Goal: Task Accomplishment & Management: Use online tool/utility

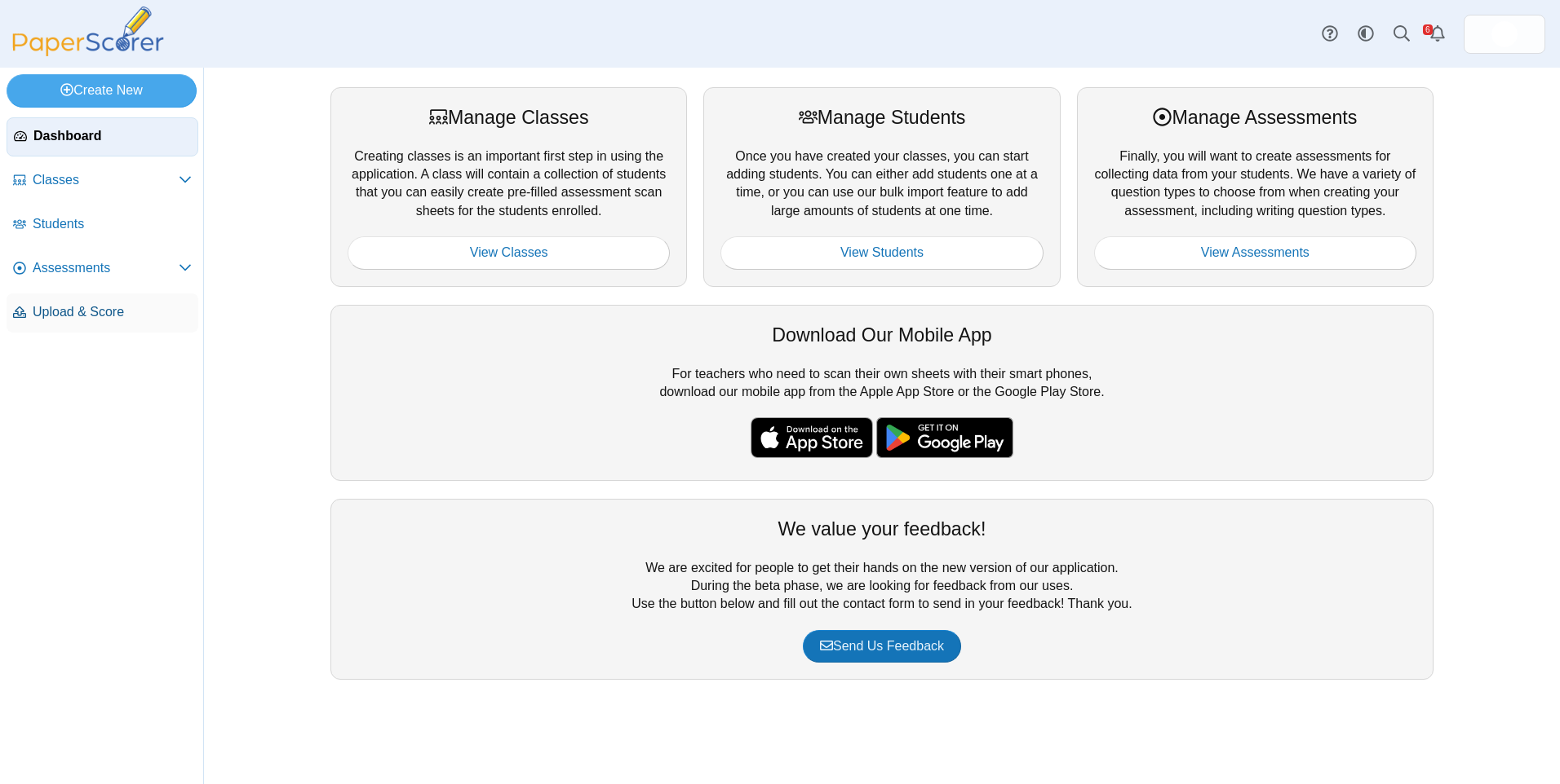
click at [85, 316] on span "Upload & Score" at bounding box center [112, 312] width 159 height 18
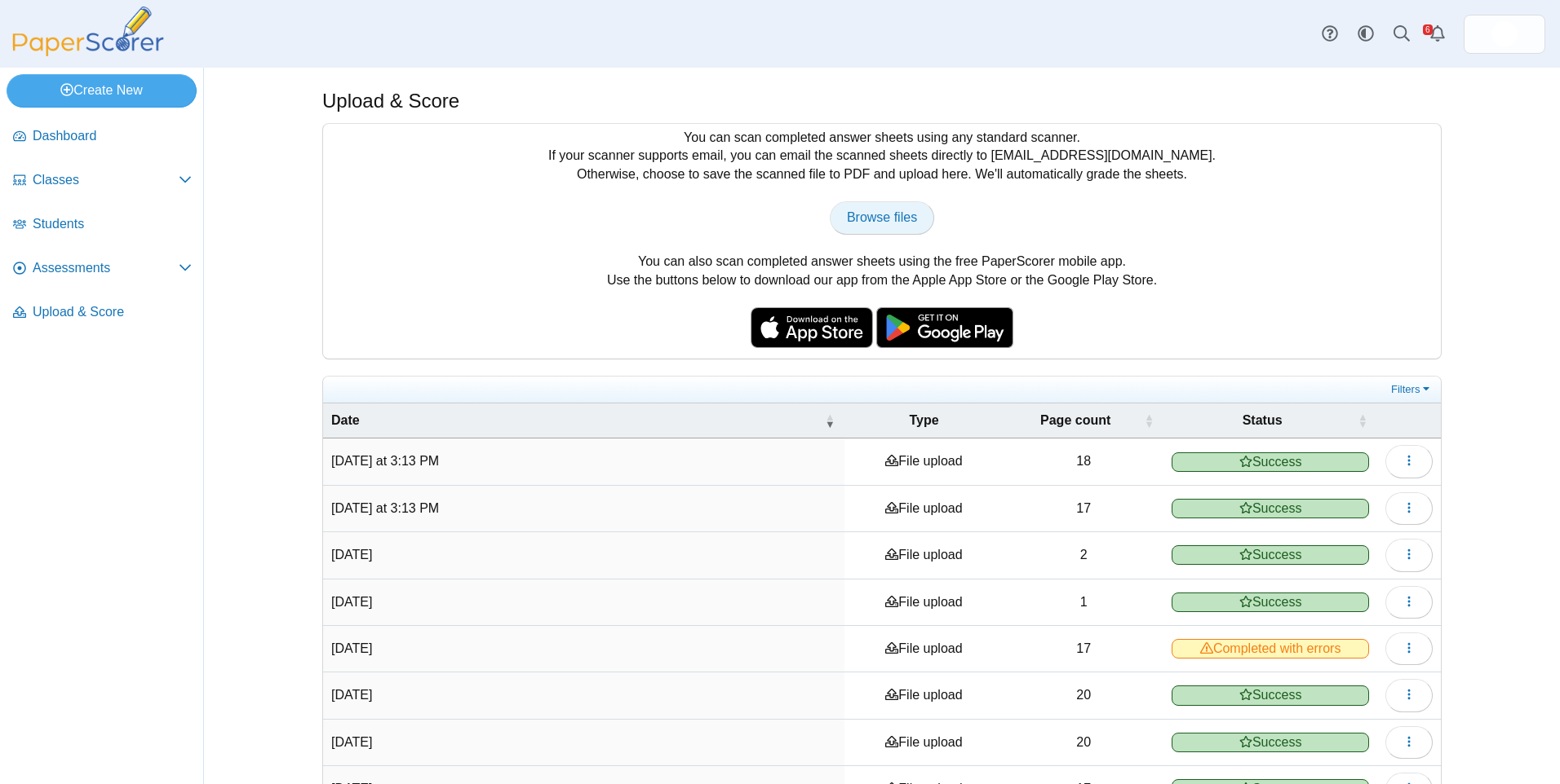
click at [862, 213] on span "Browse files" at bounding box center [881, 217] width 70 height 14
type input "**********"
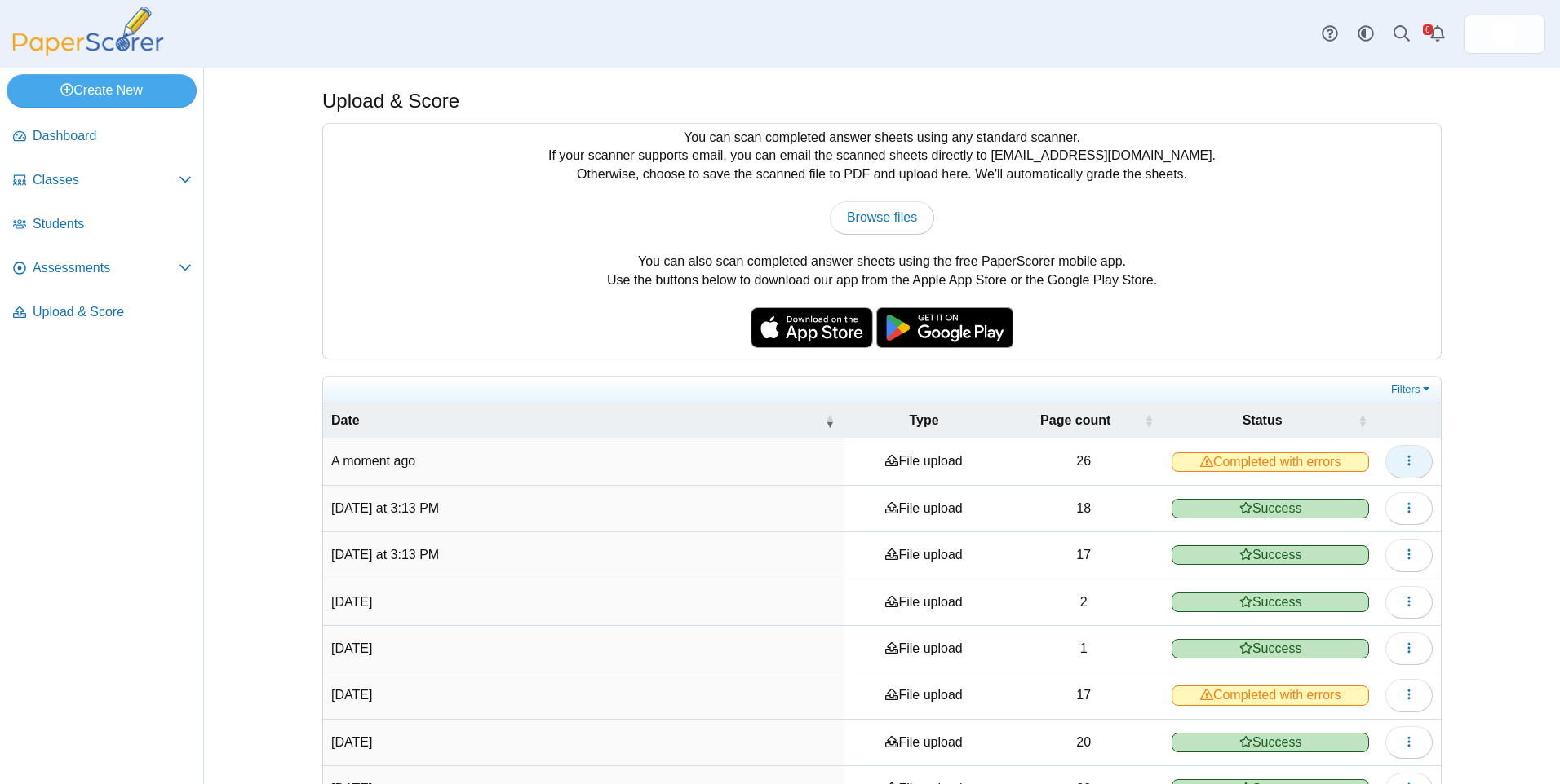
click at [1405, 466] on icon "button" at bounding box center [1408, 460] width 13 height 13
click at [1319, 495] on link "View scanned pages" at bounding box center [1328, 499] width 196 height 25
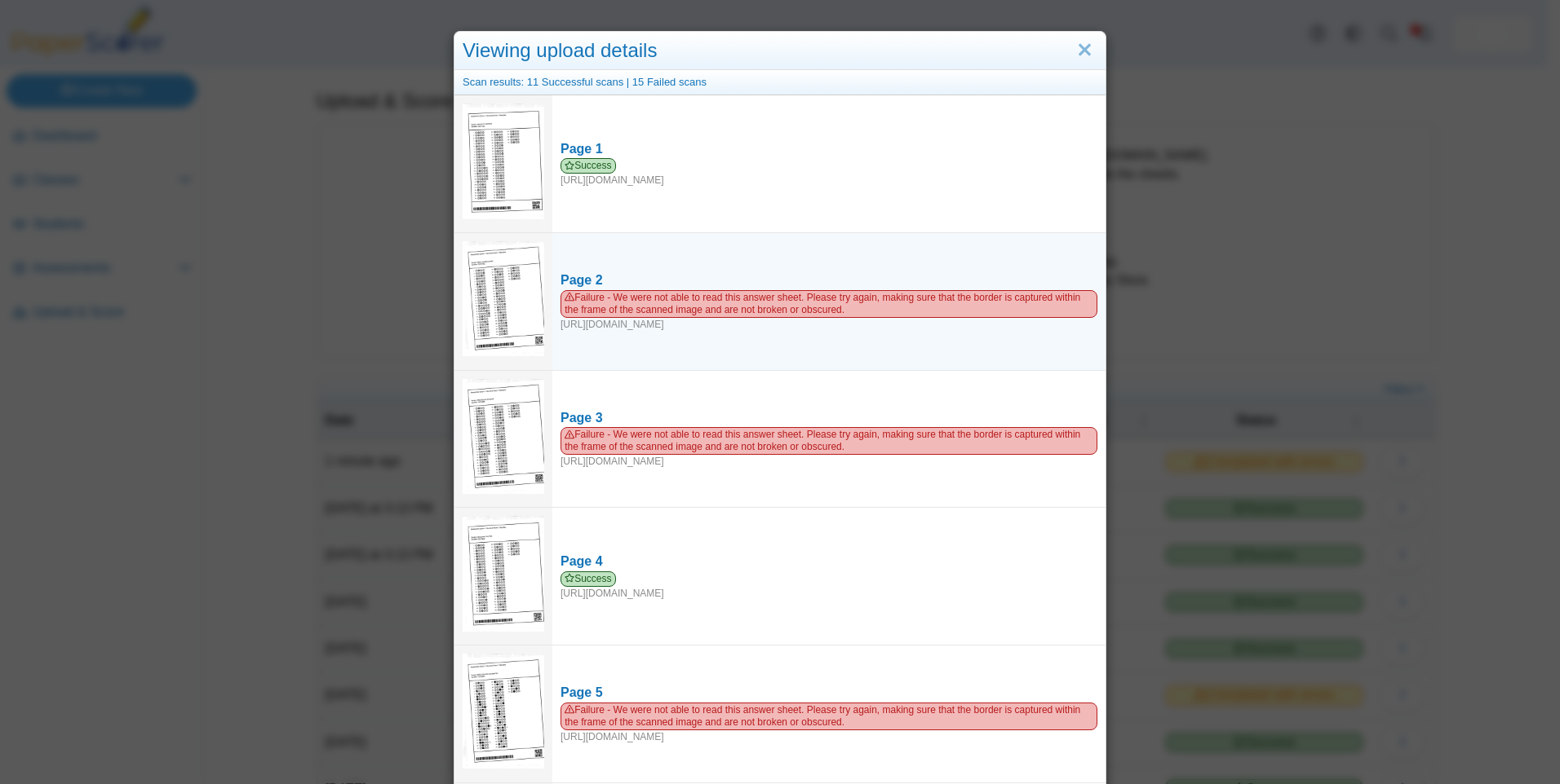
click at [487, 292] on img at bounding box center [503, 298] width 82 height 115
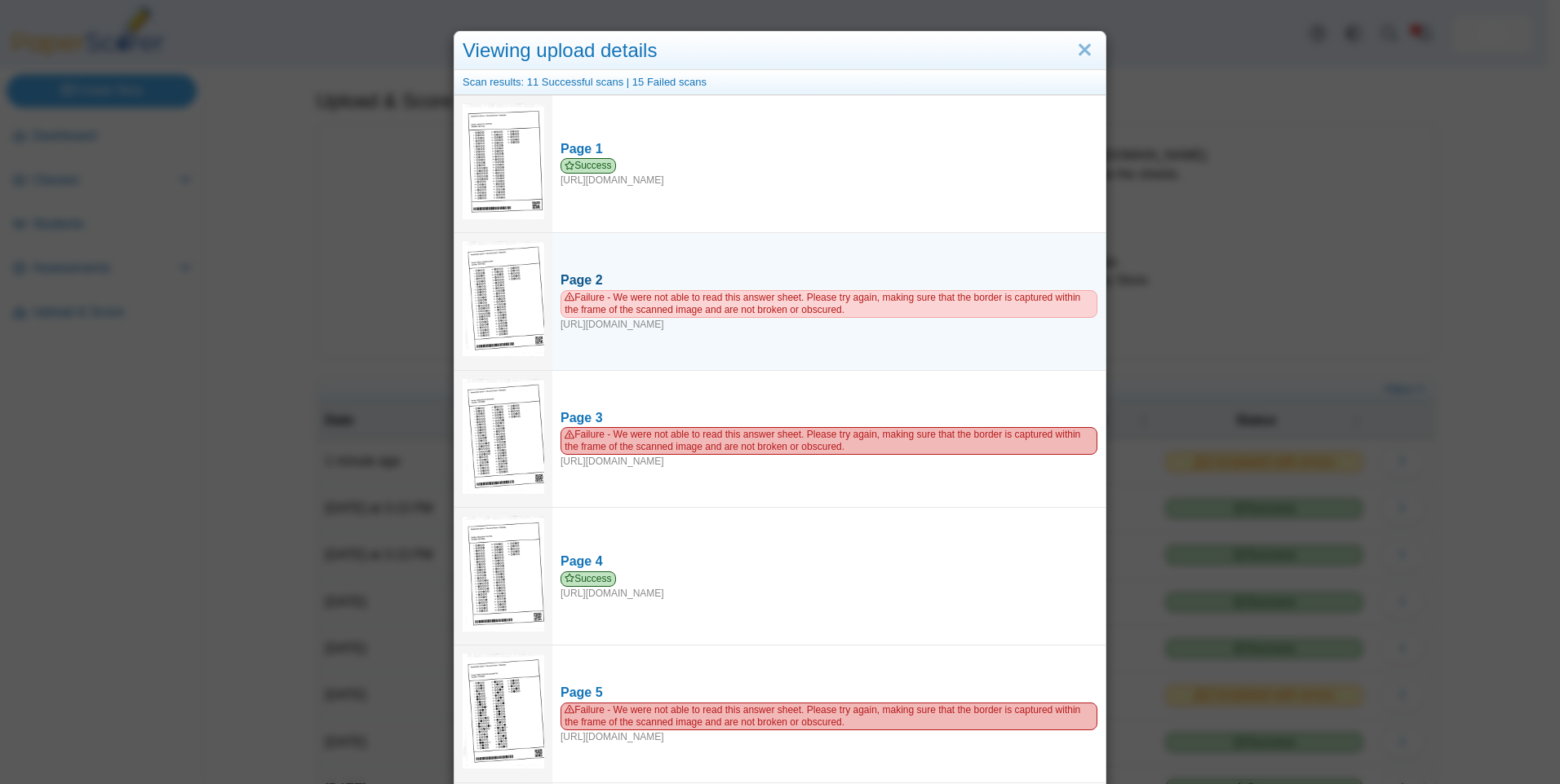
click at [573, 272] on div "Page 2" at bounding box center [828, 280] width 536 height 18
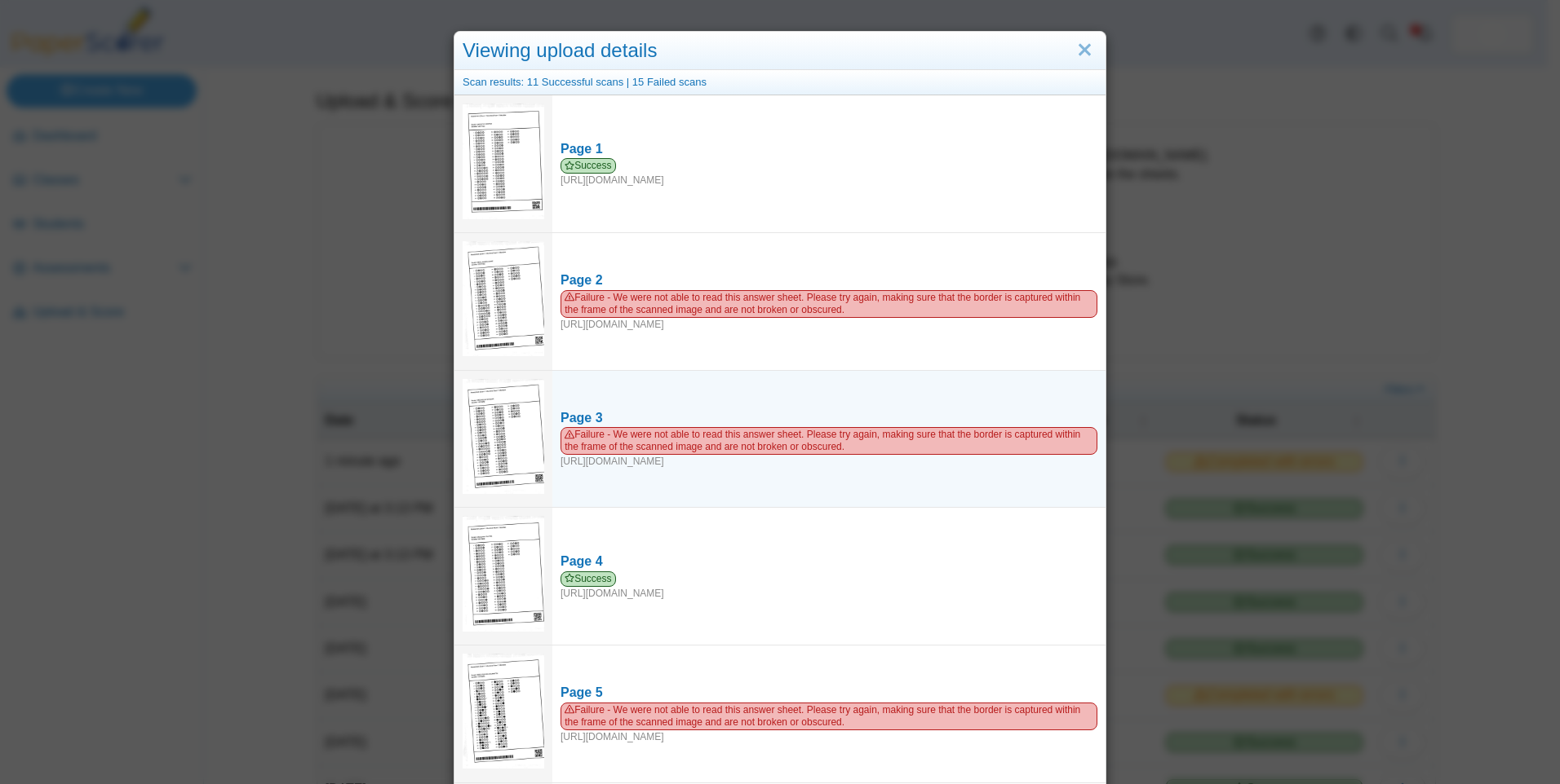
click at [511, 446] on img at bounding box center [503, 436] width 82 height 115
click at [584, 414] on div "Page 3" at bounding box center [828, 418] width 536 height 18
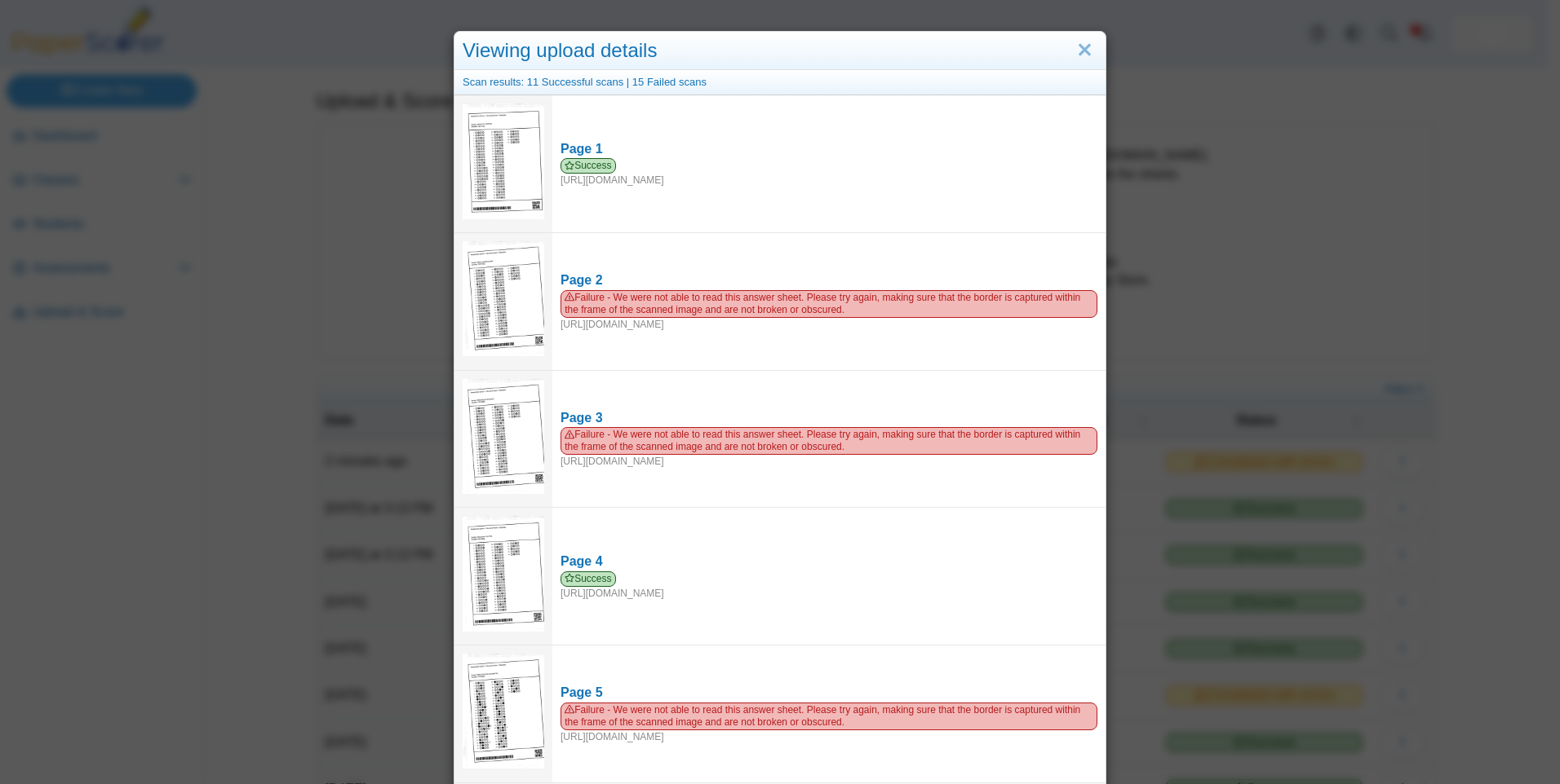
scroll to position [163, 0]
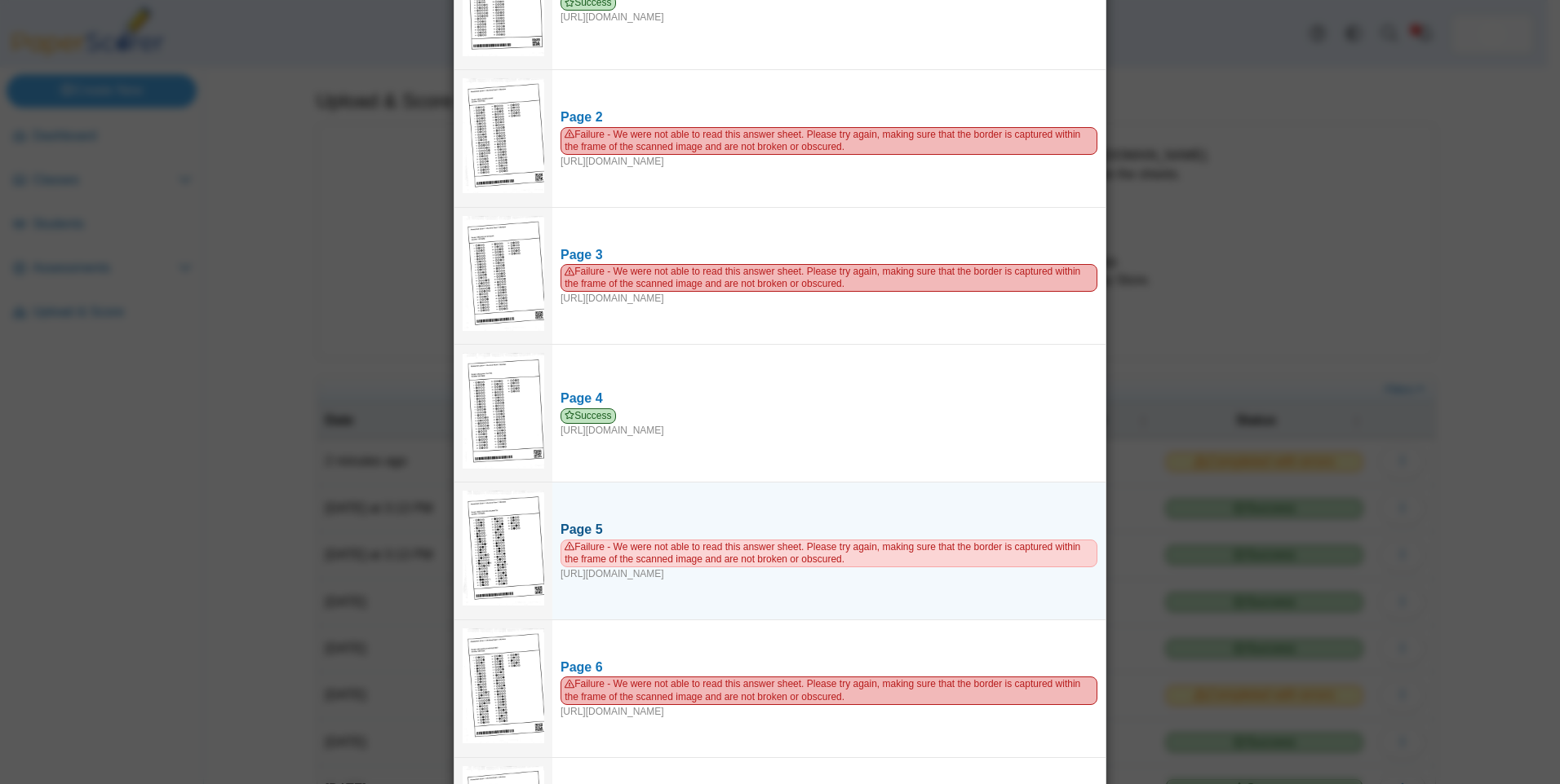
click at [560, 525] on div "Page 5" at bounding box center [828, 530] width 536 height 18
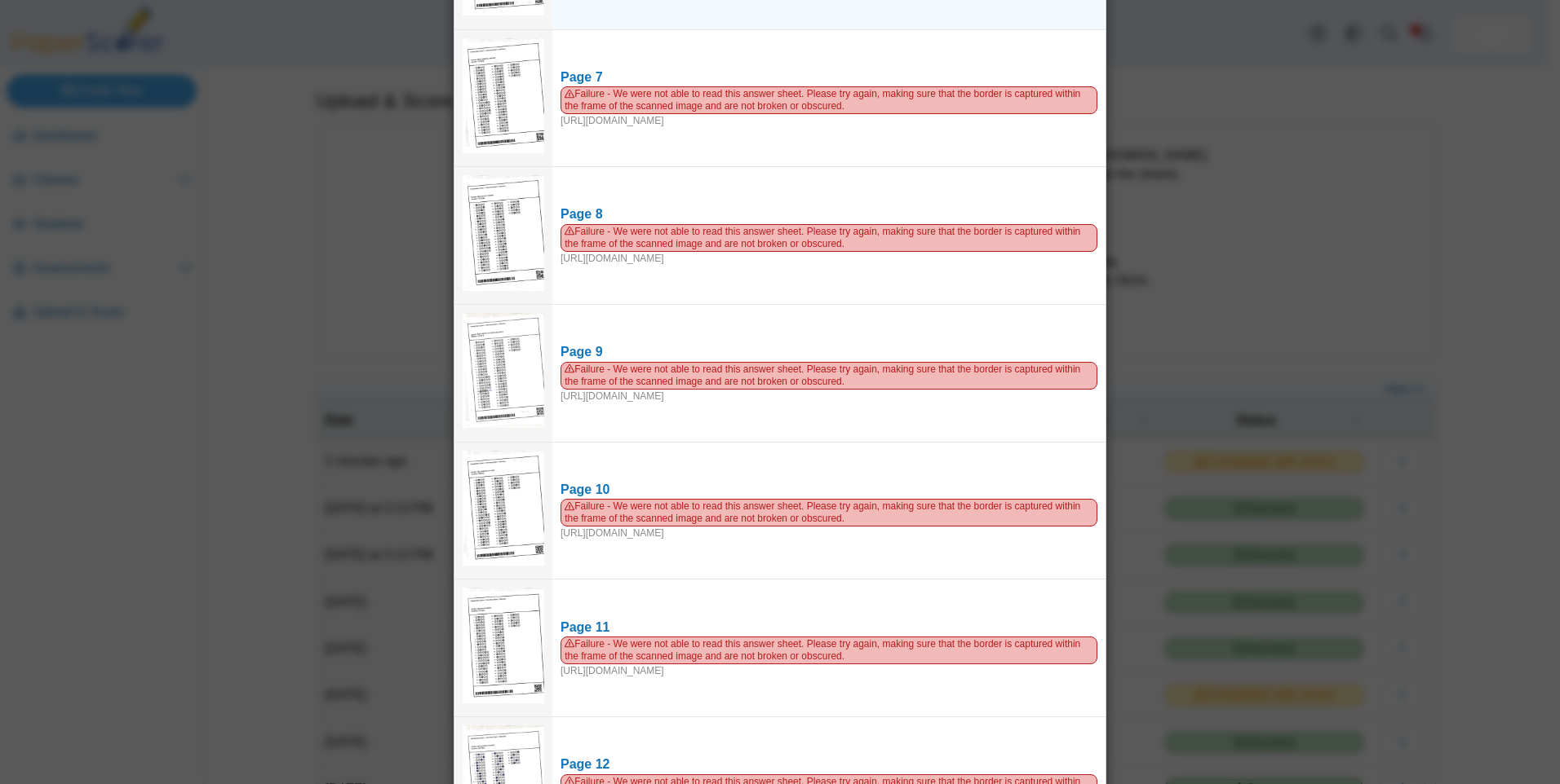
scroll to position [408, 0]
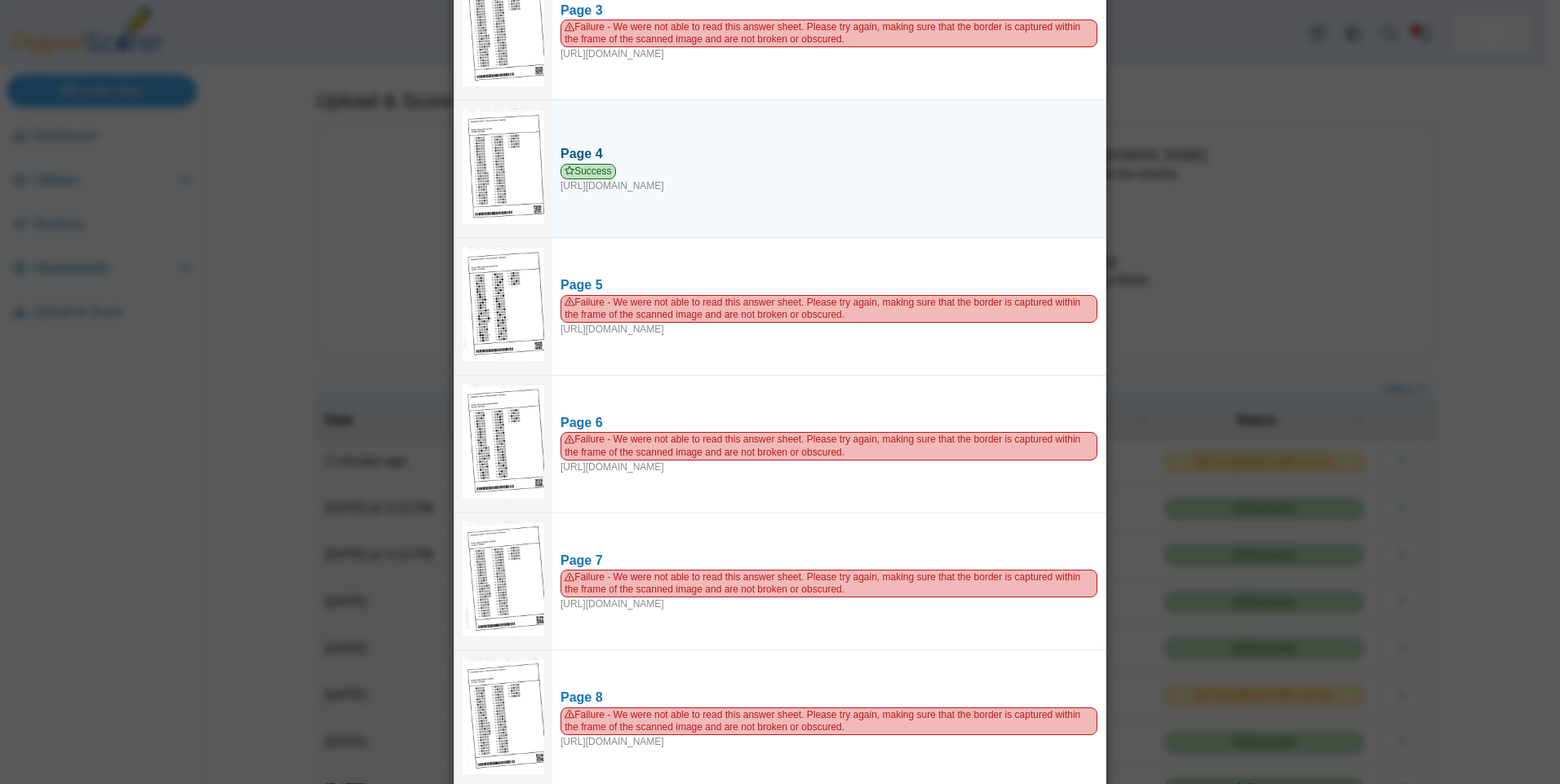
click at [578, 151] on div "Page 4" at bounding box center [828, 154] width 536 height 18
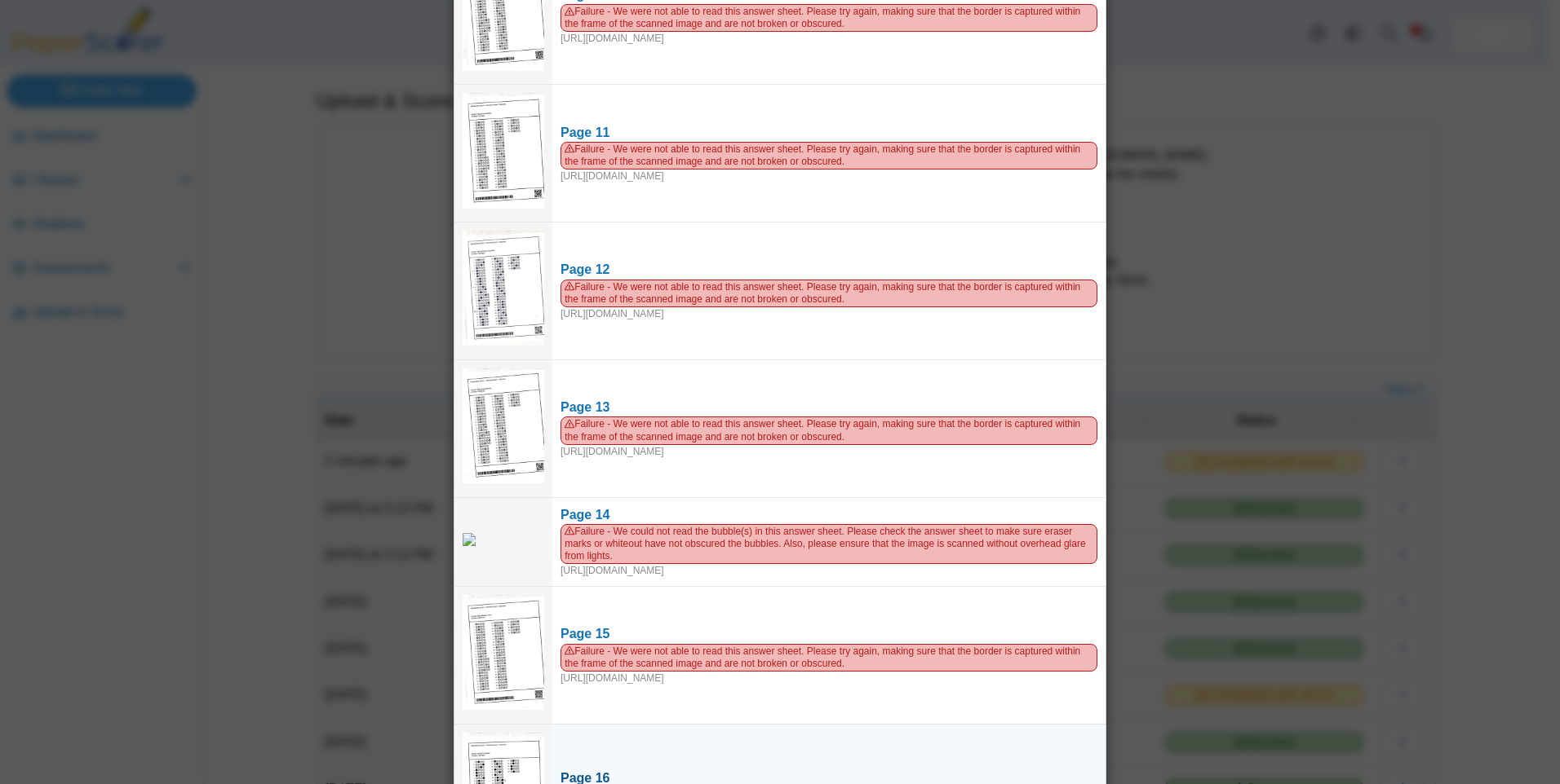
scroll to position [1957, 0]
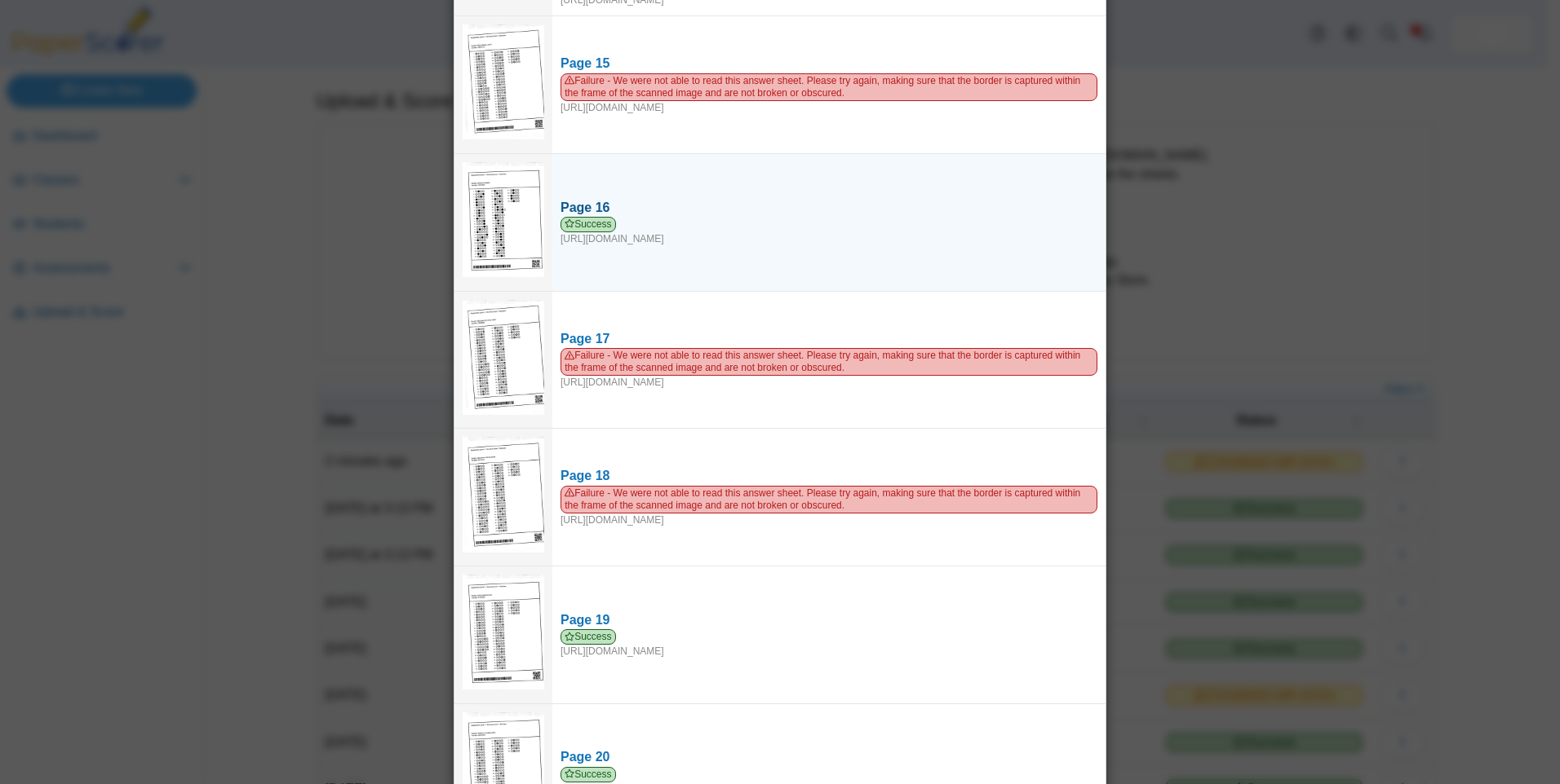
click at [582, 203] on div "Page 16" at bounding box center [828, 207] width 536 height 18
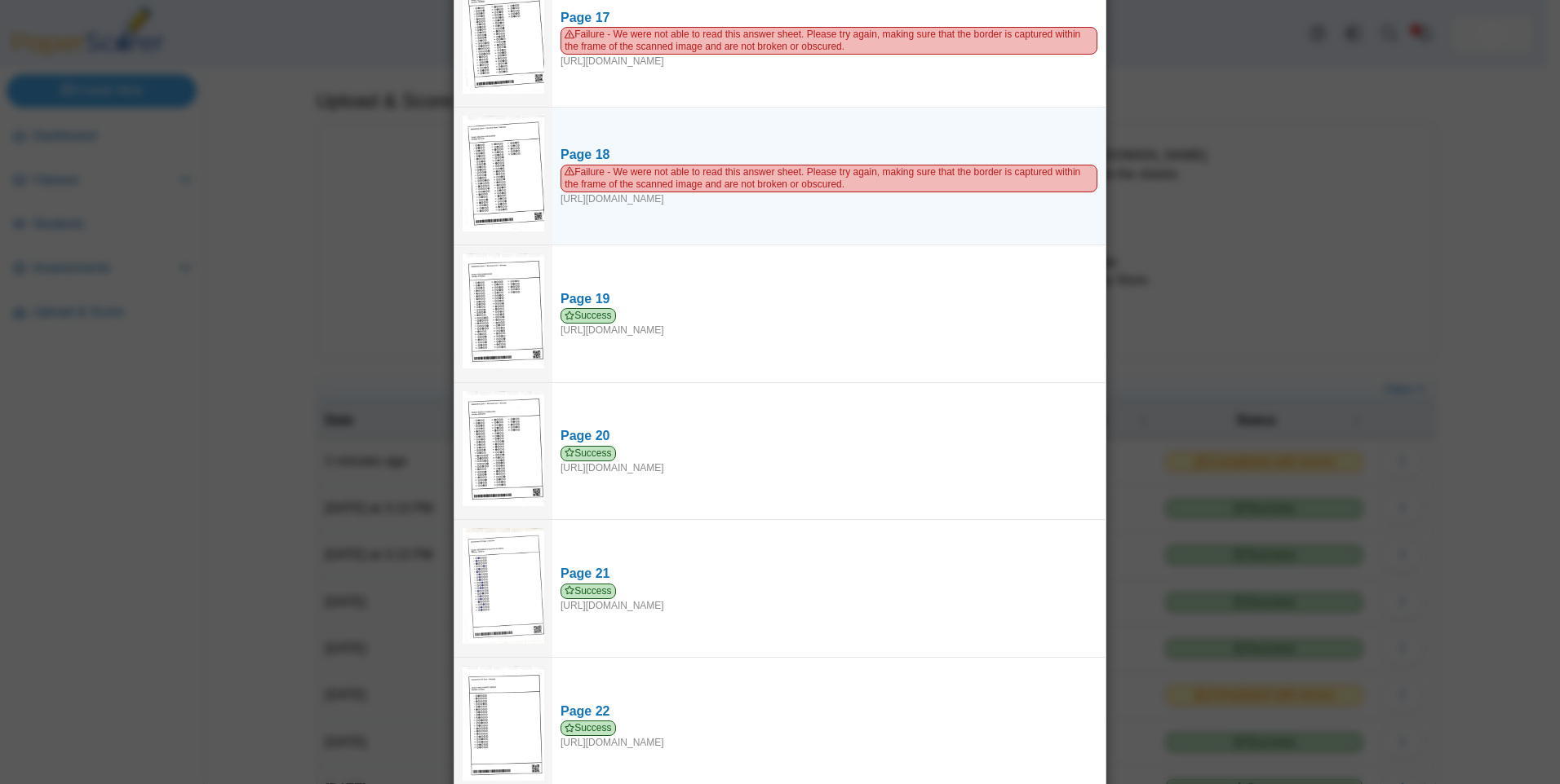
scroll to position [2277, 0]
click at [583, 149] on div "Page 18" at bounding box center [828, 156] width 536 height 18
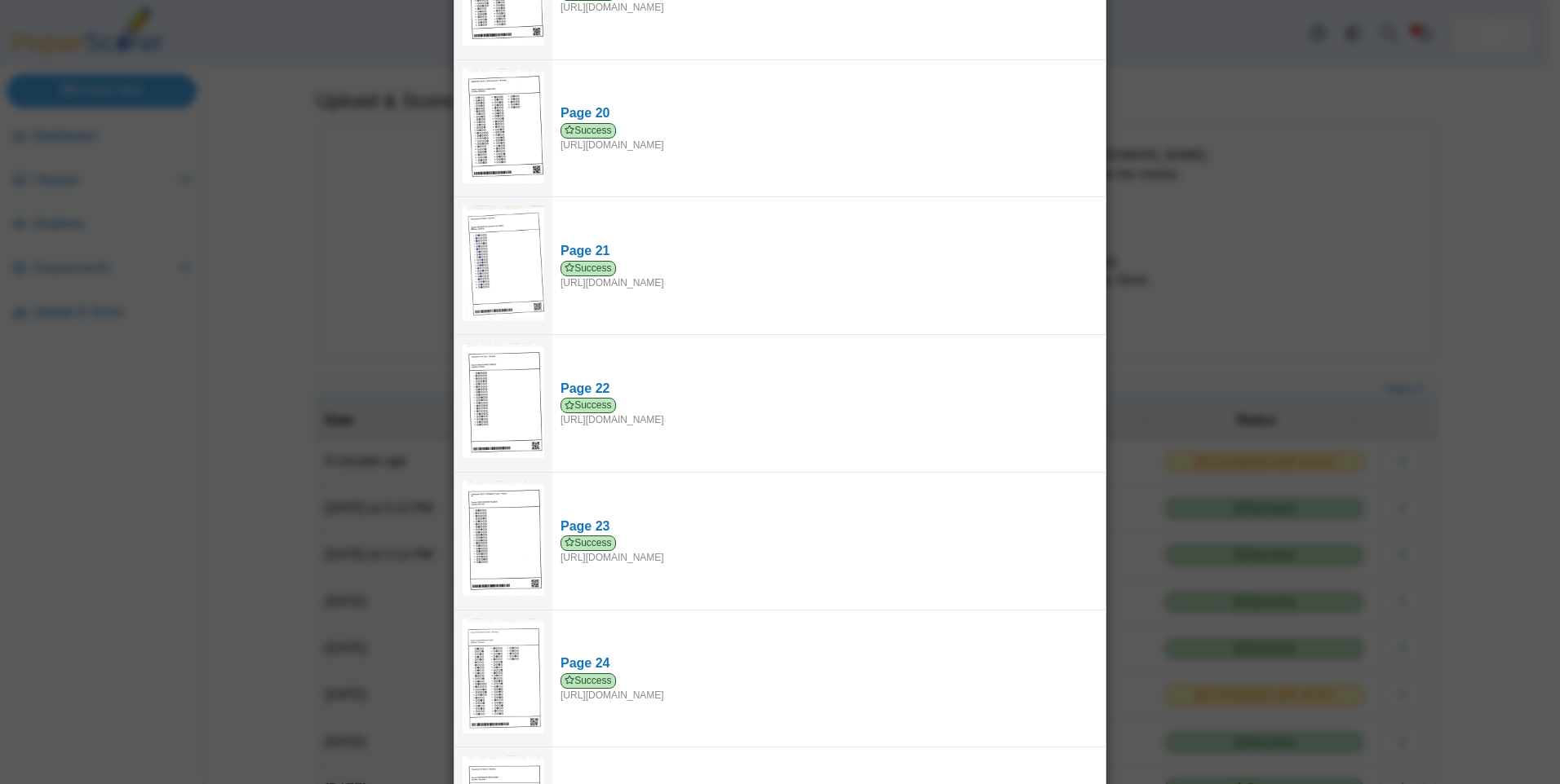
scroll to position [2440, 0]
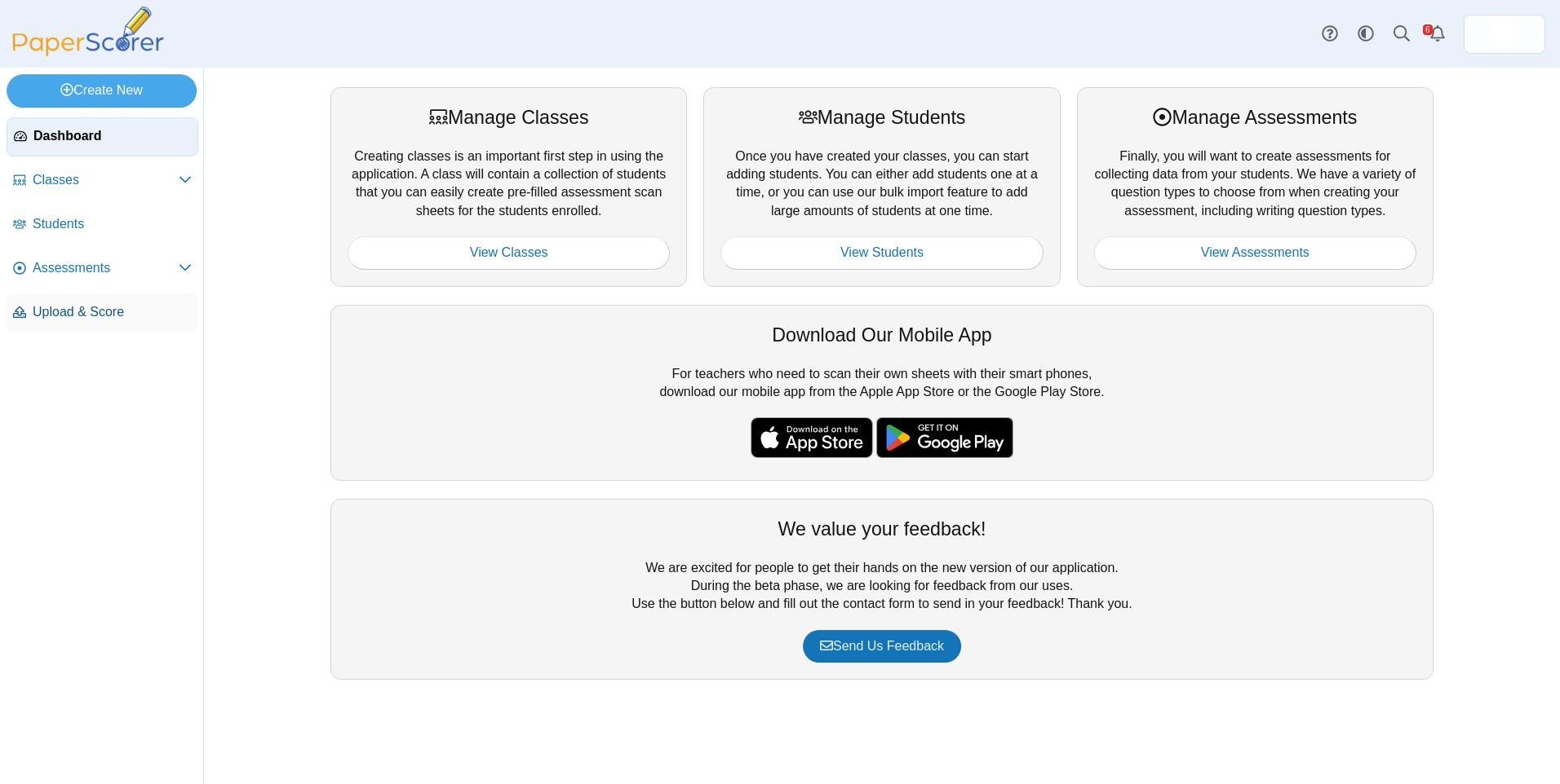
click at [134, 312] on span "Upload & Score" at bounding box center [112, 312] width 159 height 18
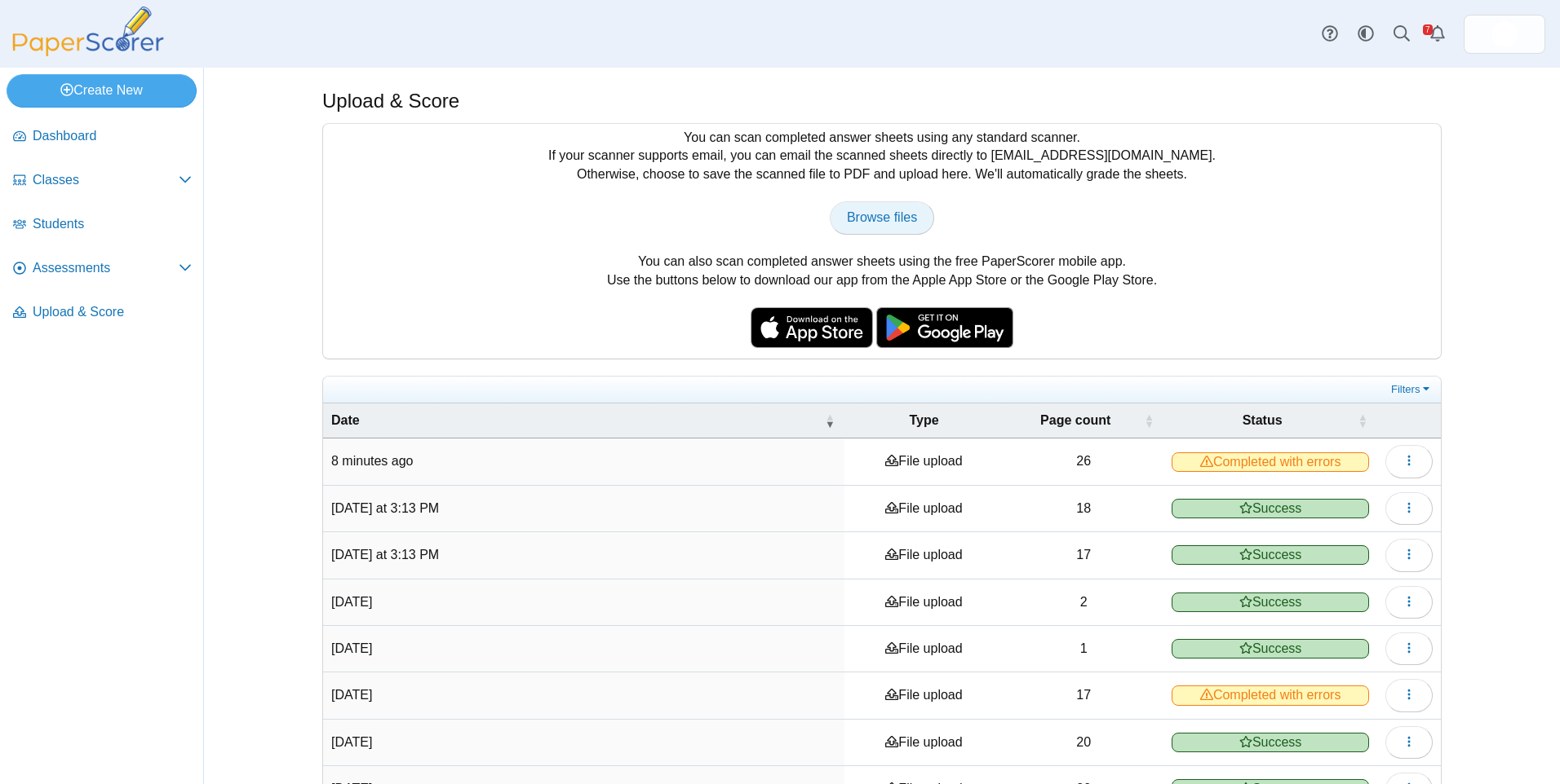
click at [863, 223] on span "Browse files" at bounding box center [881, 217] width 70 height 14
type input "**********"
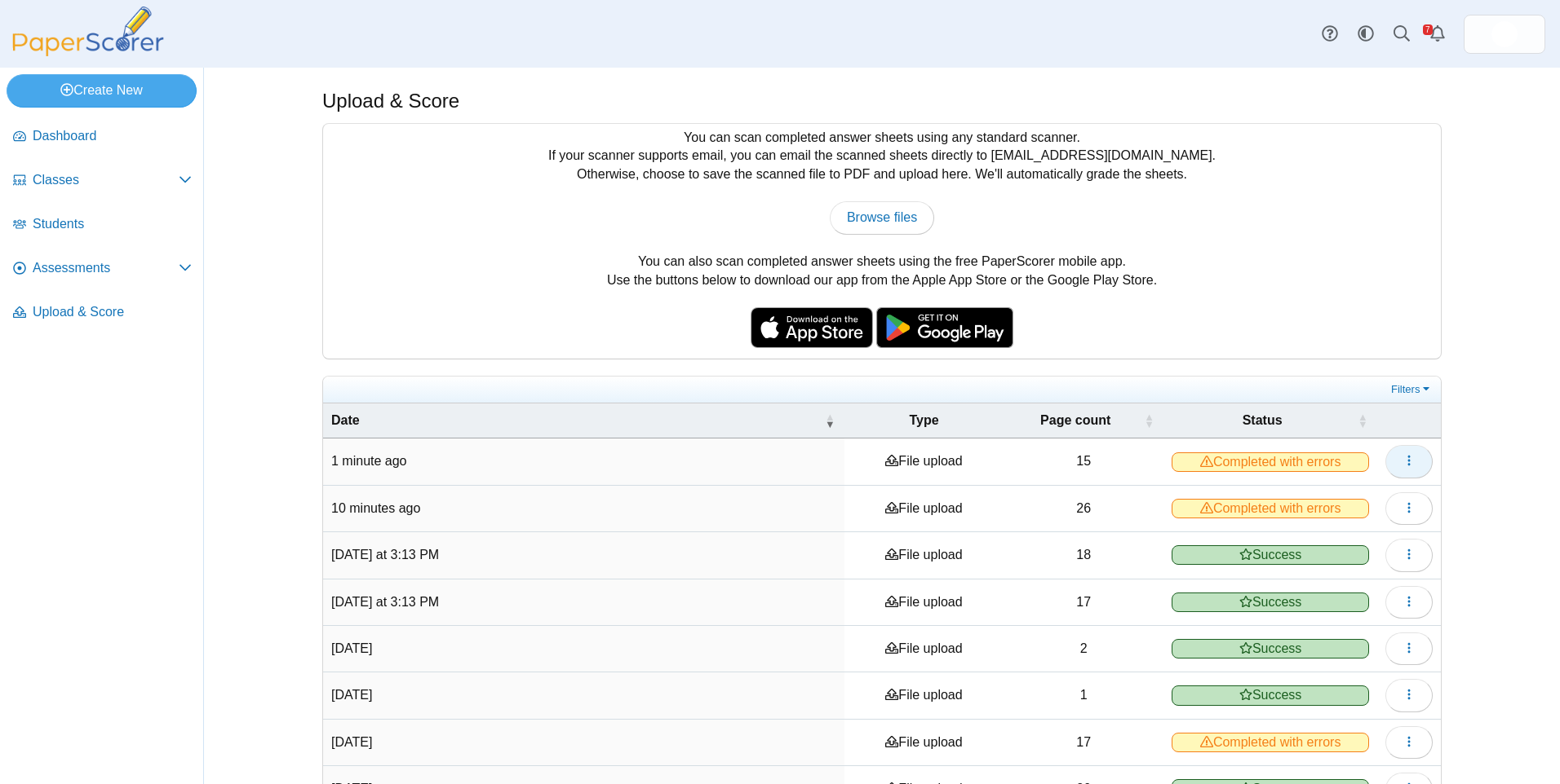
click at [1402, 469] on button "button" at bounding box center [1409, 461] width 47 height 33
click at [1368, 493] on link "View scanned pages" at bounding box center [1328, 499] width 196 height 25
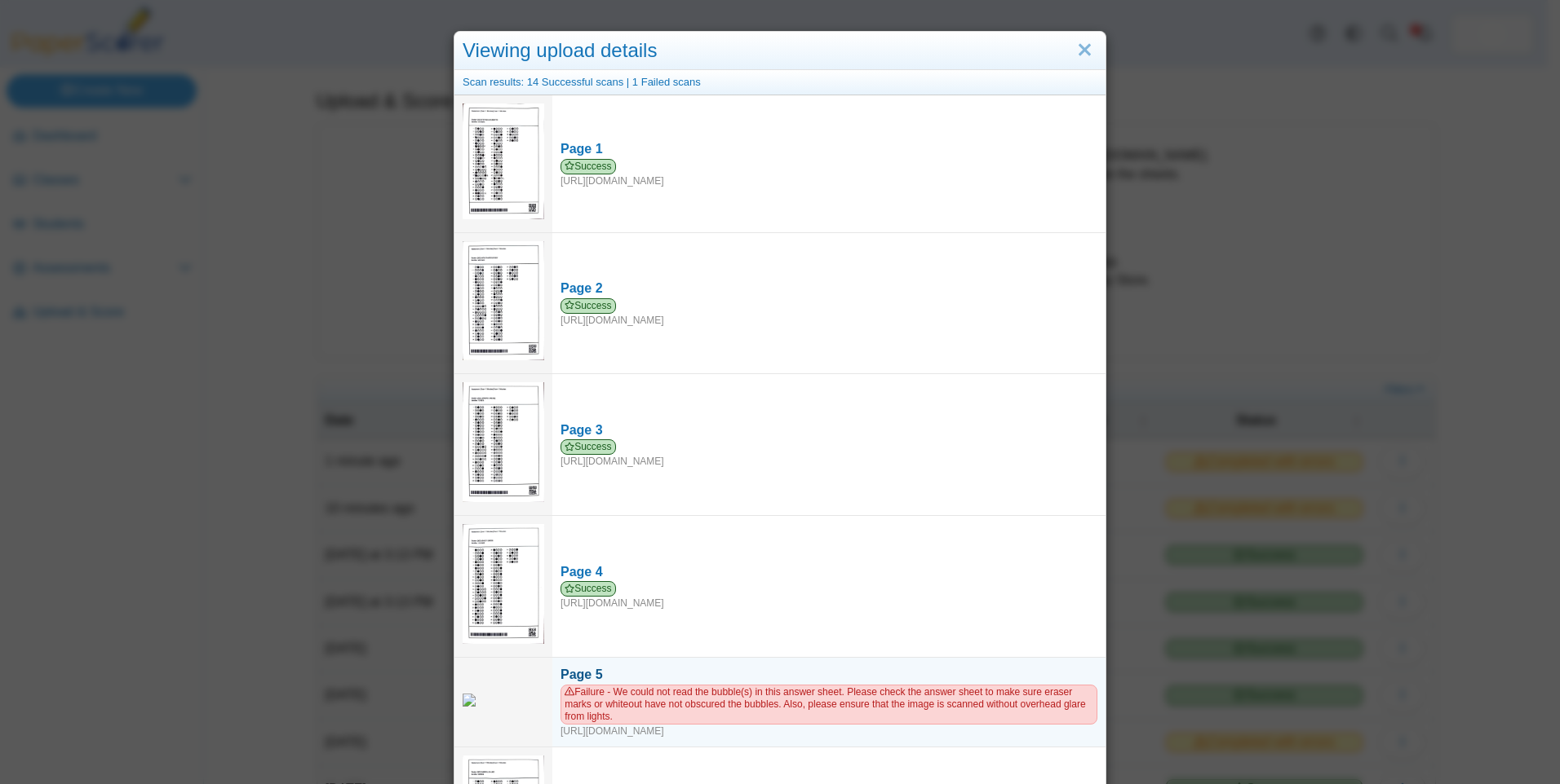
click at [578, 666] on div "Page 5" at bounding box center [828, 675] width 536 height 18
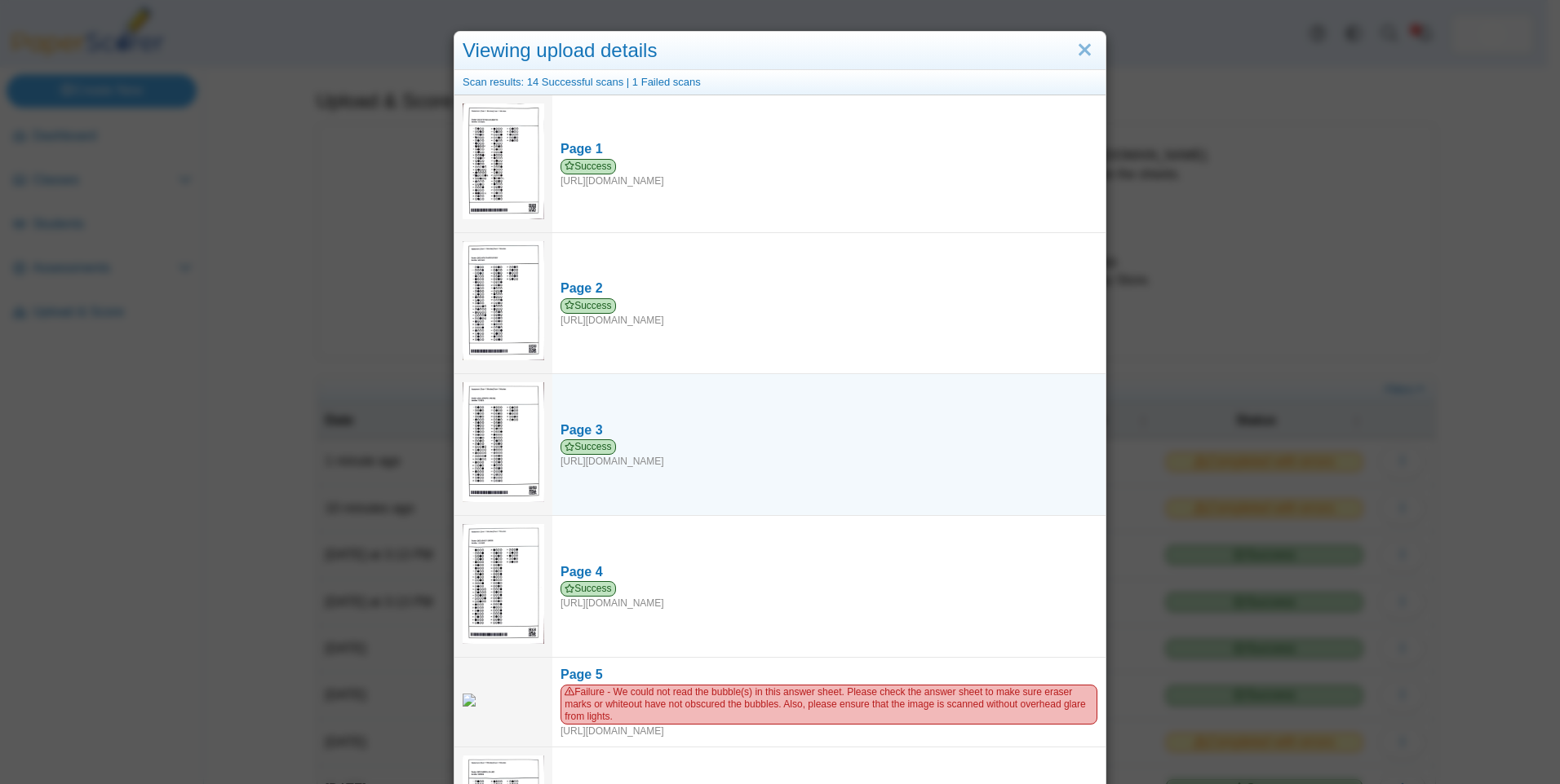
scroll to position [82, 0]
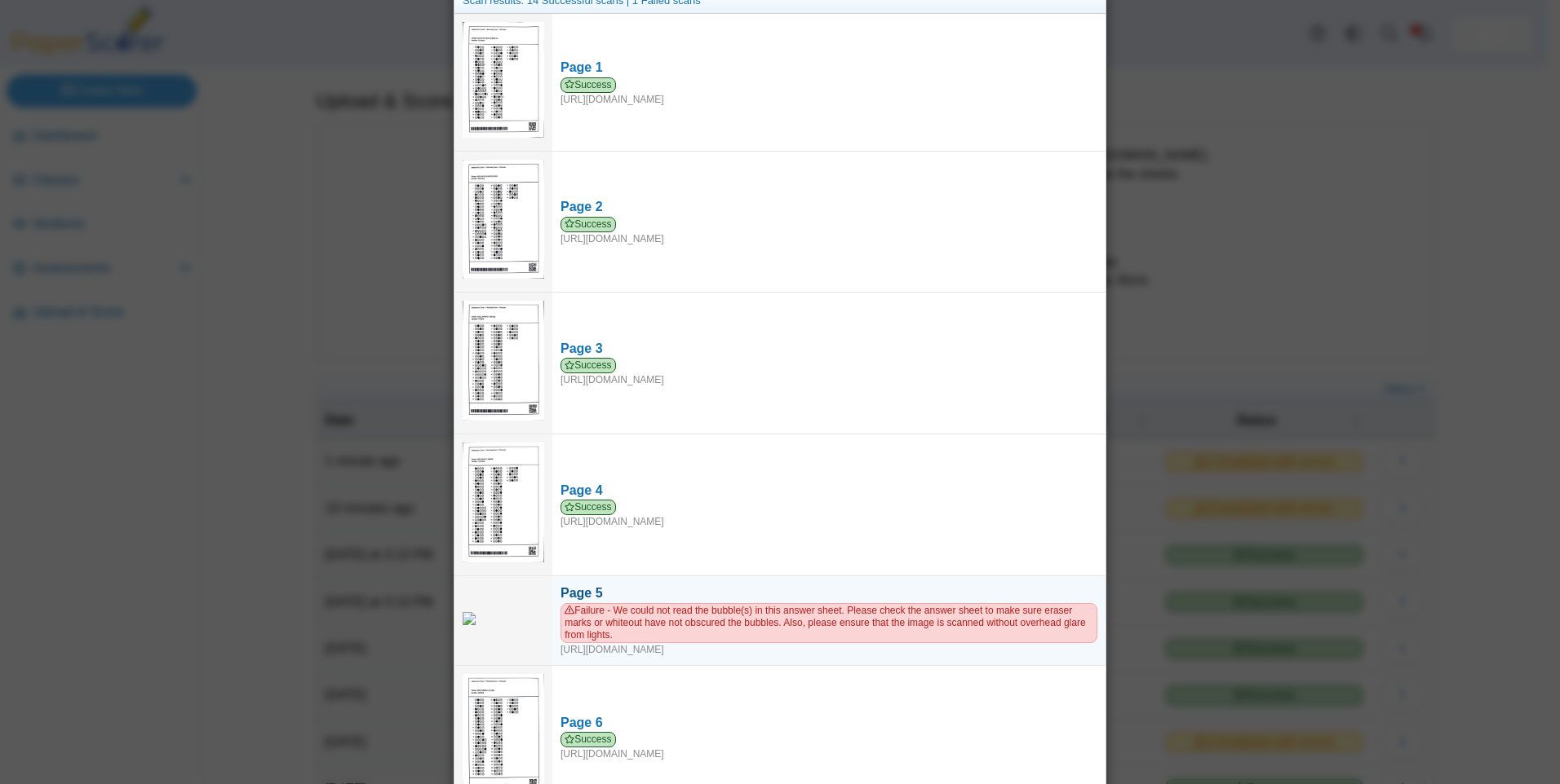
click at [985, 641] on span "Failure - We could not read the bubble(s) in this answer sheet. Please check th…" at bounding box center [828, 623] width 536 height 39
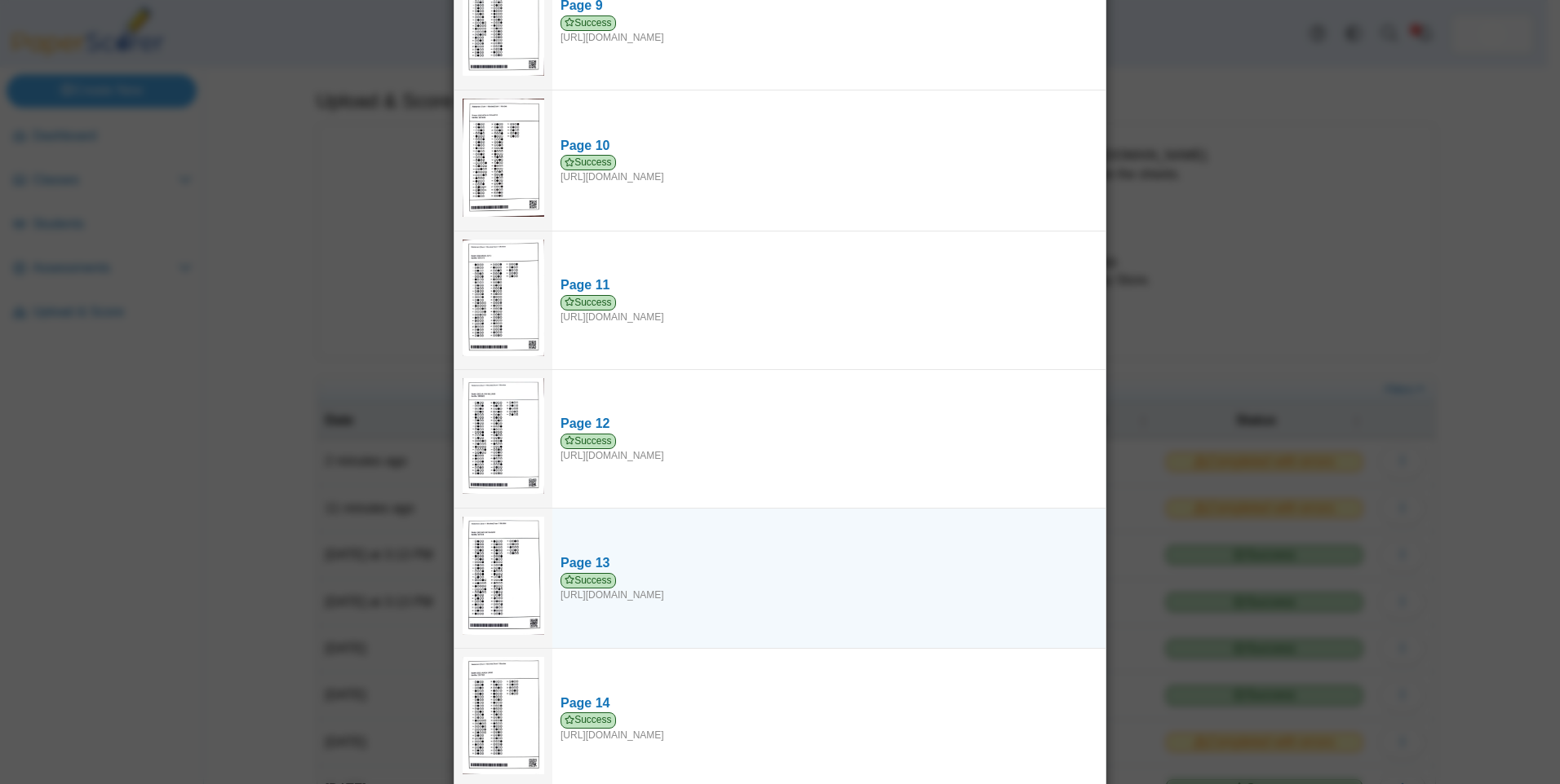
scroll to position [1372, 0]
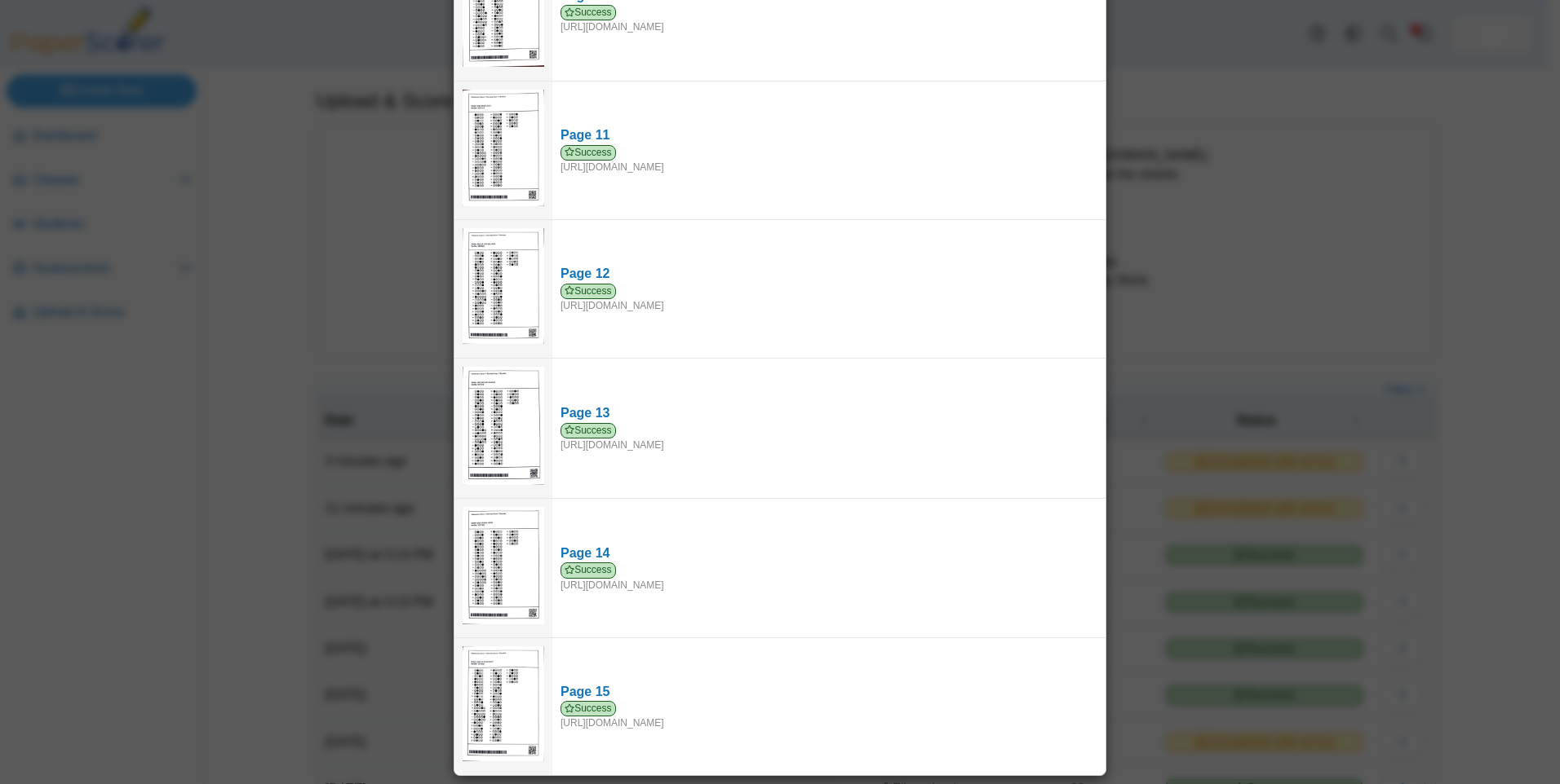
click at [1255, 171] on div "Viewing upload details Scan results: 14 Successful scans | 1 Failed scans Page …" at bounding box center [780, 392] width 1560 height 784
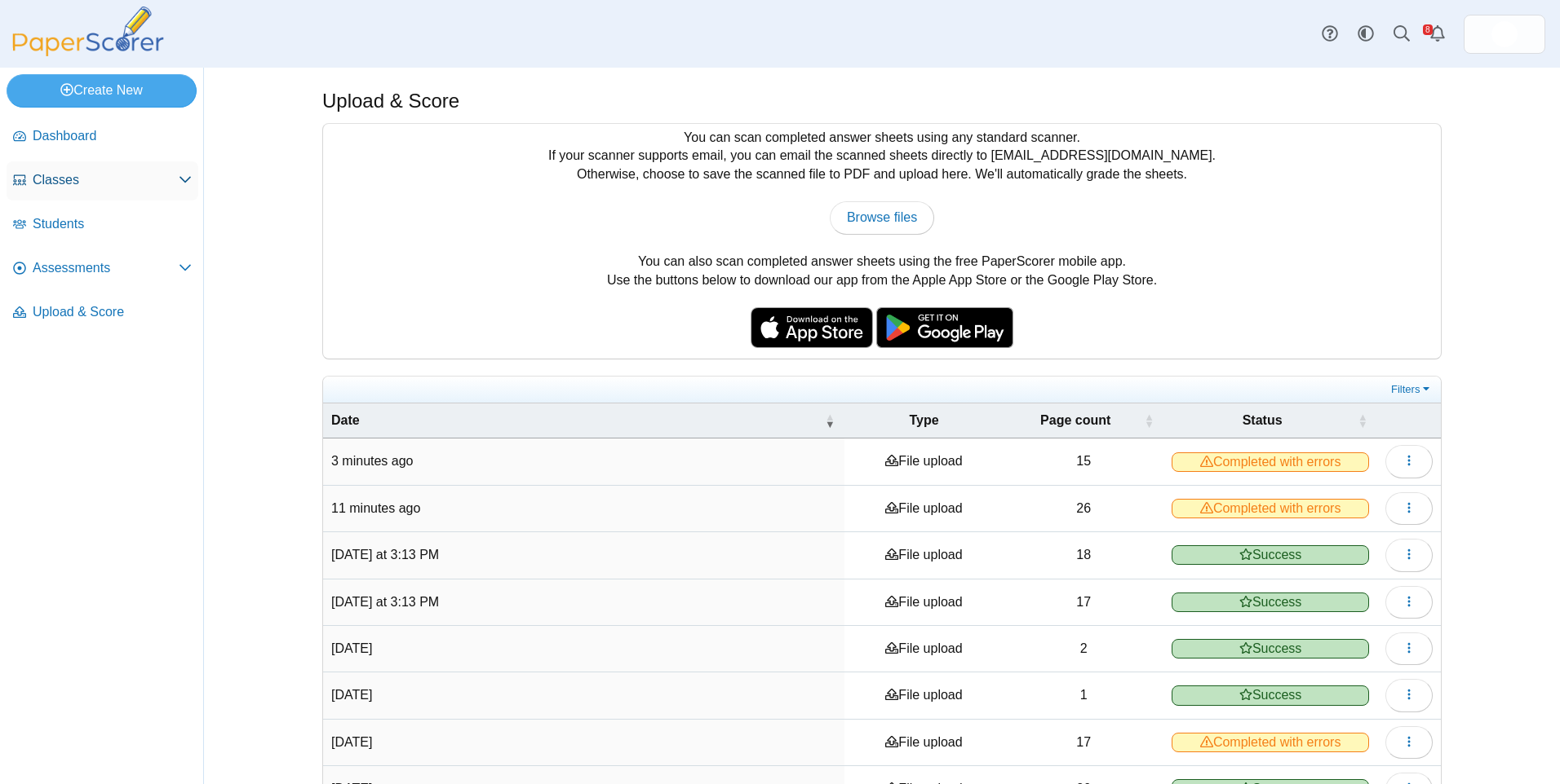
click at [107, 186] on span "Classes" at bounding box center [106, 180] width 146 height 18
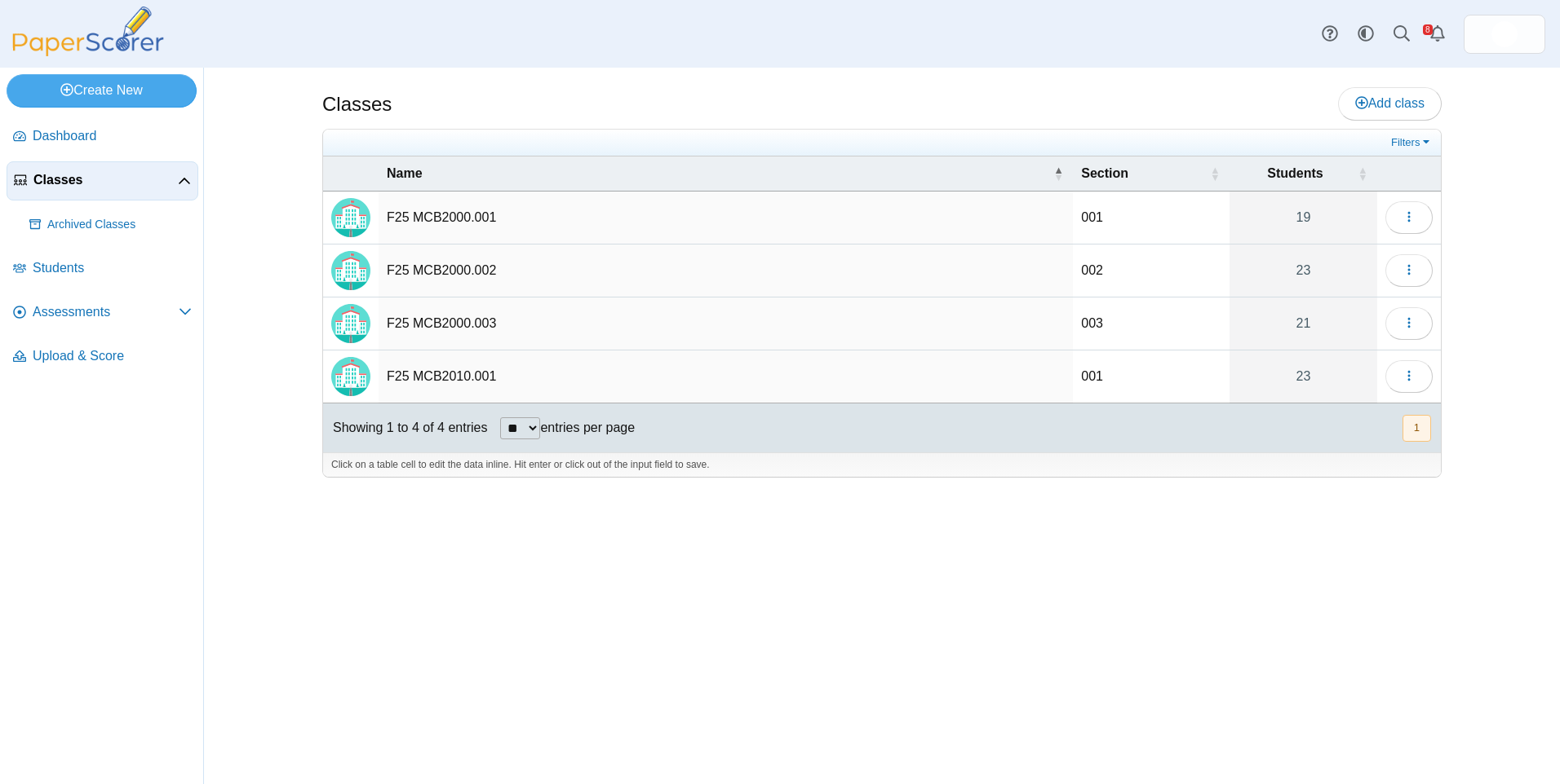
click at [90, 274] on span "Students" at bounding box center [112, 269] width 159 height 18
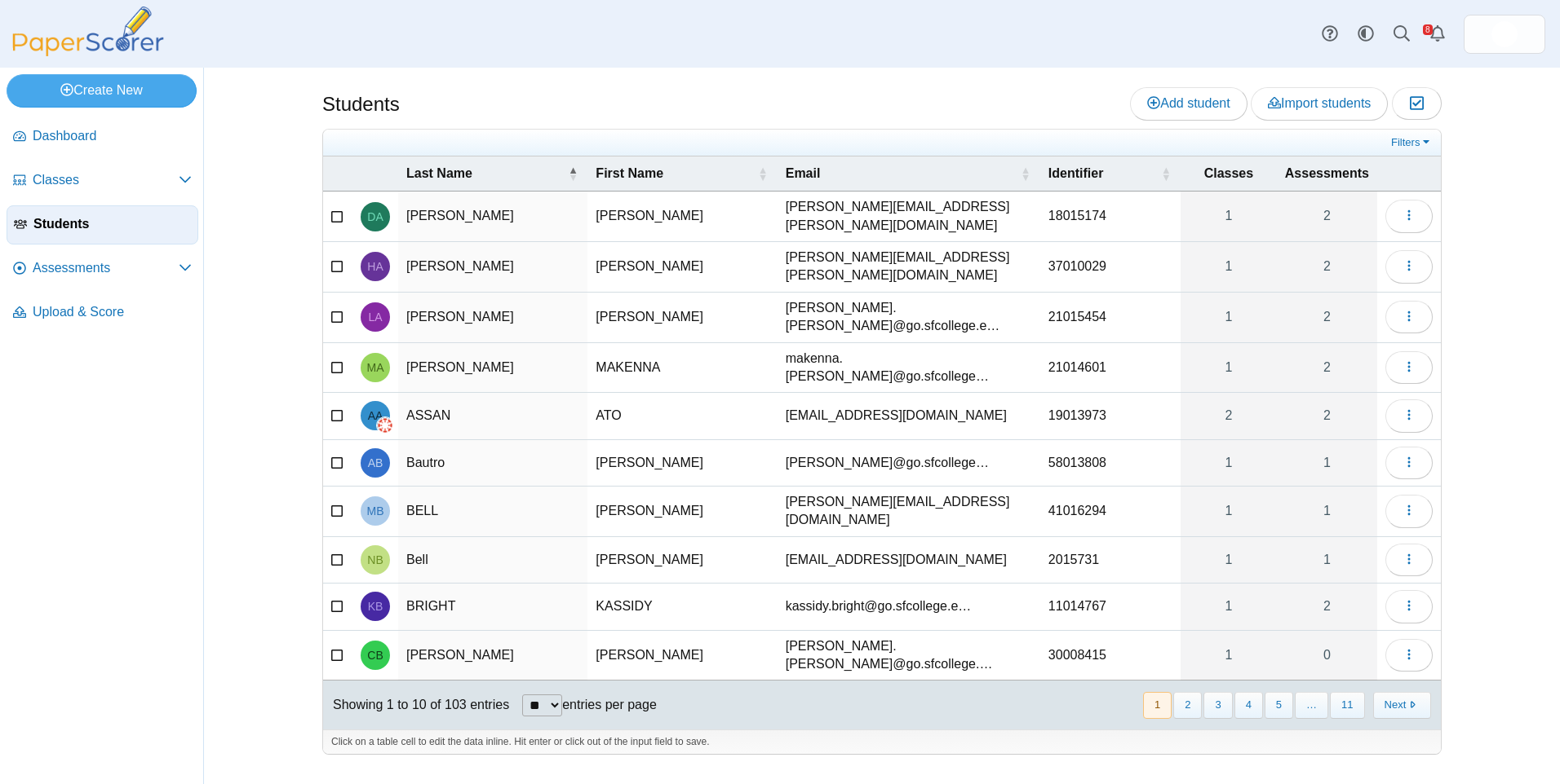
click at [88, 311] on span "Upload & Score" at bounding box center [112, 312] width 159 height 18
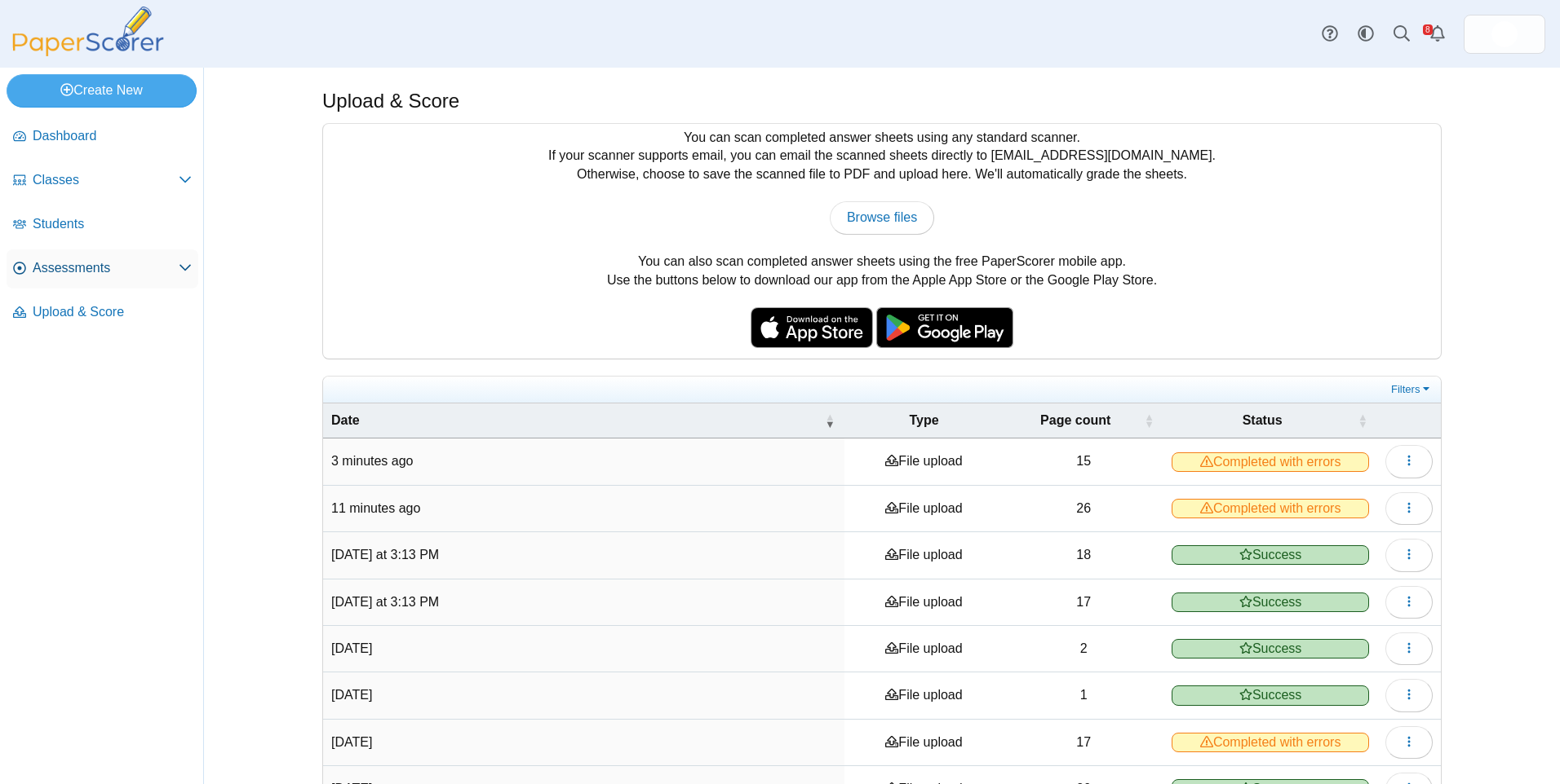
click at [94, 268] on span "Assessments" at bounding box center [106, 269] width 146 height 18
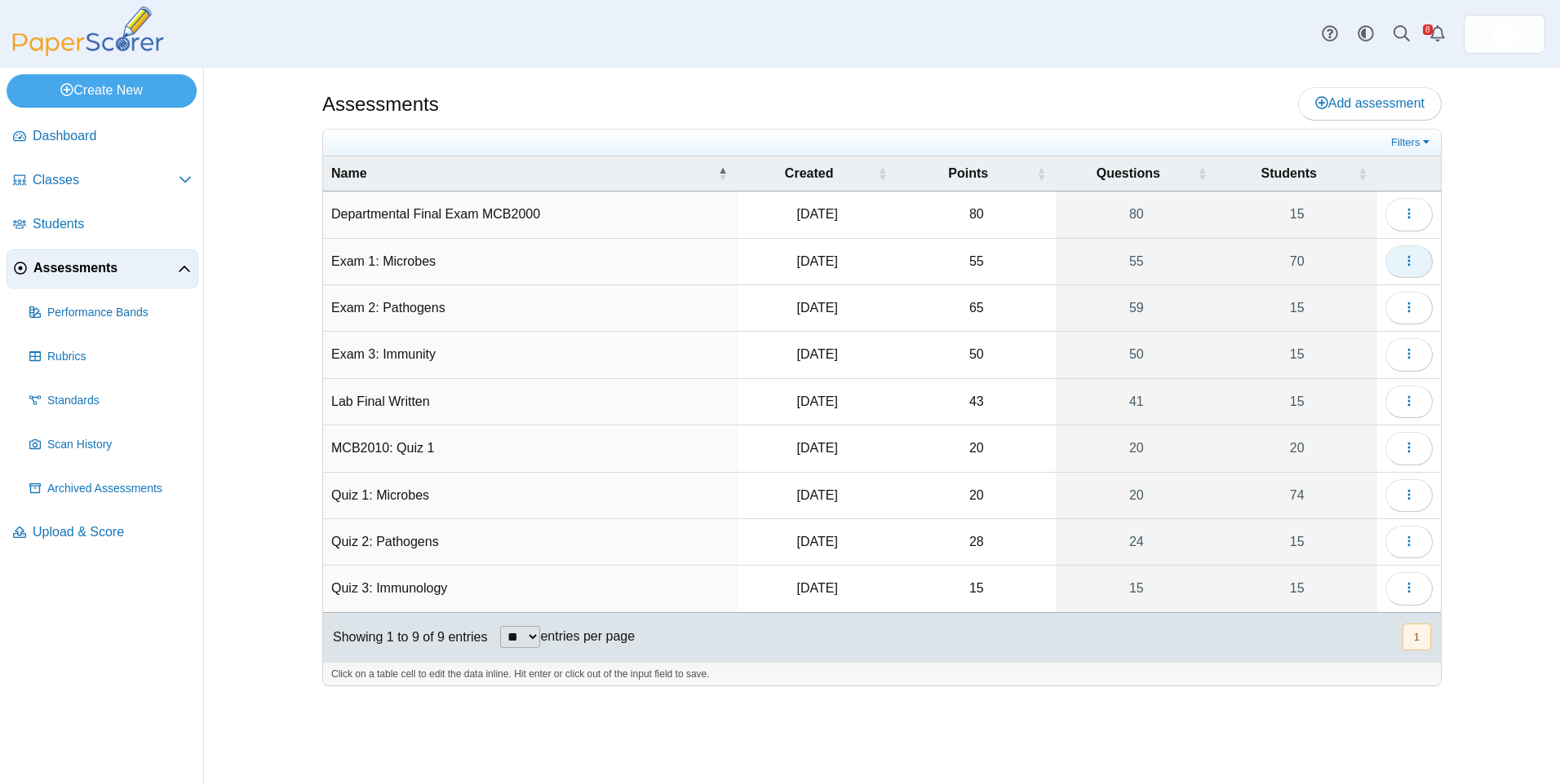
click at [1402, 253] on button "button" at bounding box center [1409, 262] width 47 height 33
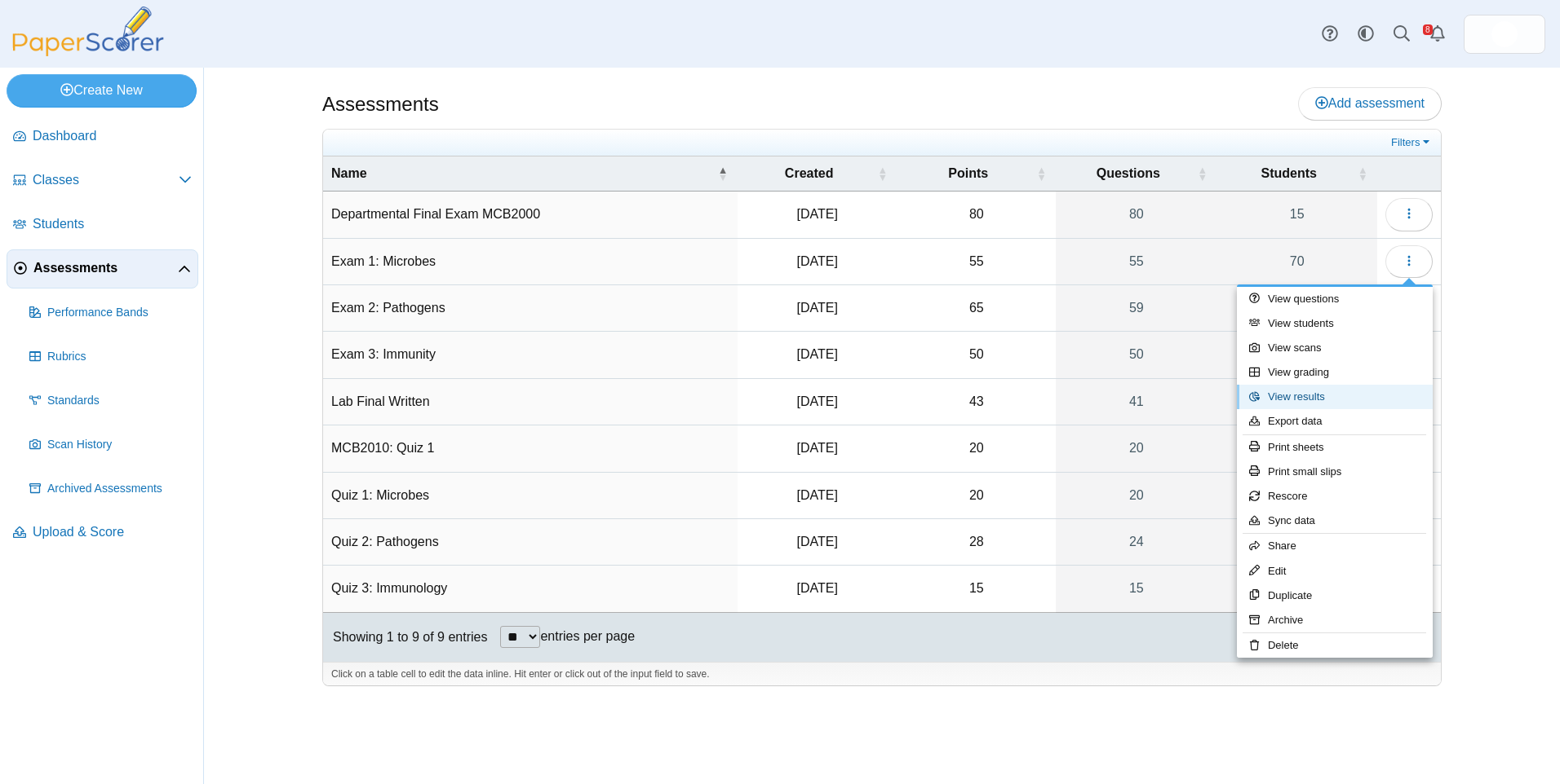
click at [1346, 392] on link "View results" at bounding box center [1335, 397] width 196 height 25
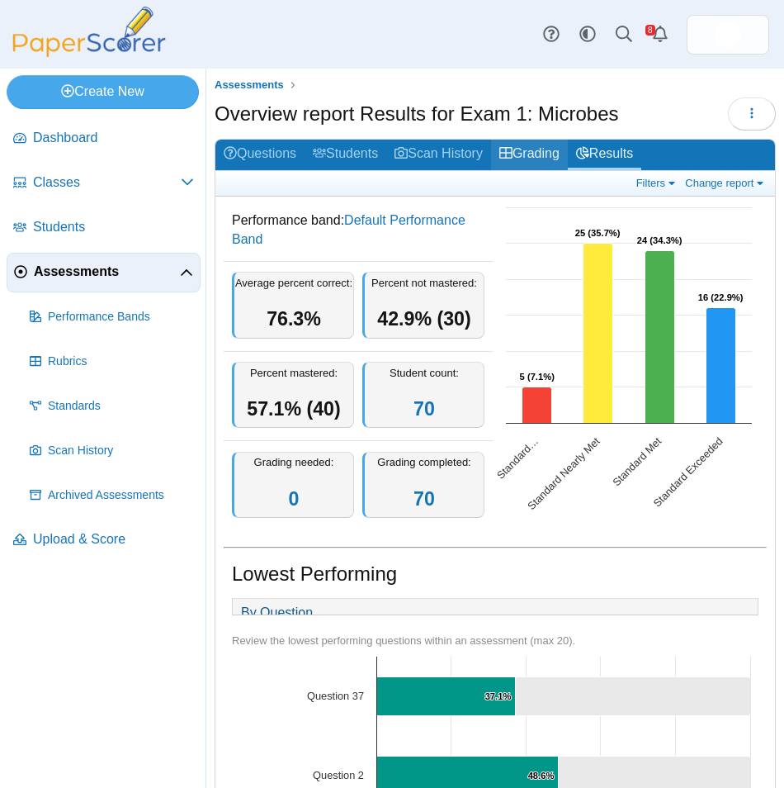
click at [531, 160] on link "Grading" at bounding box center [529, 155] width 77 height 31
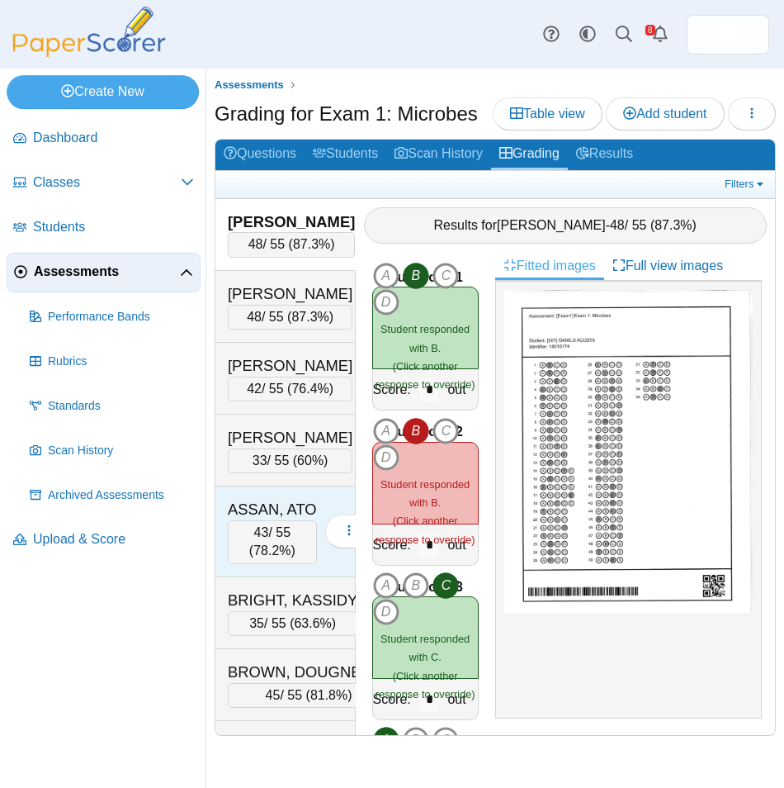
click at [287, 505] on div "ASSAN, ATO" at bounding box center [272, 509] width 89 height 21
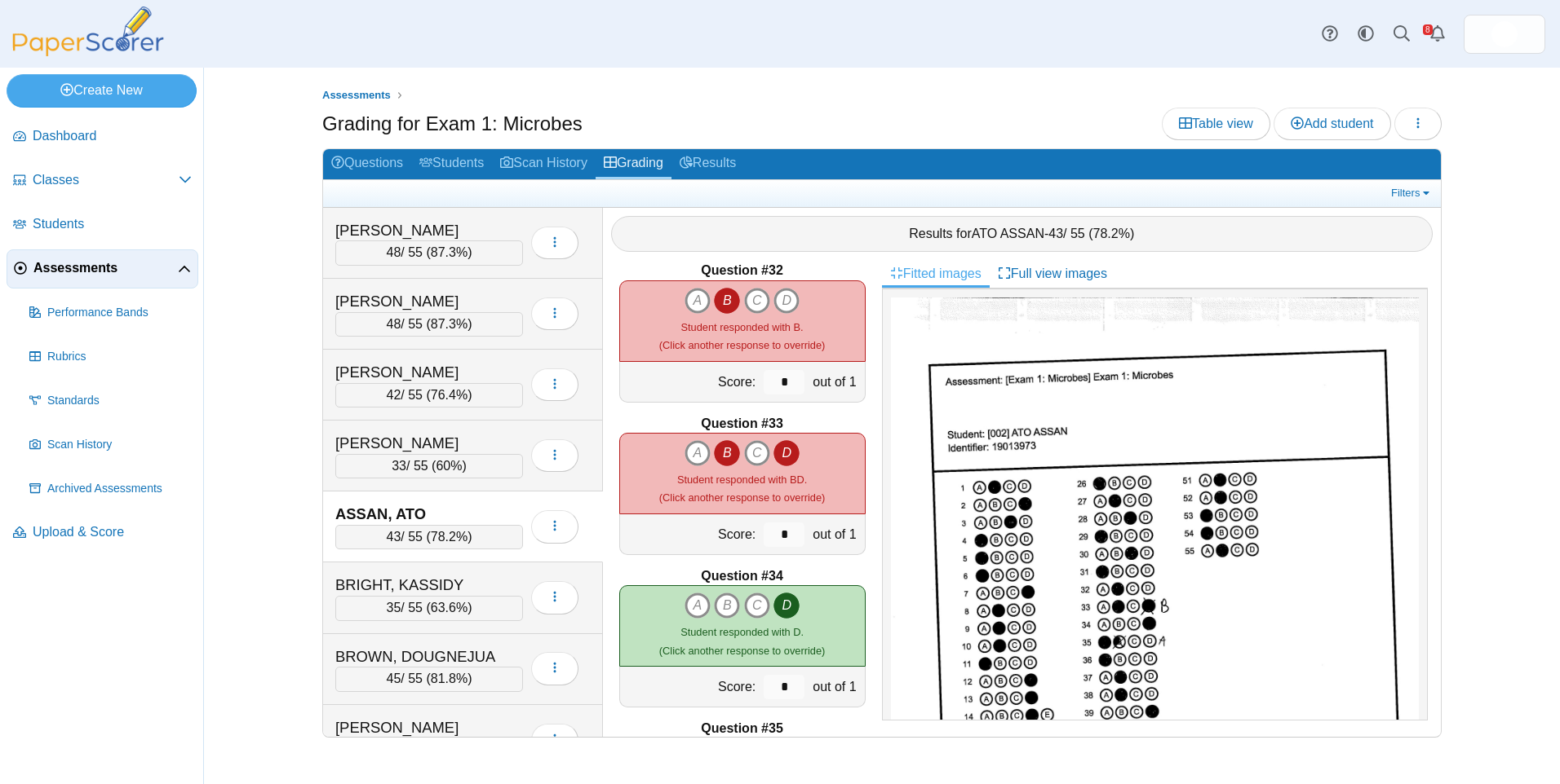
scroll to position [4643, 0]
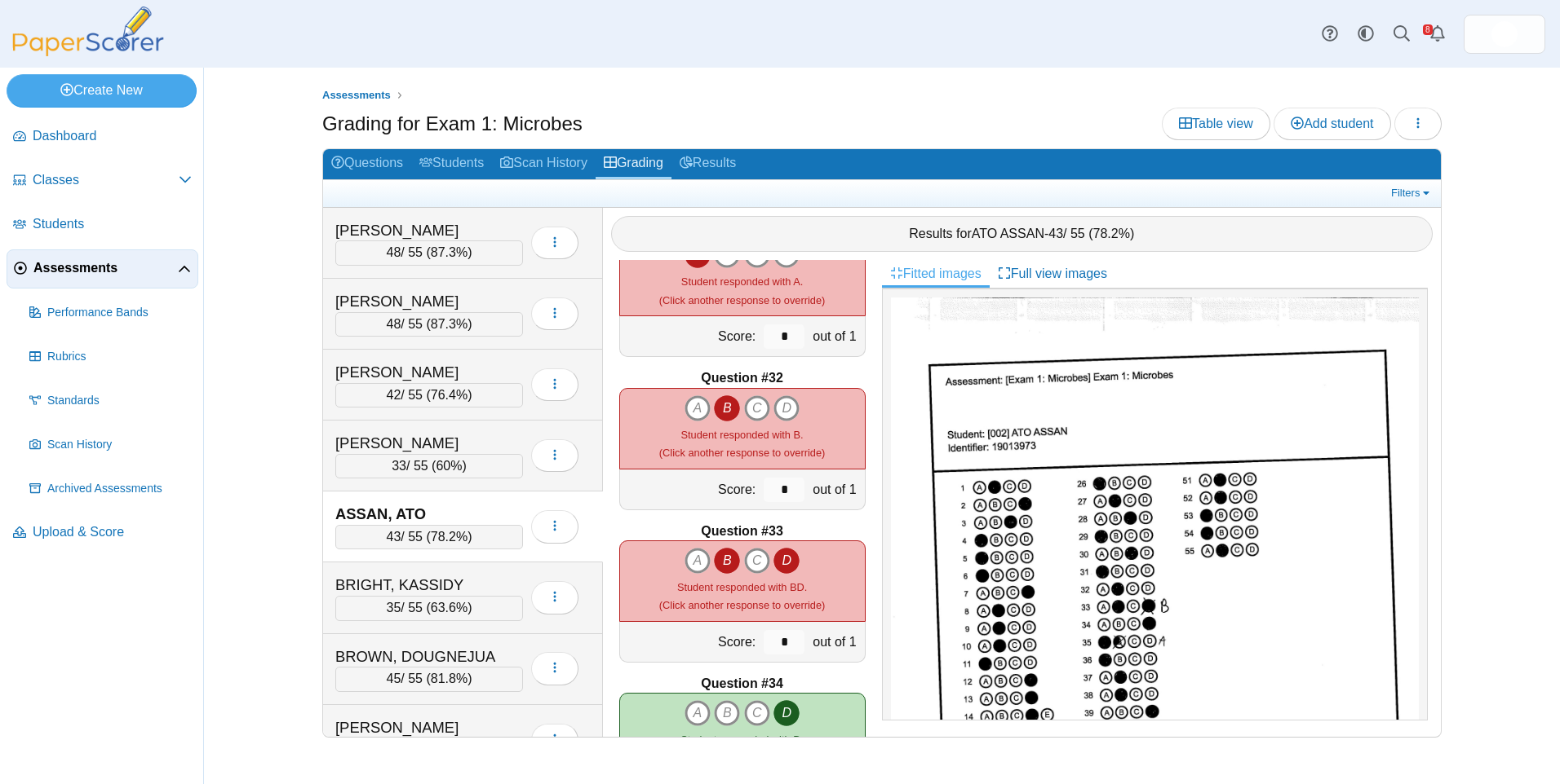
click at [775, 557] on icon "D" at bounding box center [786, 561] width 26 height 26
type input "*"
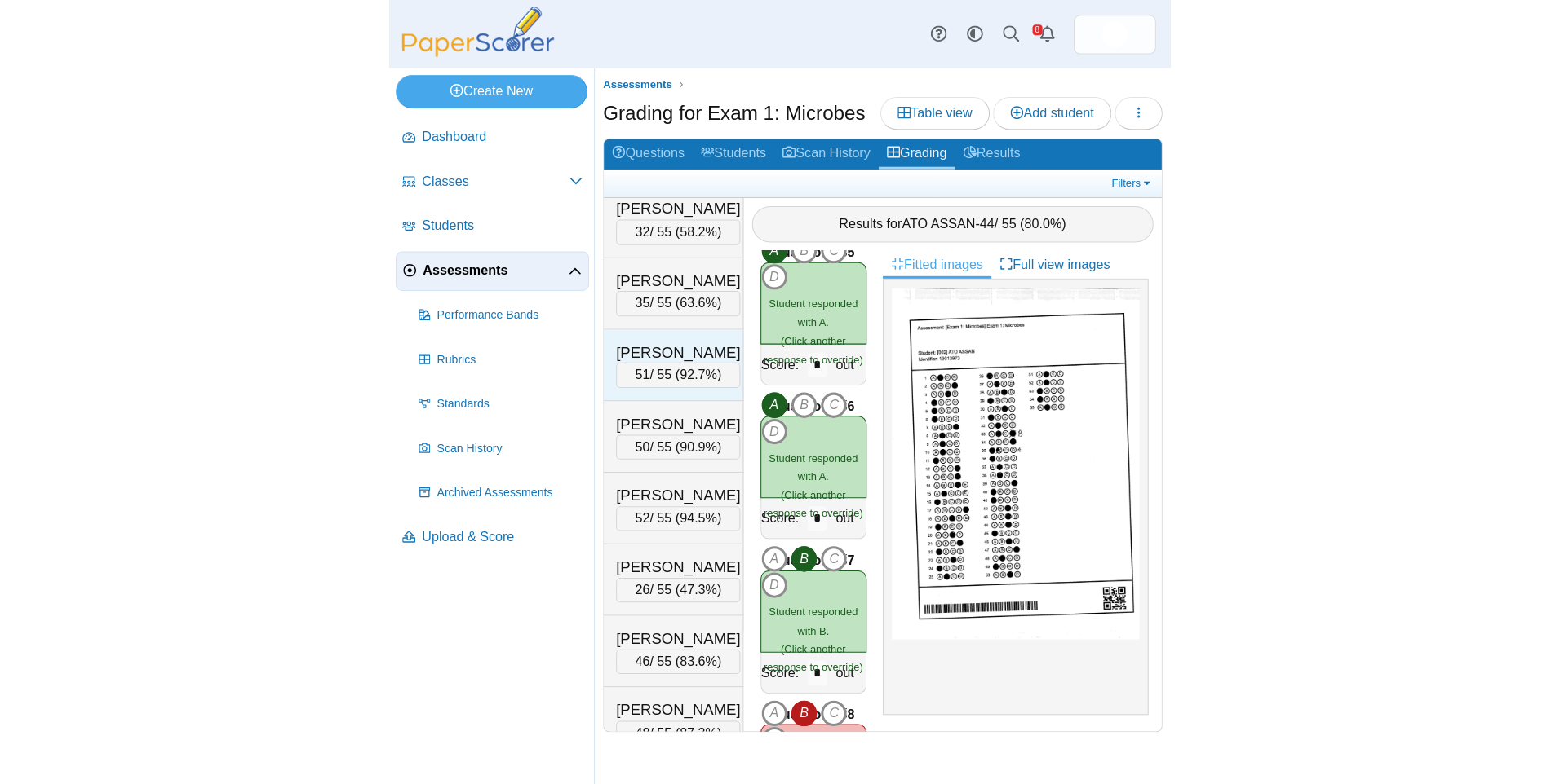
scroll to position [2528, 0]
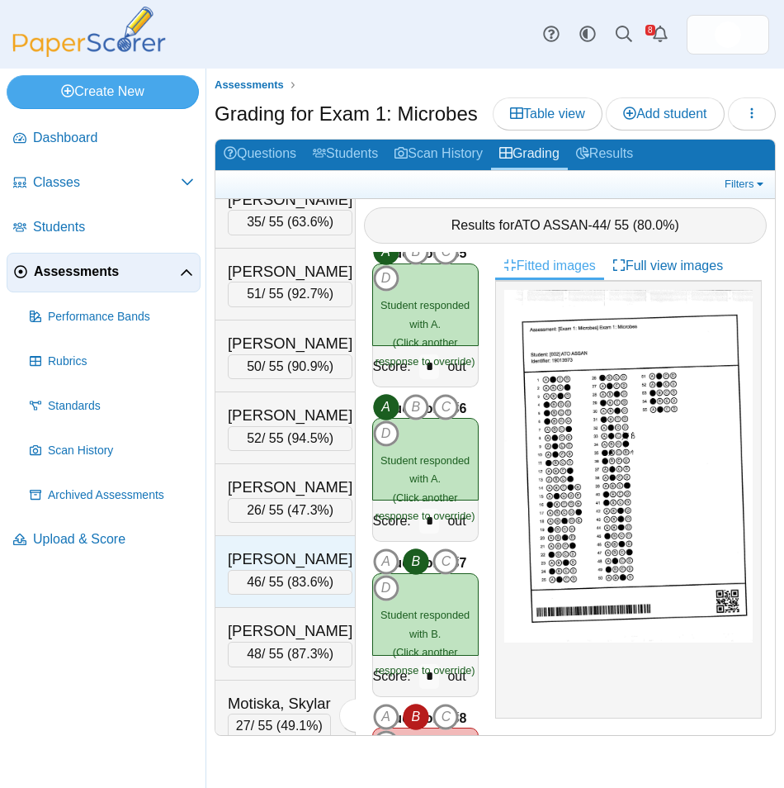
click at [274, 570] on div "MOGILEVSKY, NATALYA" at bounding box center [290, 558] width 125 height 21
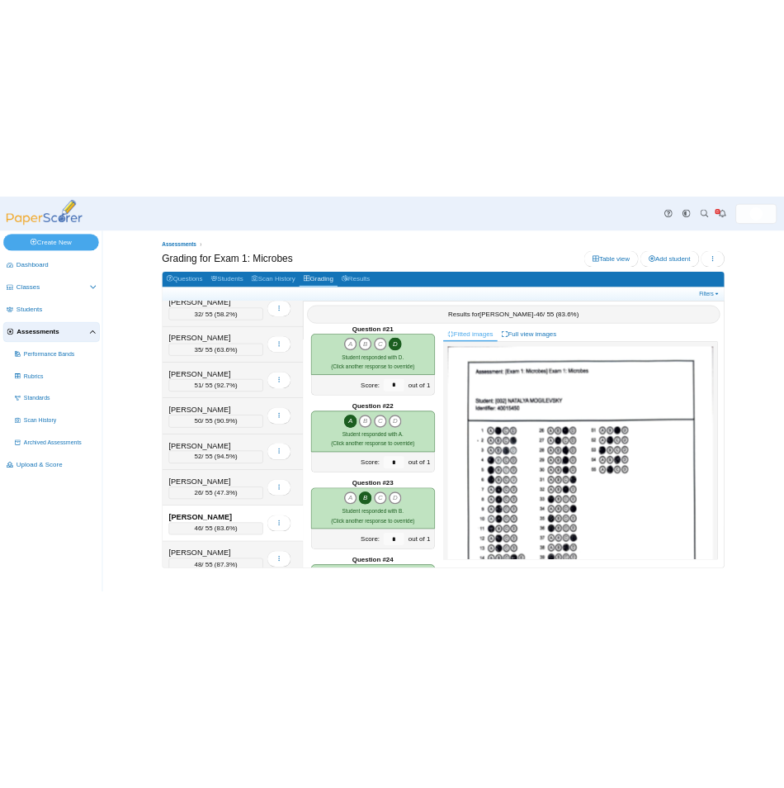
scroll to position [3138, 0]
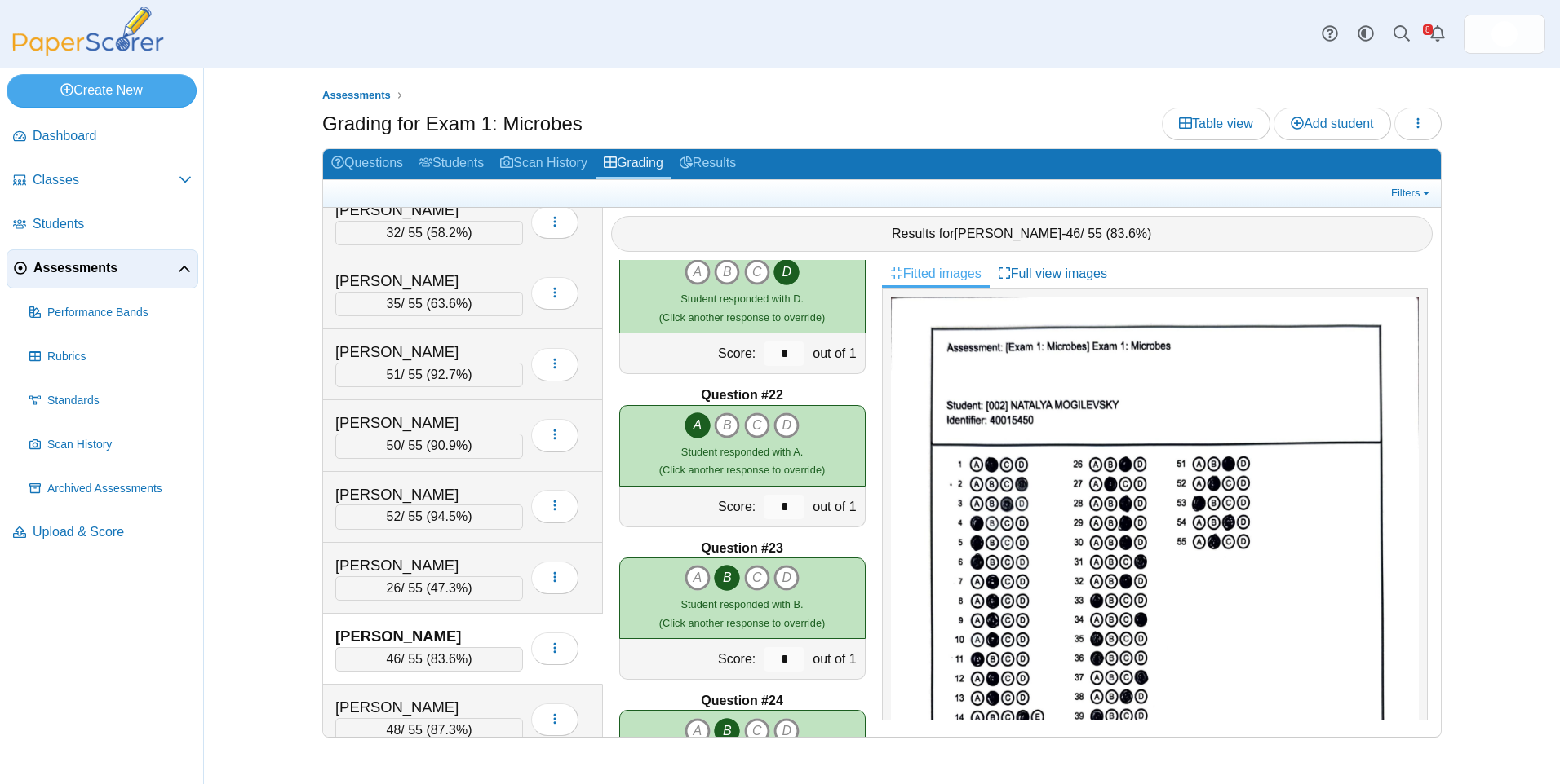
click at [722, 575] on icon "B" at bounding box center [726, 578] width 26 height 26
type input "*"
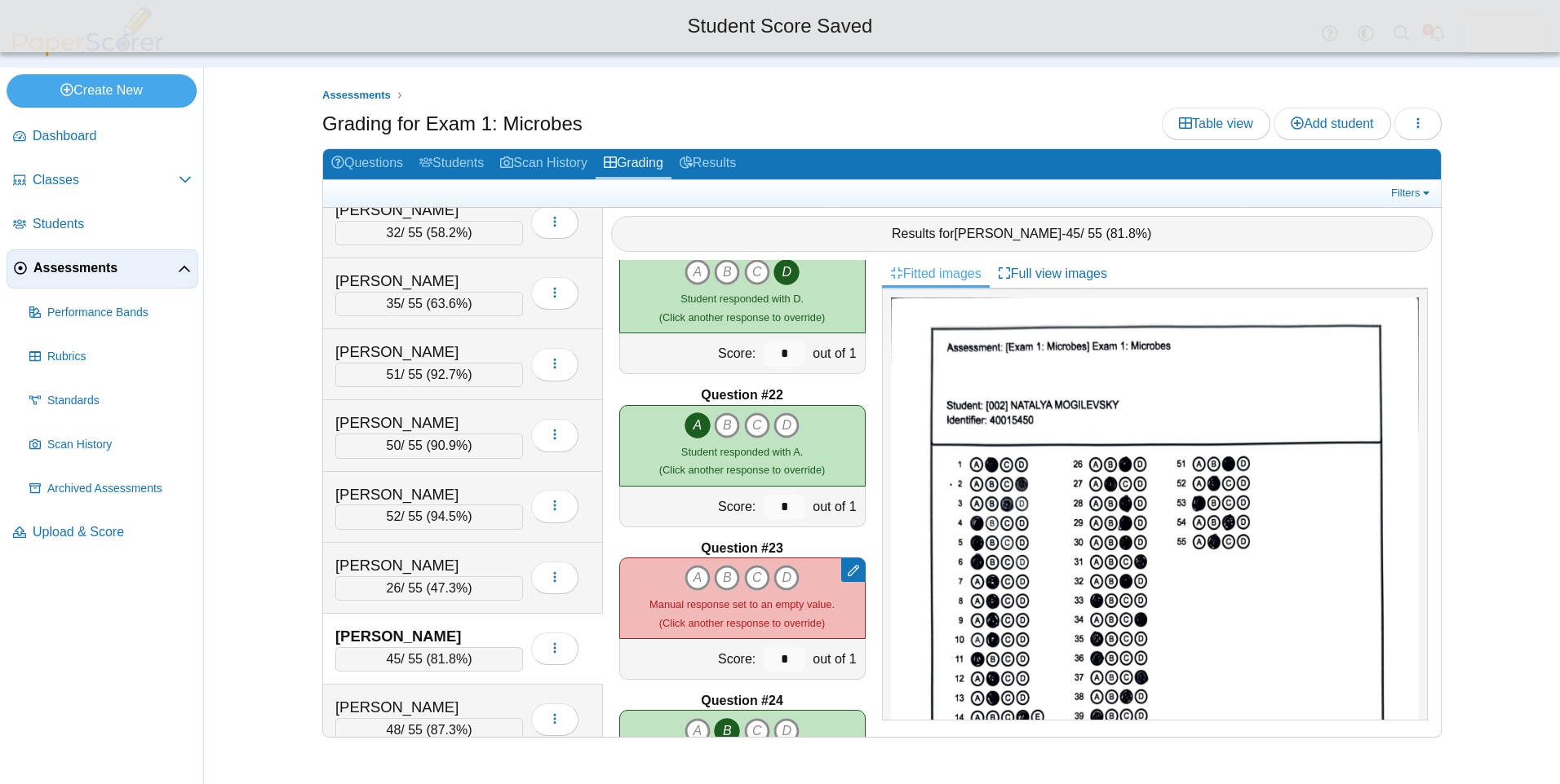
click at [676, 583] on div "A B C D Manual response set to an empty value." at bounding box center [741, 598] width 185 height 67
click at [690, 578] on icon "A" at bounding box center [698, 578] width 26 height 26
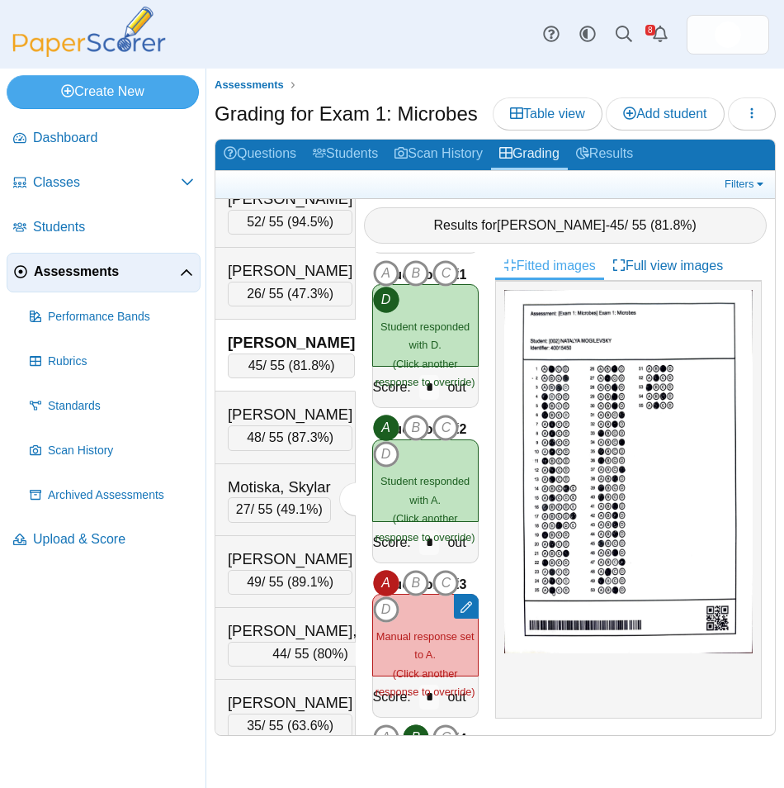
scroll to position [2807, 0]
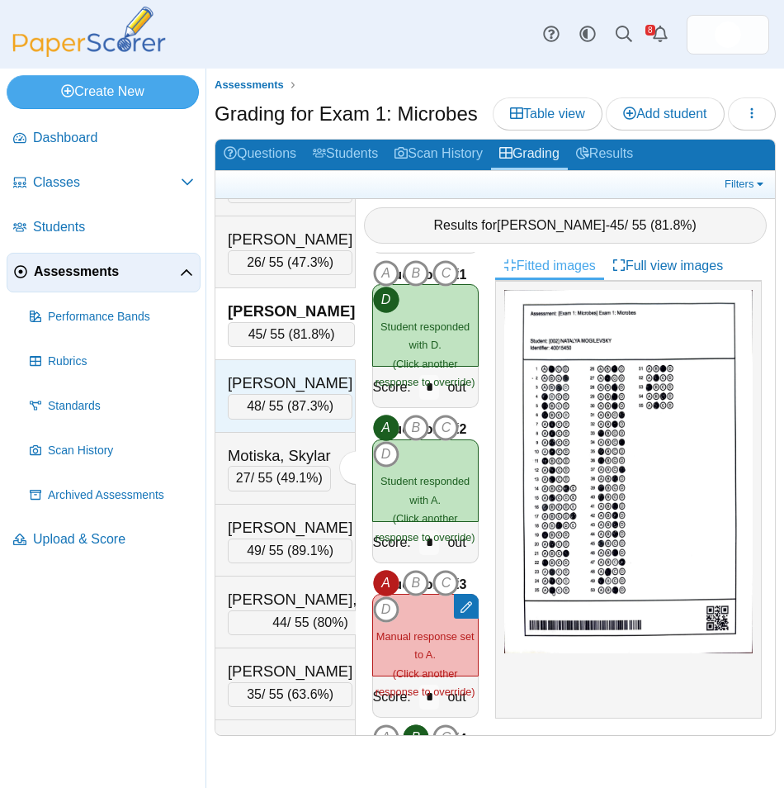
click at [273, 394] on div "[PERSON_NAME]" at bounding box center [290, 382] width 125 height 21
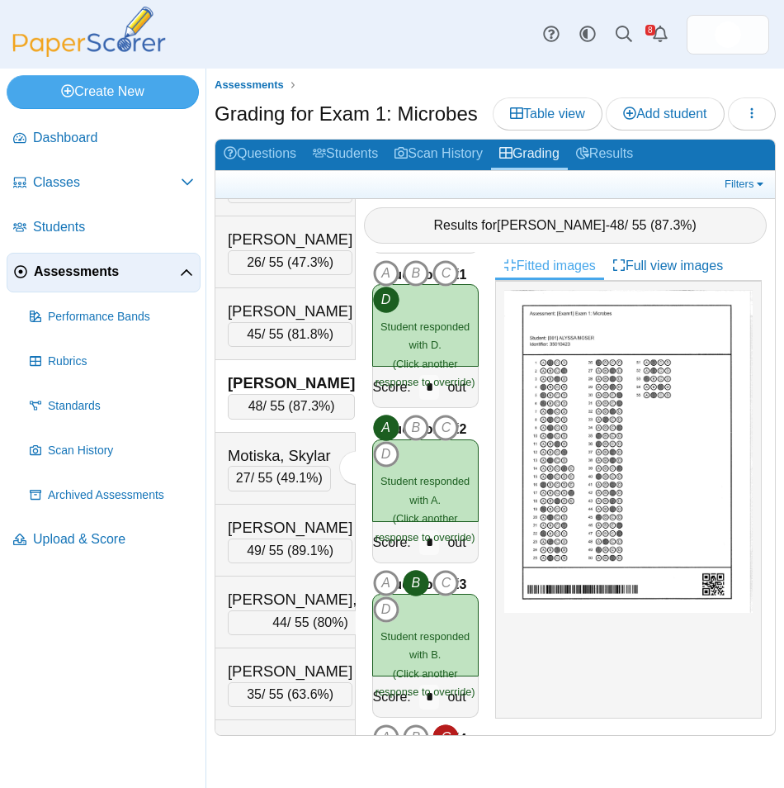
click at [628, 374] on img at bounding box center [628, 451] width 249 height 322
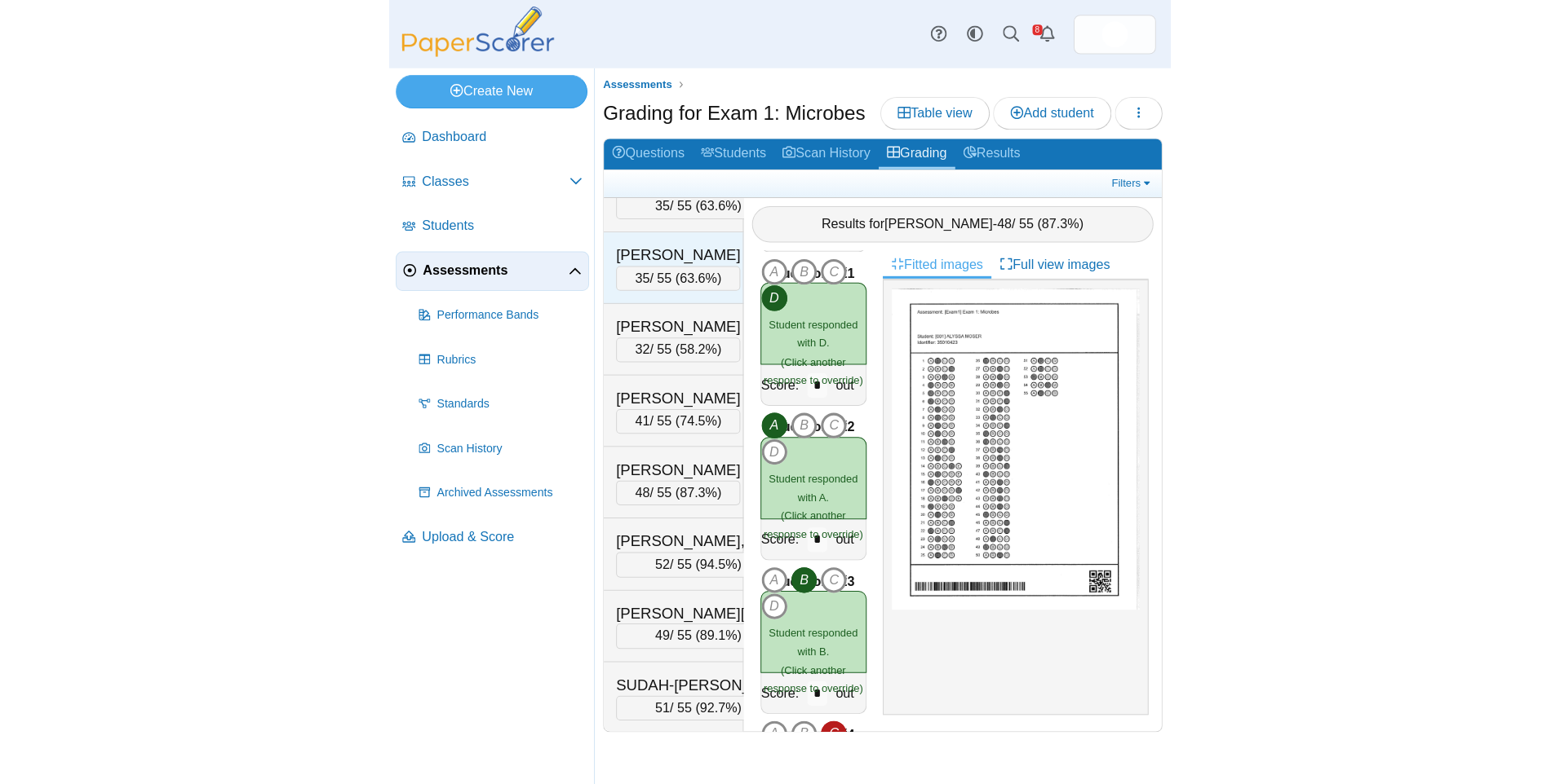
scroll to position [3995, 0]
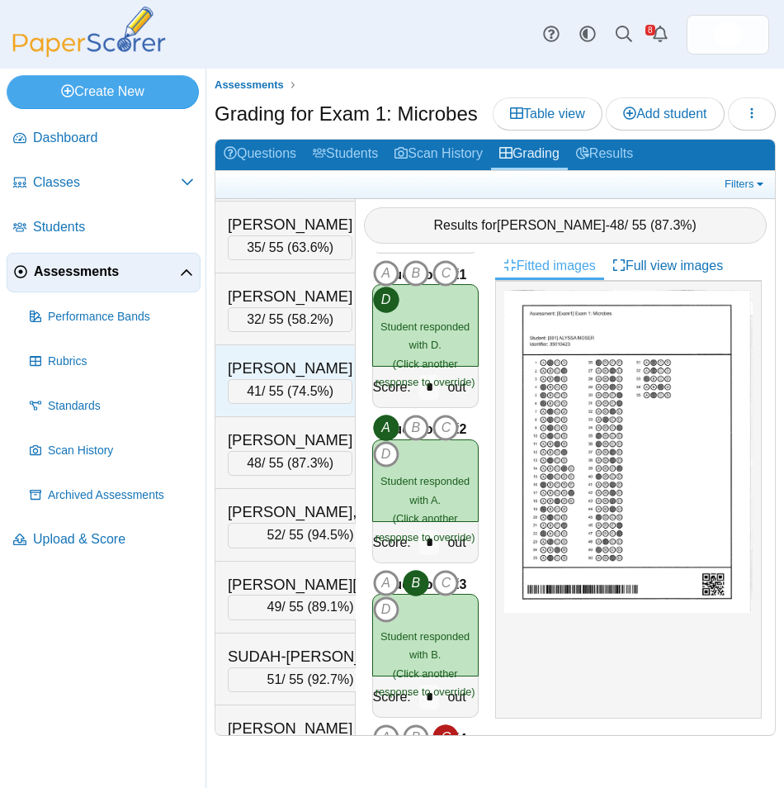
drag, startPoint x: 311, startPoint y: 558, endPoint x: 321, endPoint y: 548, distance: 14.0
click at [311, 379] on div "SOUBBOTIN, STEPHEN" at bounding box center [290, 368] width 125 height 21
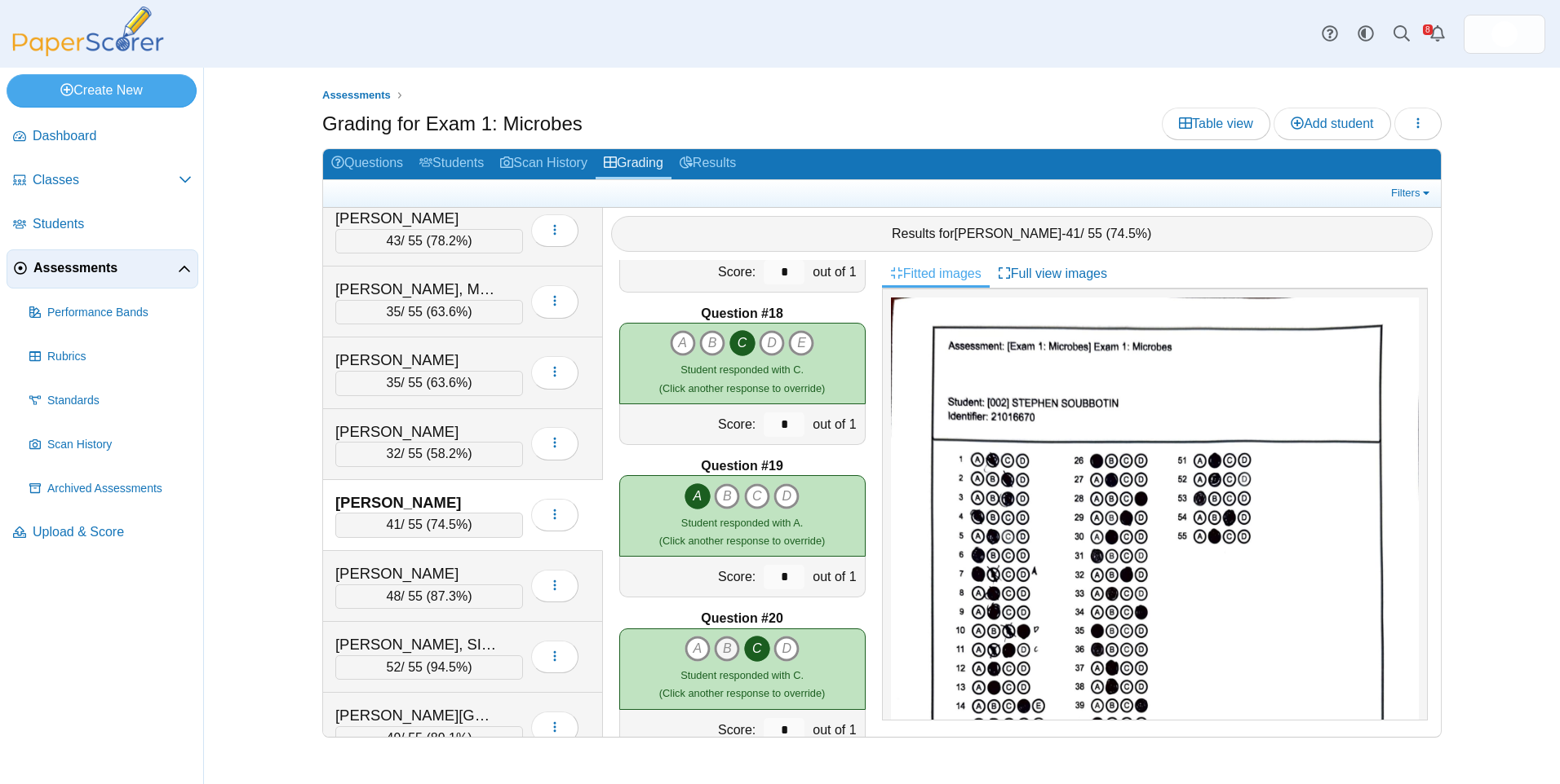
scroll to position [2324, 0]
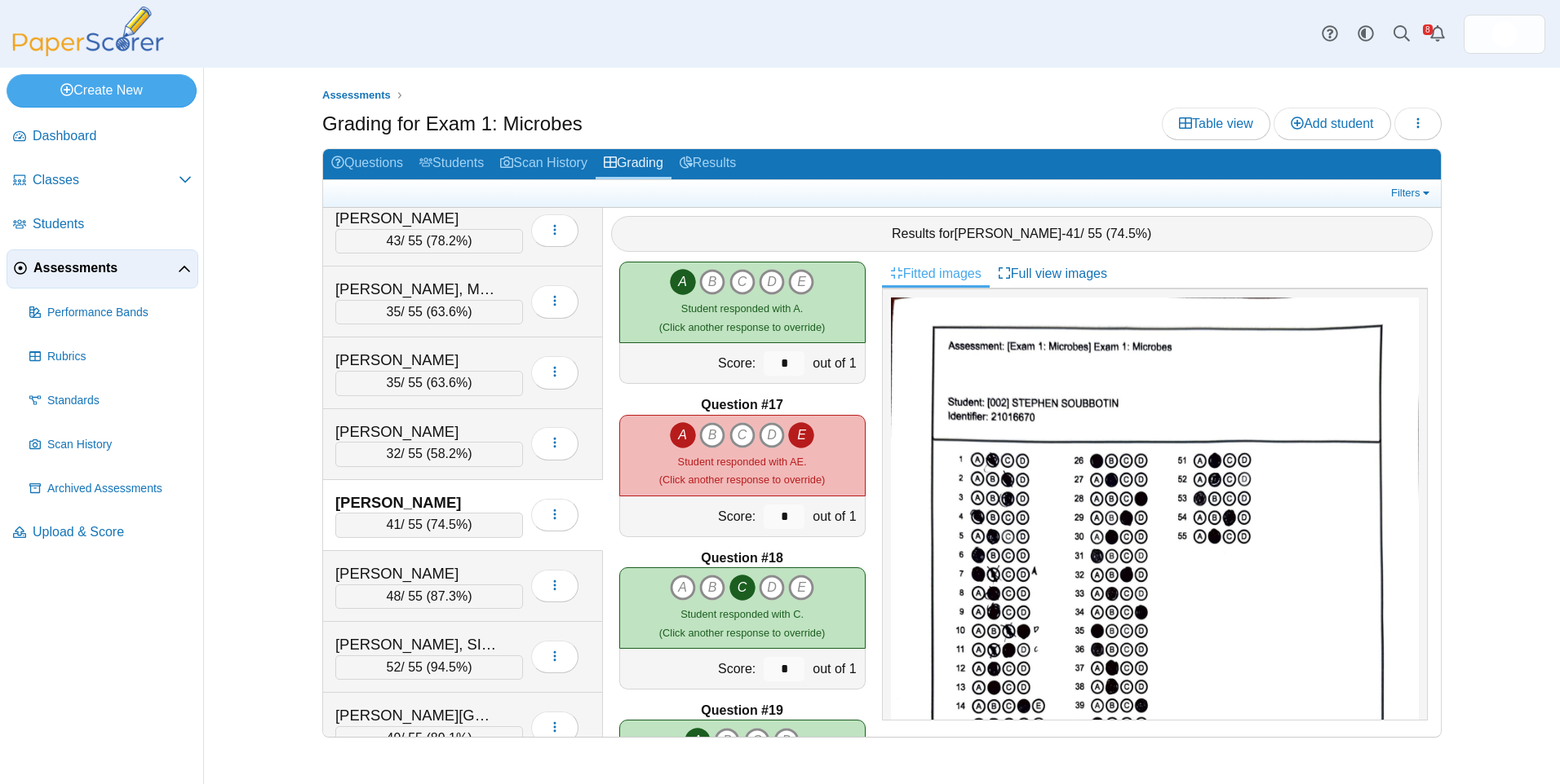
click at [670, 437] on icon "A" at bounding box center [683, 435] width 26 height 26
type input "*"
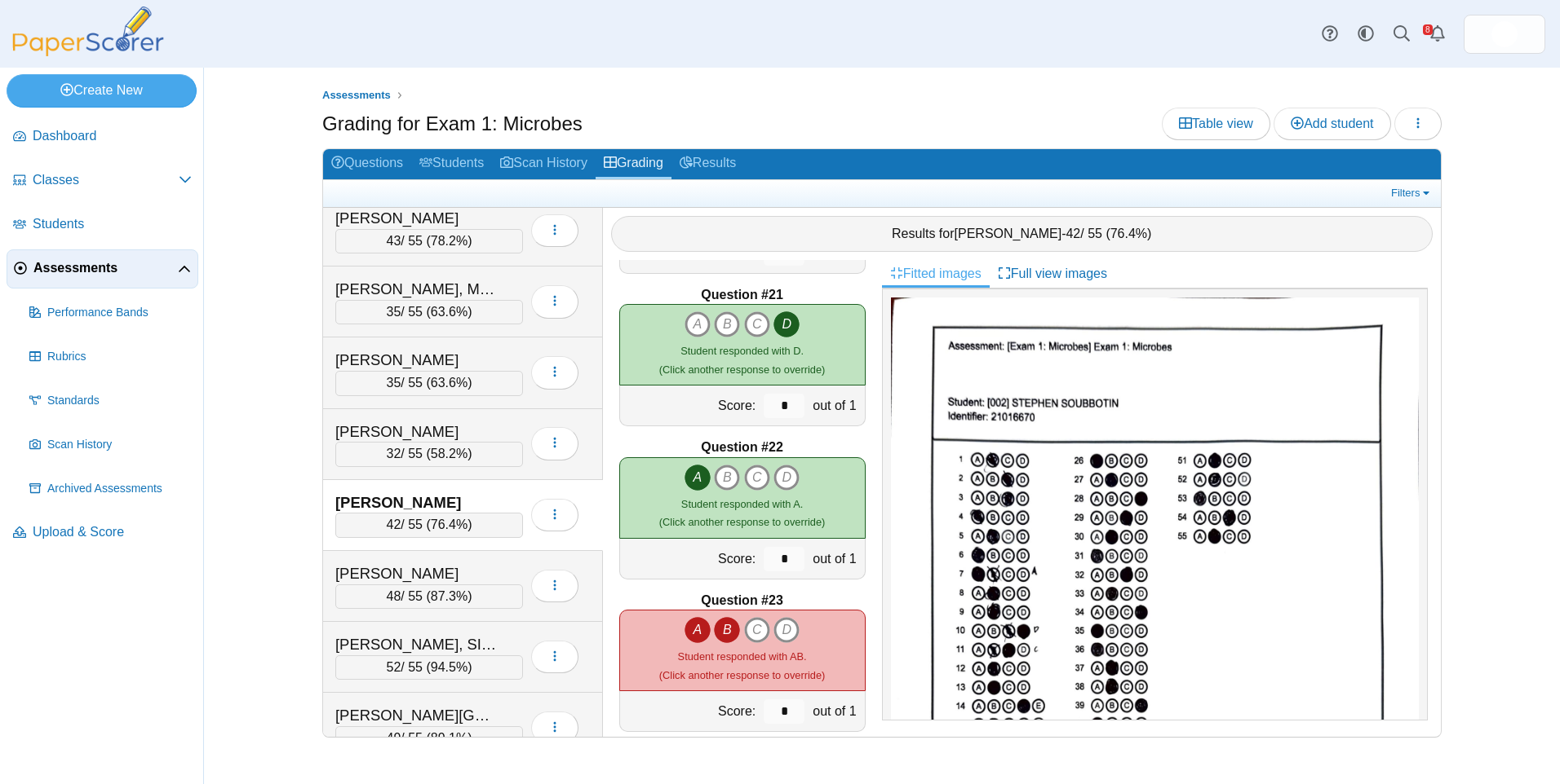
scroll to position [3140, 0]
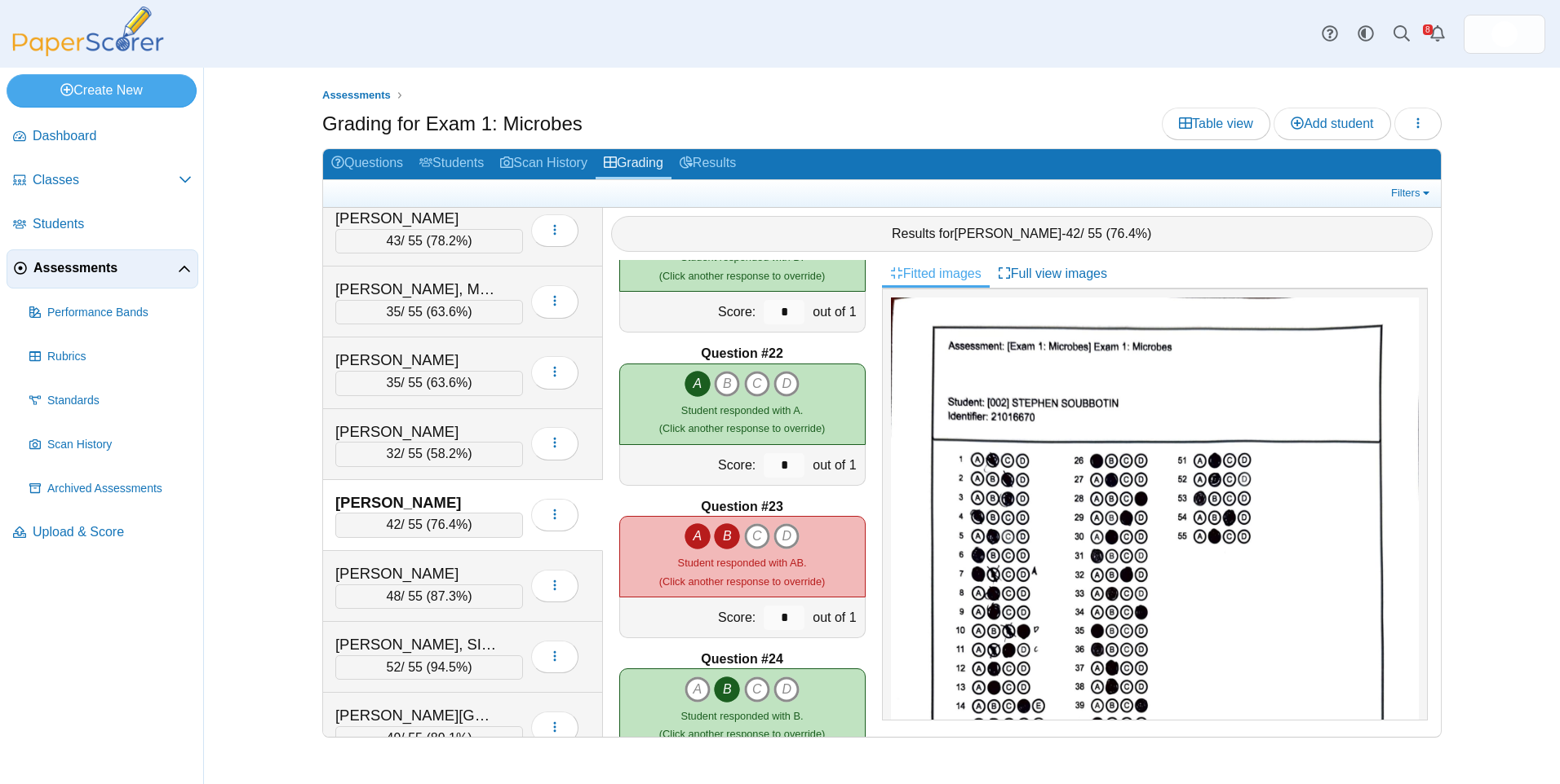
click at [723, 543] on icon "B" at bounding box center [726, 536] width 26 height 26
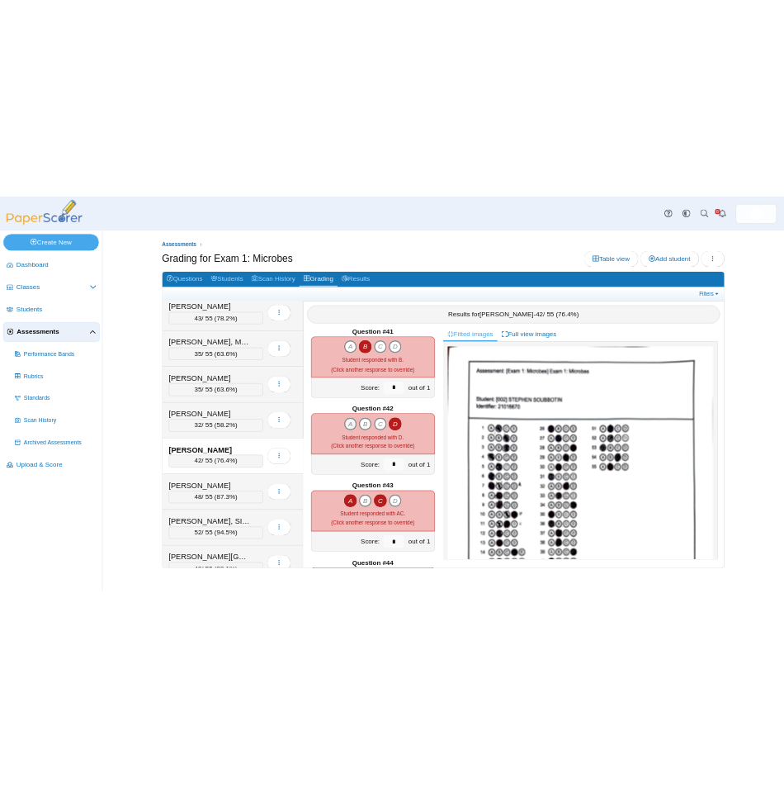
scroll to position [6235, 0]
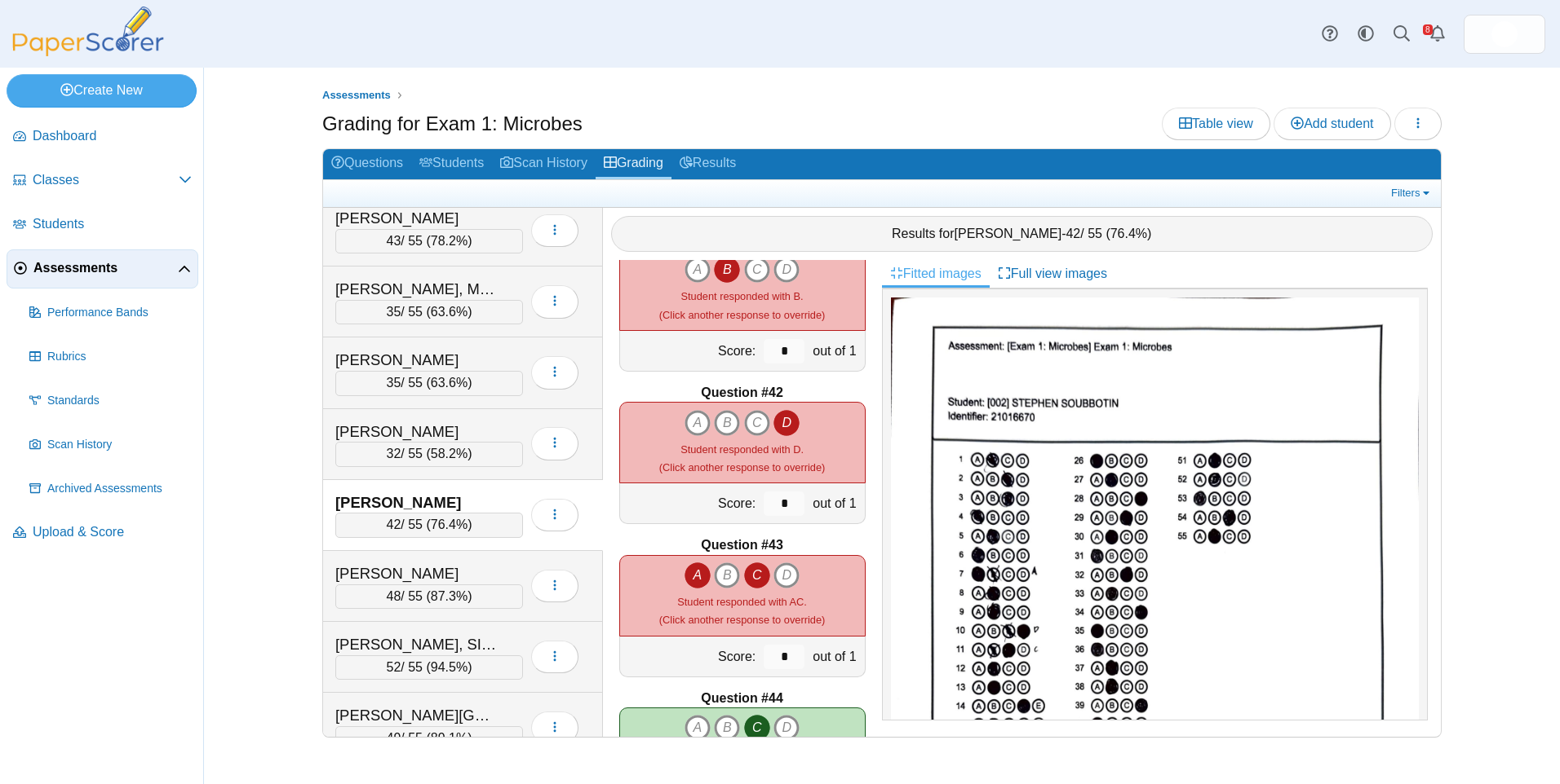
click at [685, 575] on icon "A" at bounding box center [698, 576] width 26 height 26
type input "*"
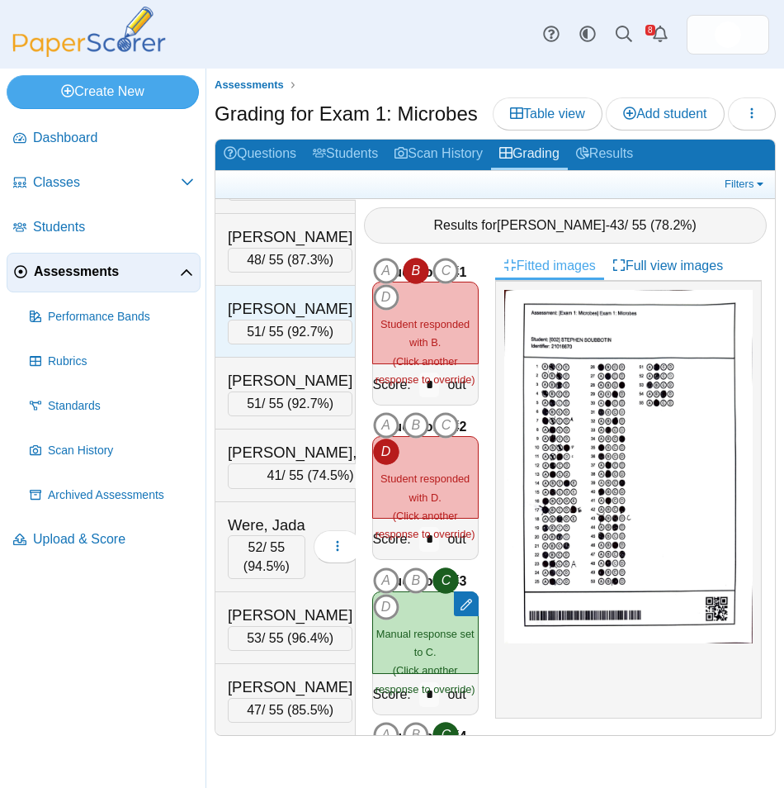
scroll to position [4658, 0]
click at [97, 538] on span "Upload & Score" at bounding box center [113, 539] width 161 height 18
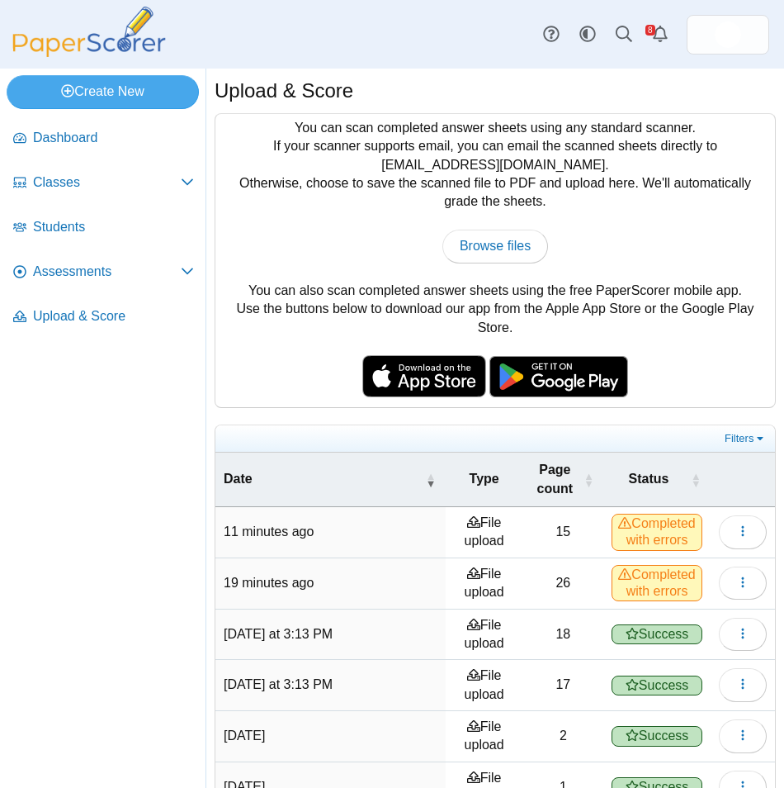
click at [485, 229] on div "You can scan completed answer sheets using any standard scanner. If your scanne…" at bounding box center [496, 260] width 560 height 293
click at [485, 245] on span "Browse files" at bounding box center [495, 246] width 71 height 14
type input "**********"
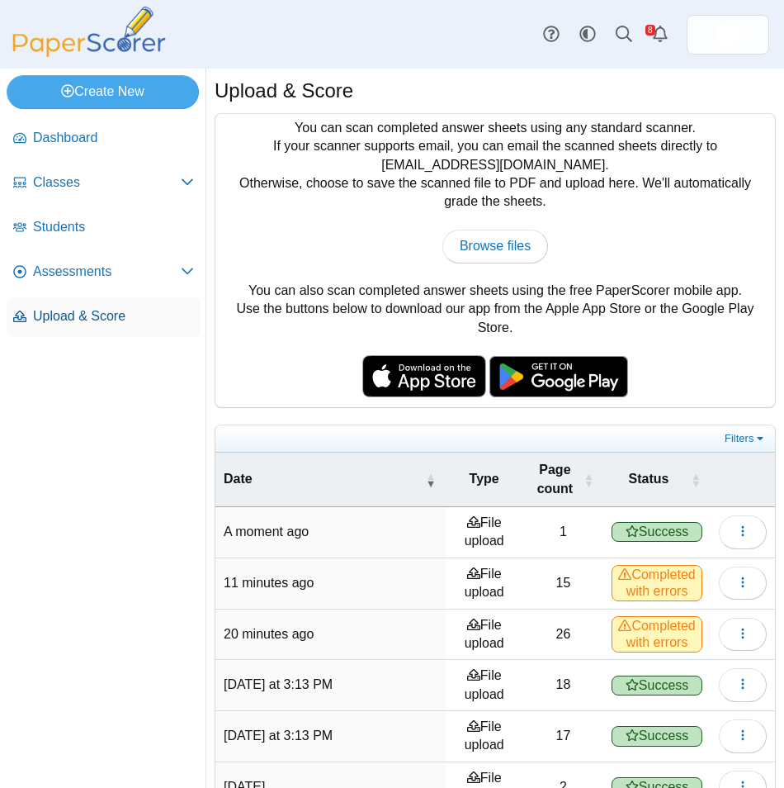
click at [105, 313] on span "Upload & Score" at bounding box center [113, 316] width 161 height 18
click at [85, 265] on span "Assessments" at bounding box center [107, 272] width 148 height 18
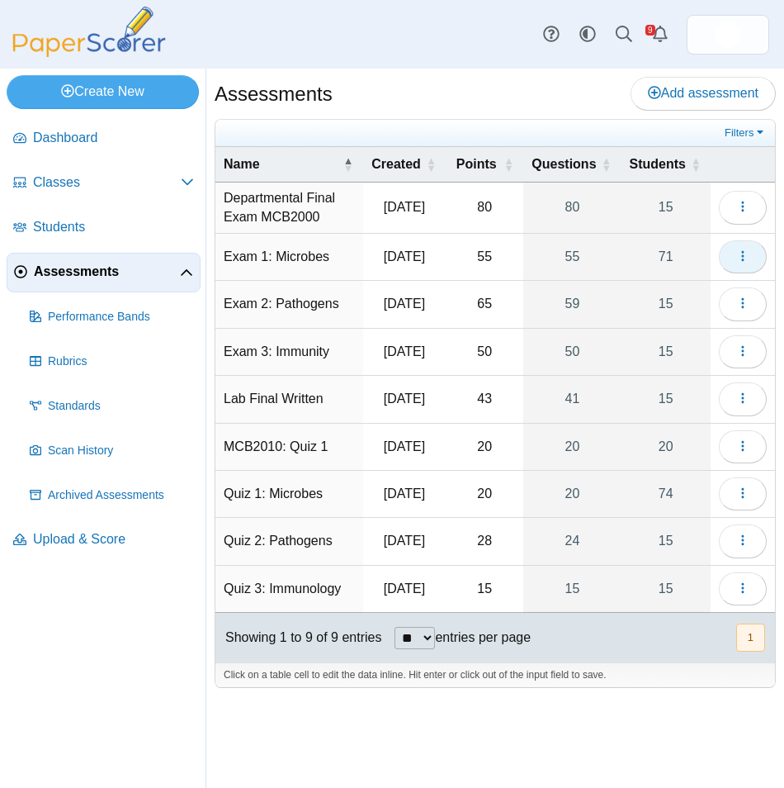
click at [755, 263] on button "button" at bounding box center [743, 256] width 48 height 33
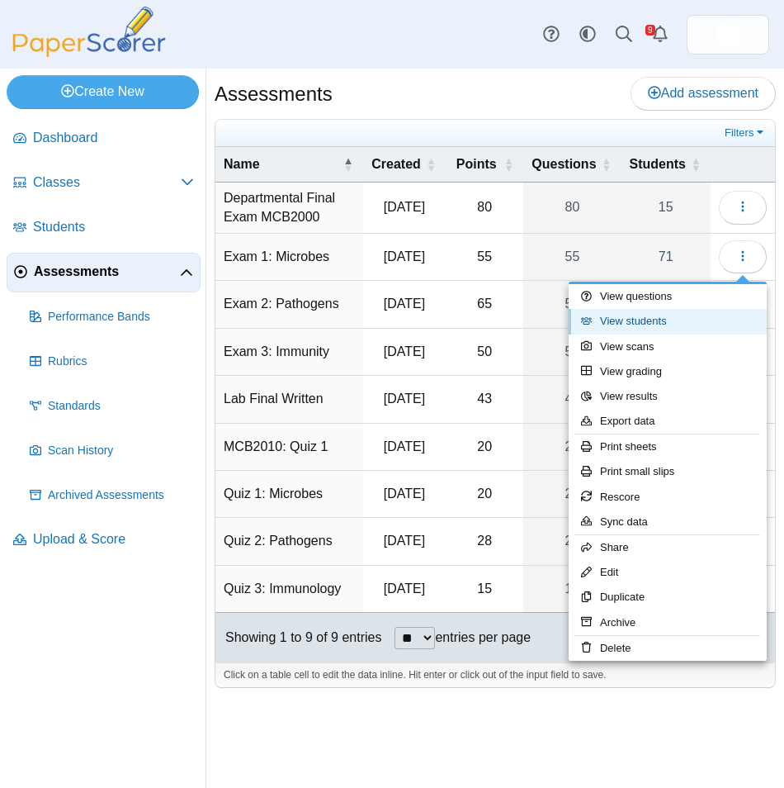
click at [690, 318] on link "View students" at bounding box center [668, 321] width 198 height 25
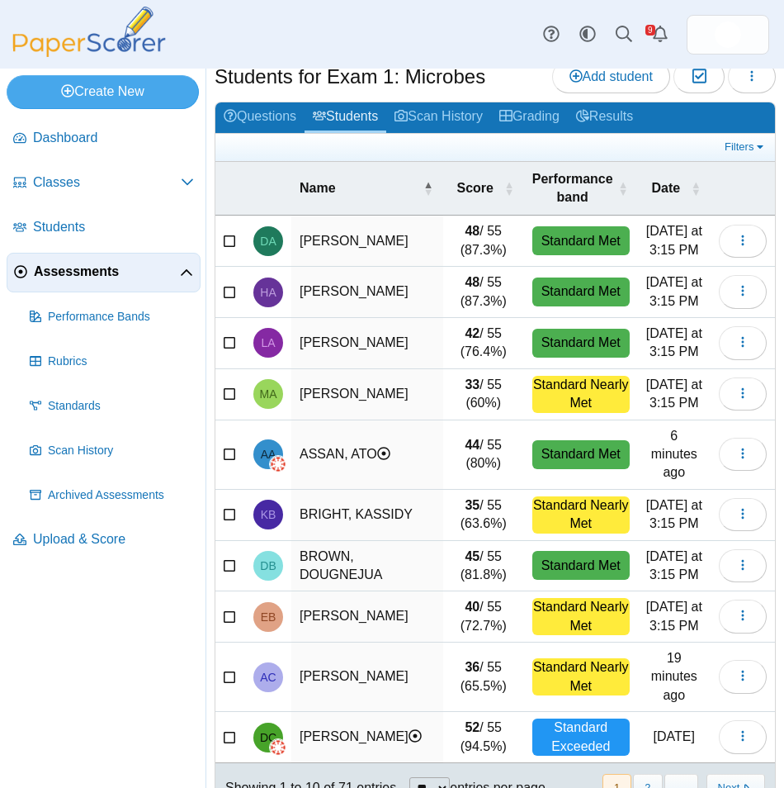
scroll to position [60, 0]
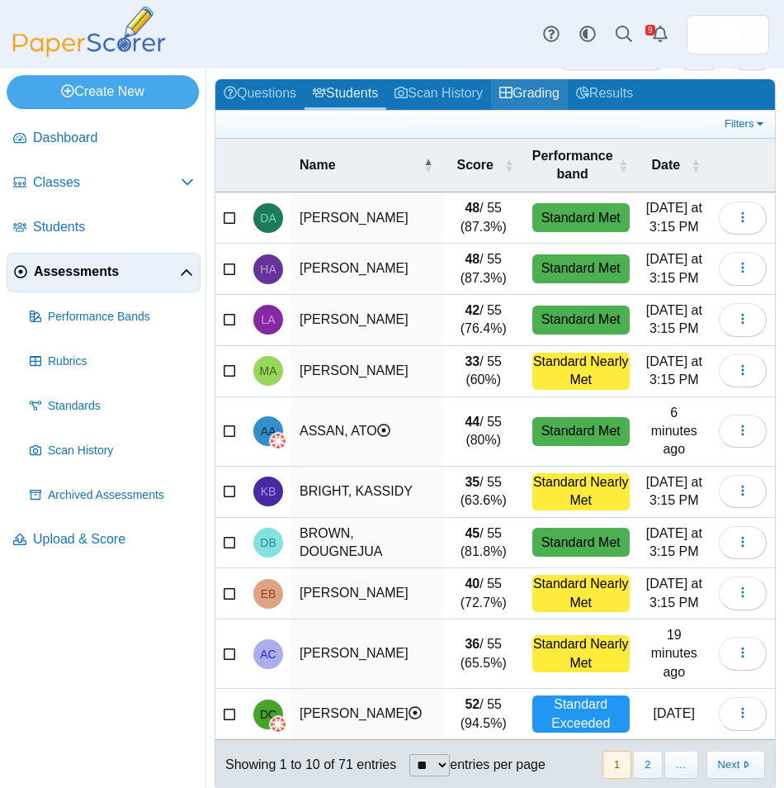
click at [559, 92] on link "Grading" at bounding box center [529, 94] width 77 height 31
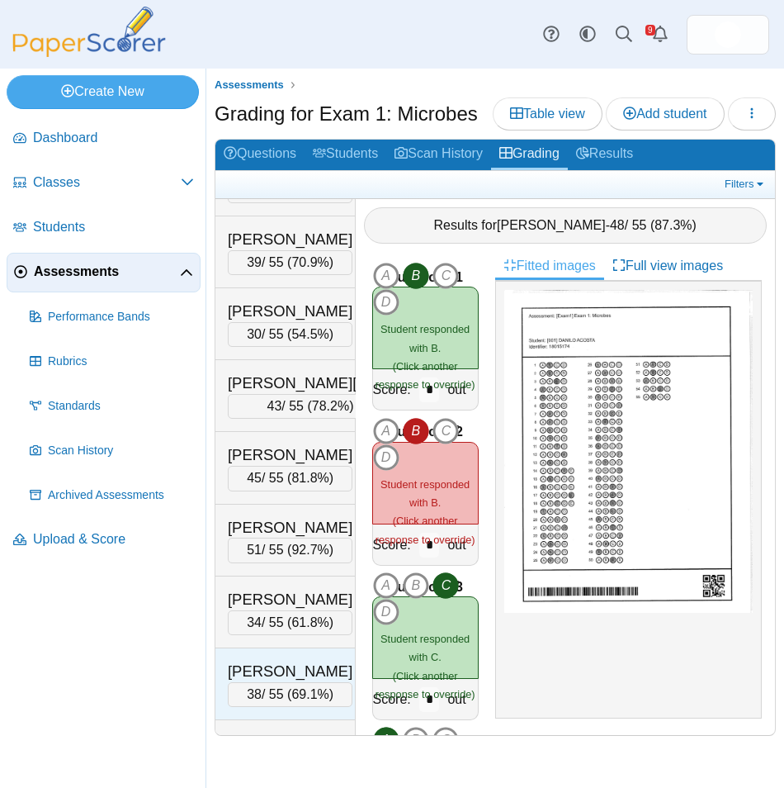
scroll to position [1404, 0]
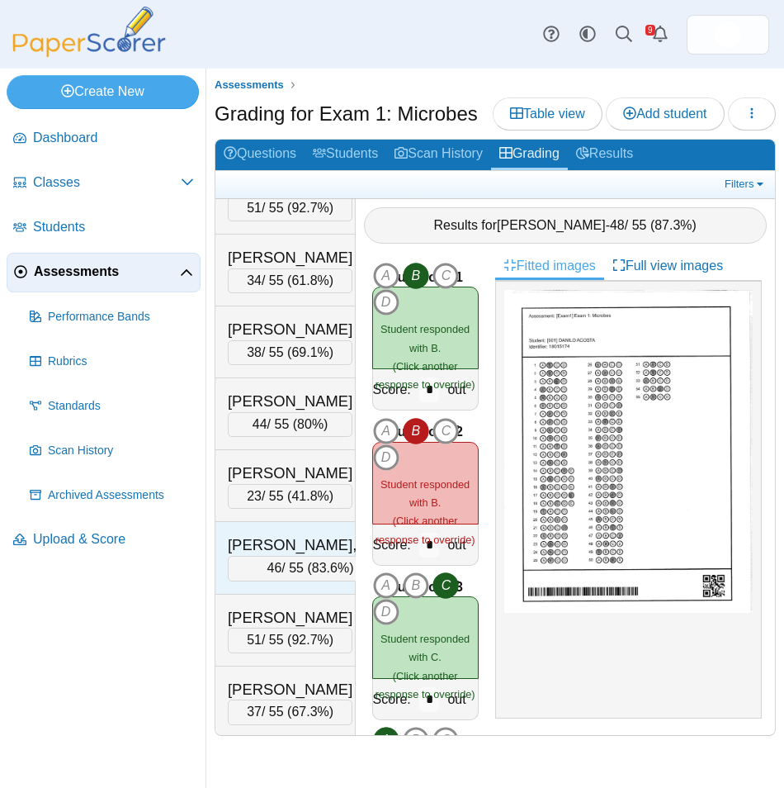
click at [307, 556] on div "[PERSON_NAME], [GEOGRAPHIC_DATA]" at bounding box center [310, 544] width 165 height 21
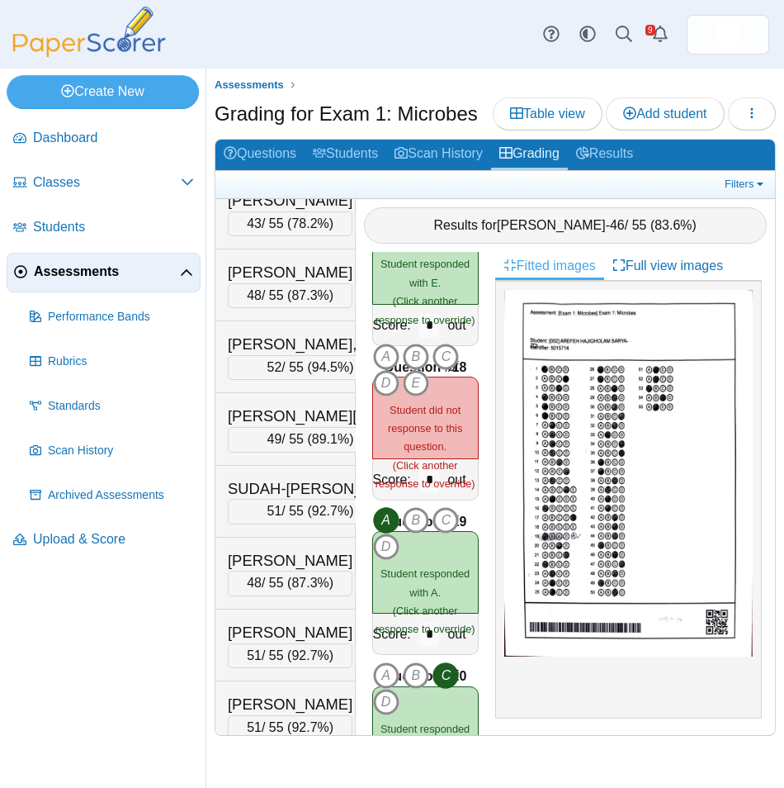
scroll to position [4376, 0]
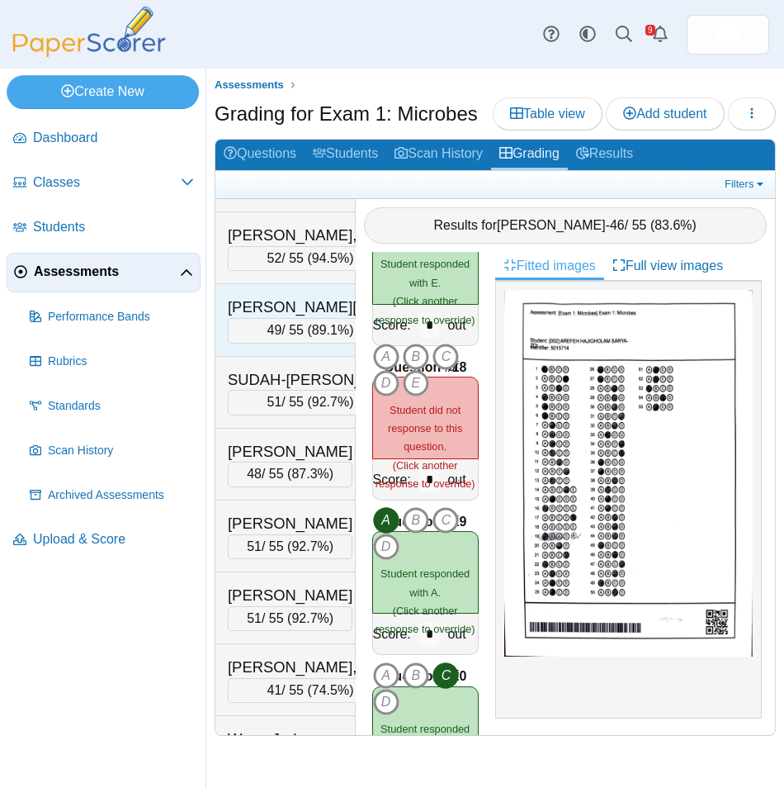
click at [294, 318] on div "STOVER, BRITTANY" at bounding box center [310, 306] width 165 height 21
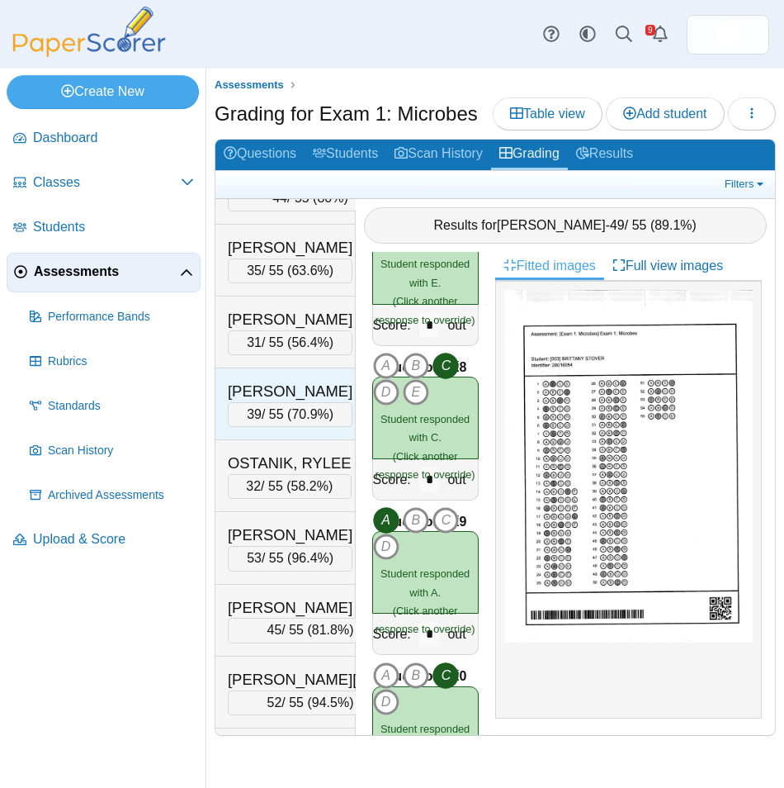
scroll to position [3385, 0]
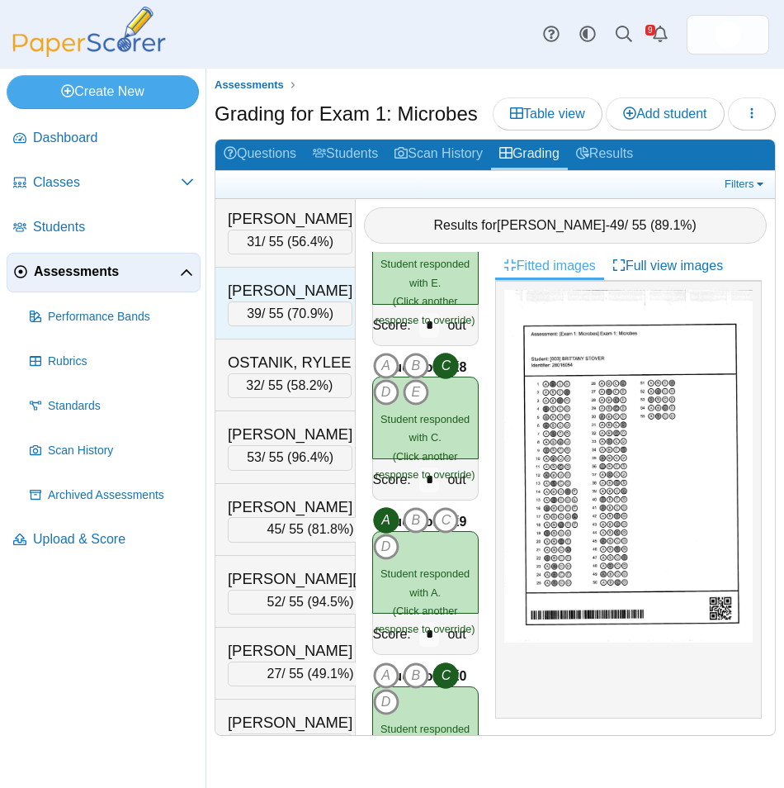
click at [314, 301] on div "OAKEY, MORGAN" at bounding box center [290, 290] width 125 height 21
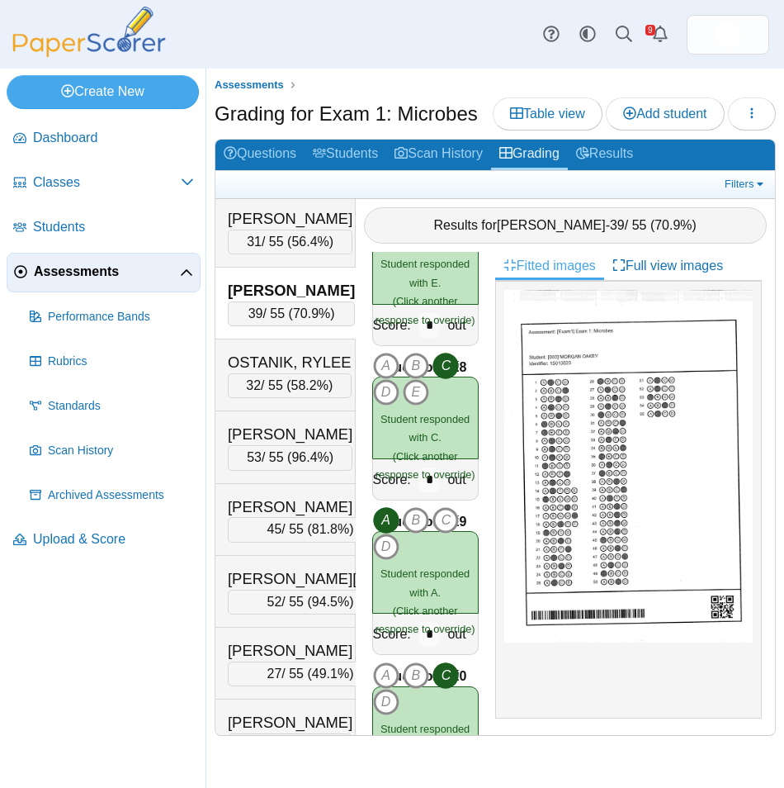
click at [86, 272] on span "Assessments" at bounding box center [107, 272] width 146 height 18
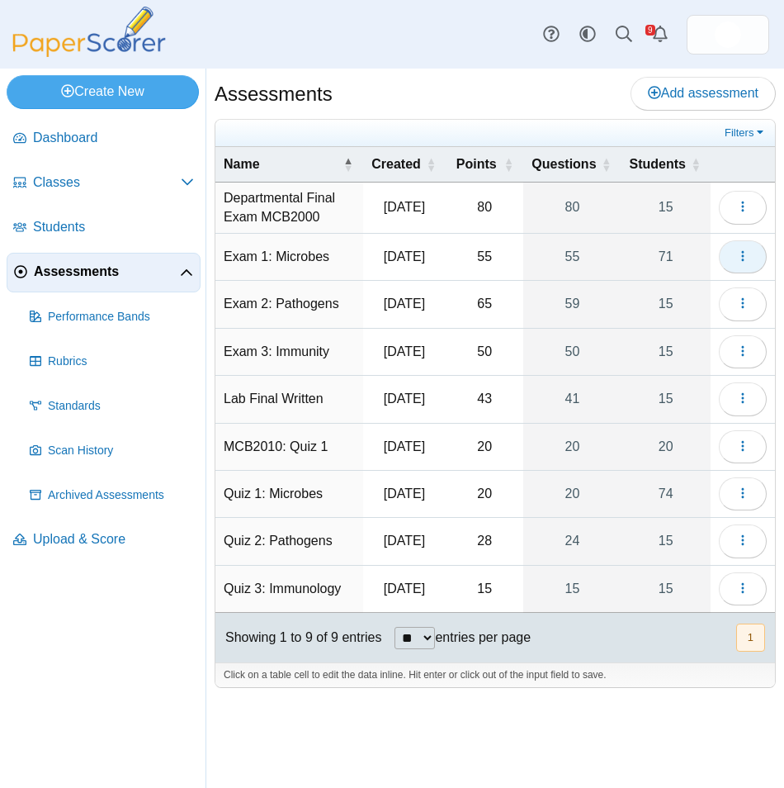
click at [739, 259] on icon "button" at bounding box center [743, 255] width 13 height 13
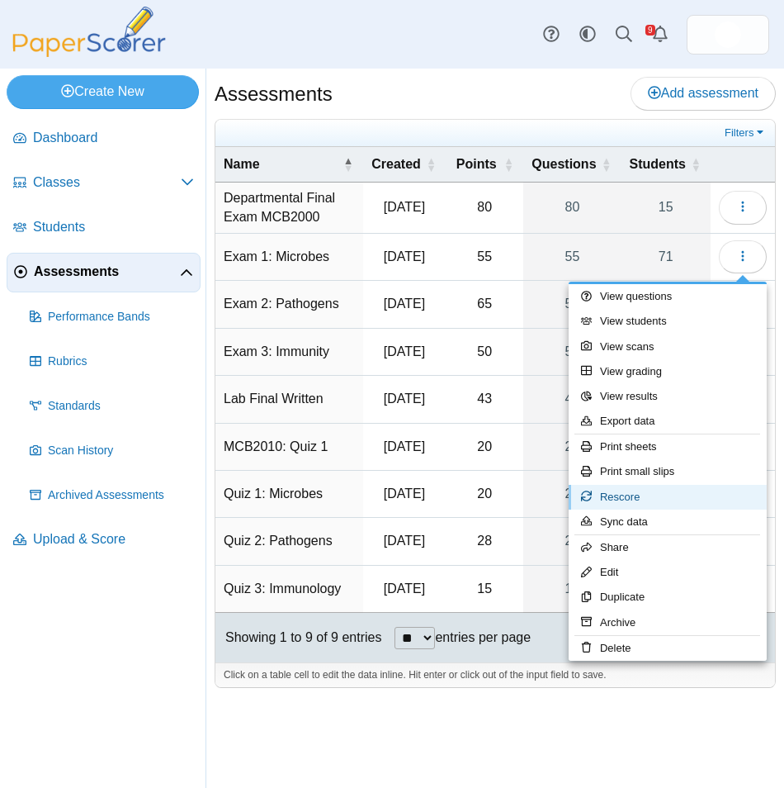
click at [741, 502] on link "Rescore" at bounding box center [668, 497] width 198 height 25
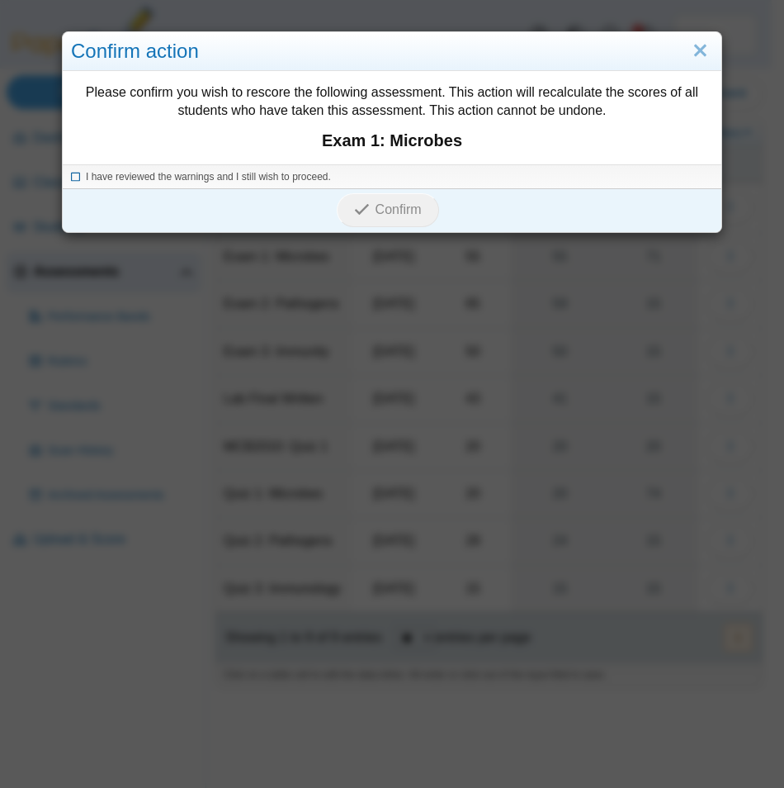
click at [180, 181] on span "I have reviewed the warnings and I still wish to proceed." at bounding box center [208, 177] width 245 height 12
click at [381, 211] on span "Confirm" at bounding box center [399, 209] width 46 height 14
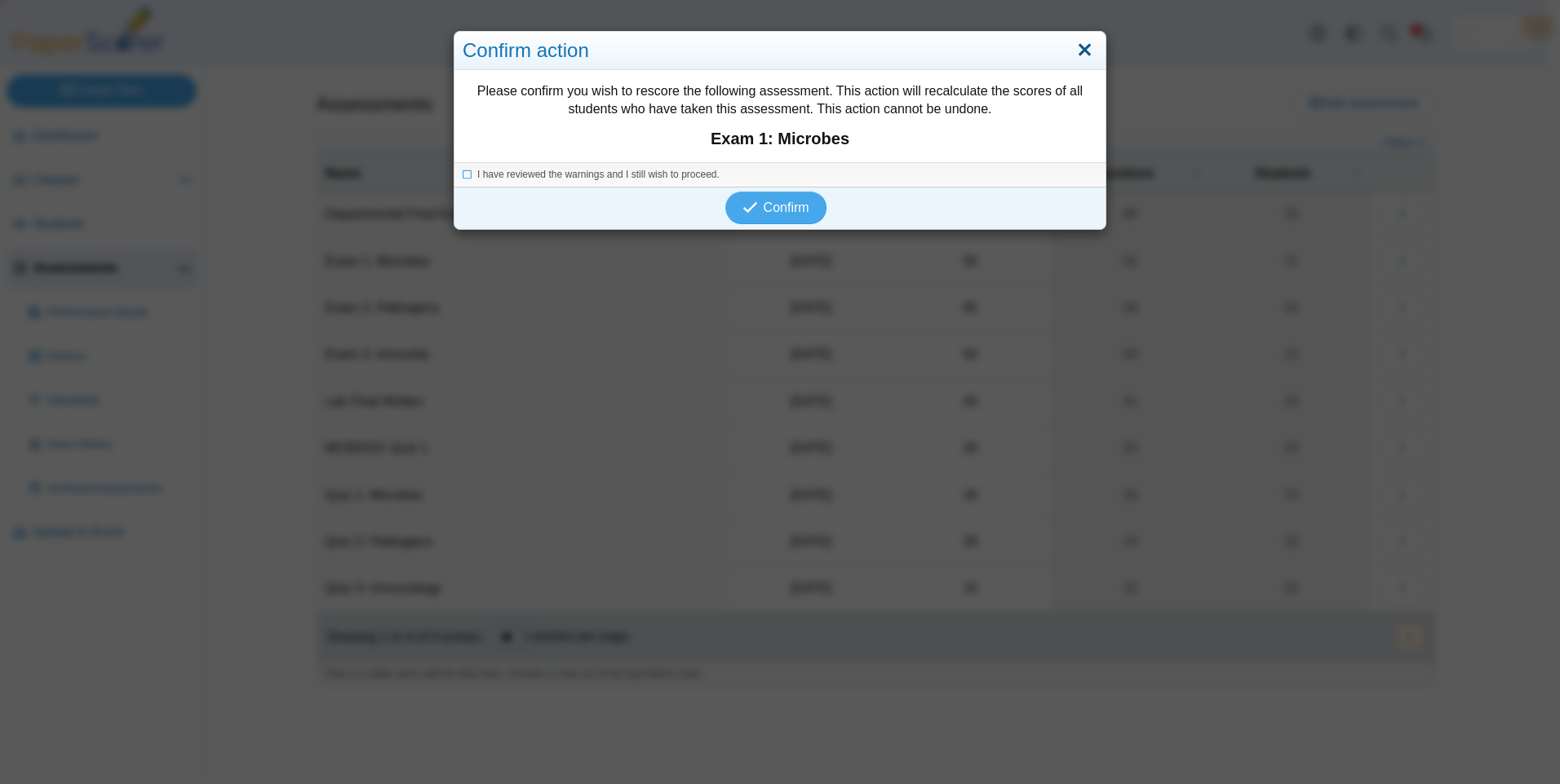
click at [775, 50] on link "Close" at bounding box center [1085, 50] width 26 height 28
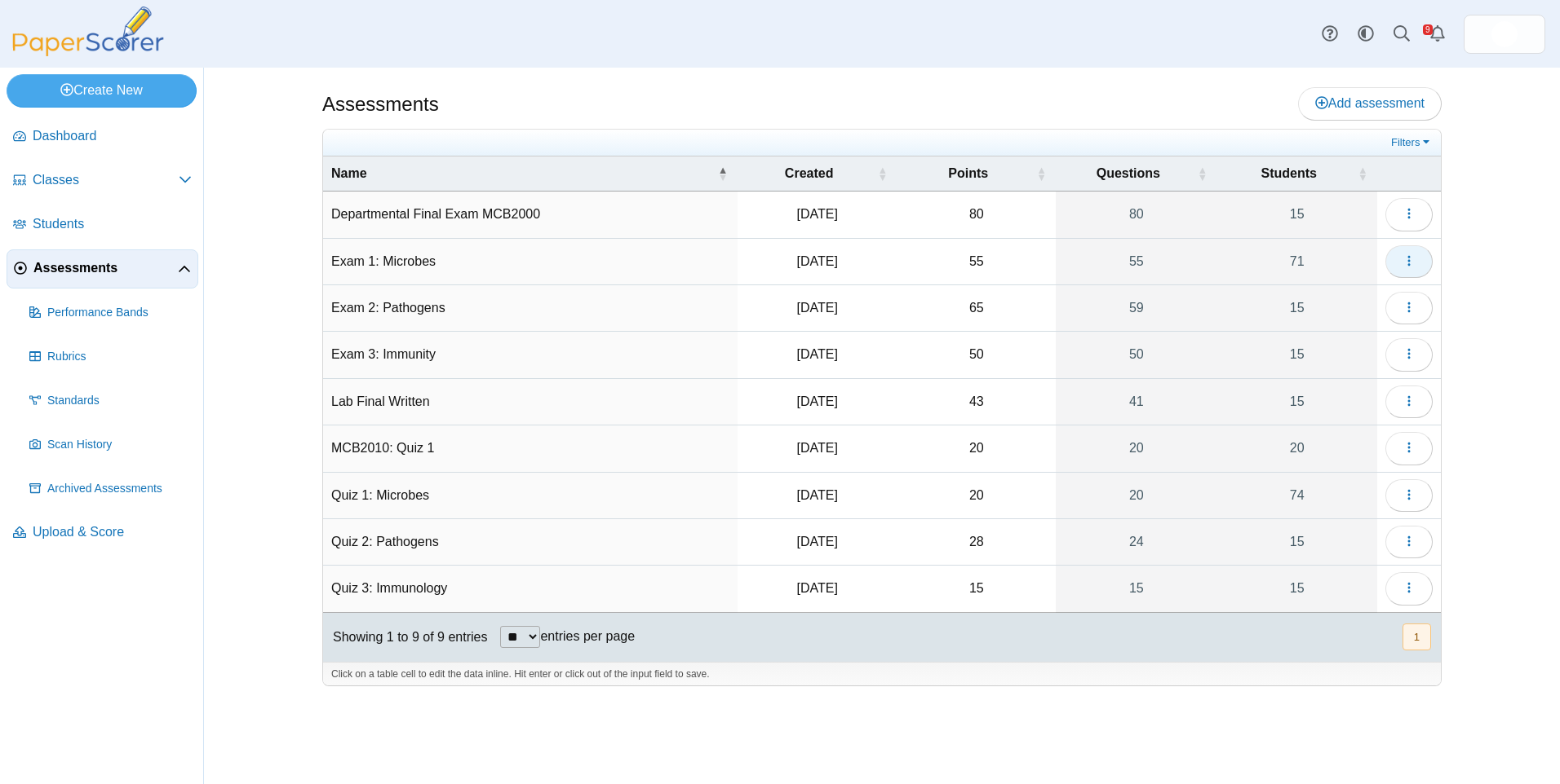
click at [1406, 260] on icon "button" at bounding box center [1408, 261] width 13 height 13
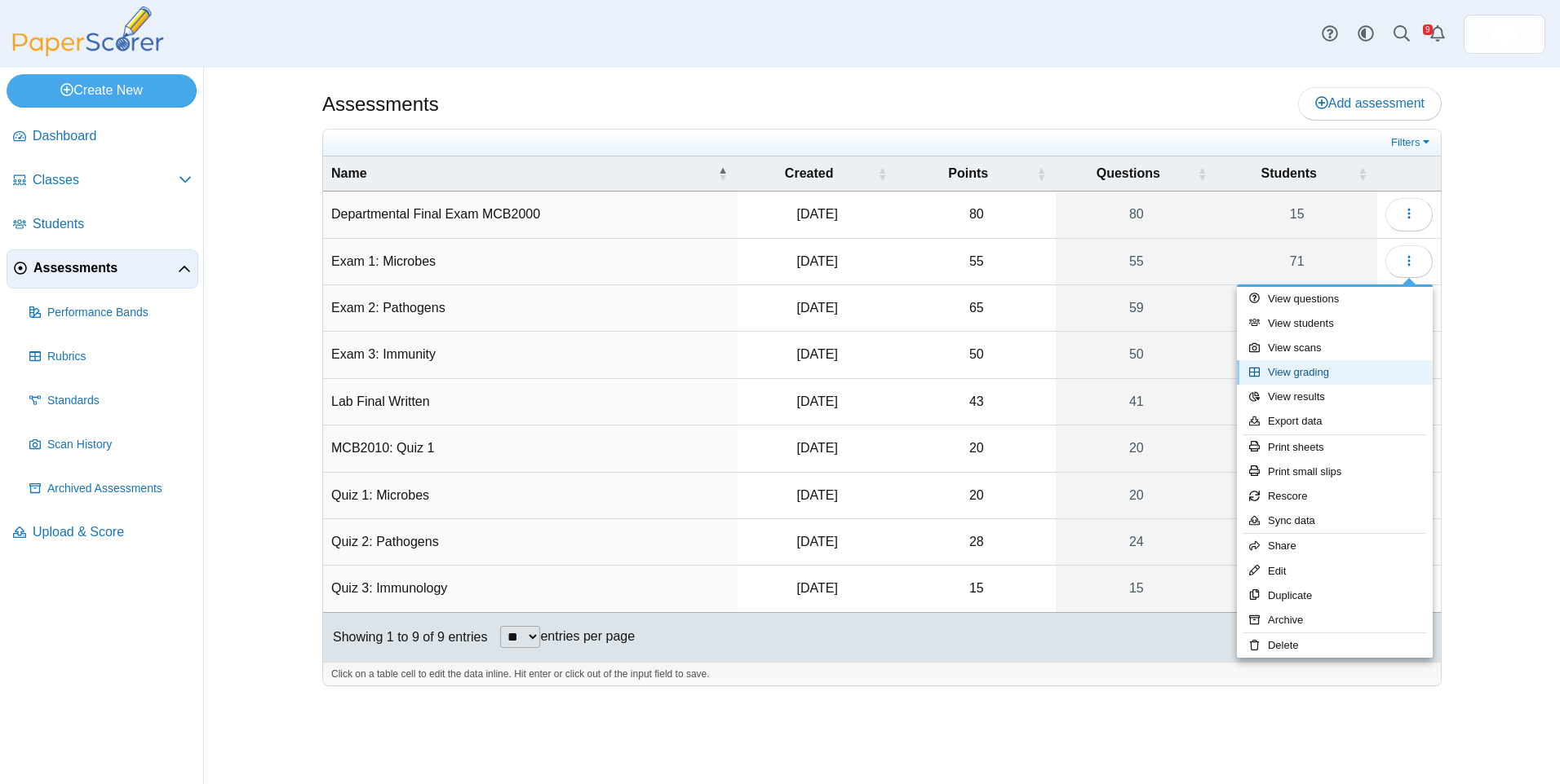
click at [1388, 366] on link "View grading" at bounding box center [1335, 372] width 196 height 25
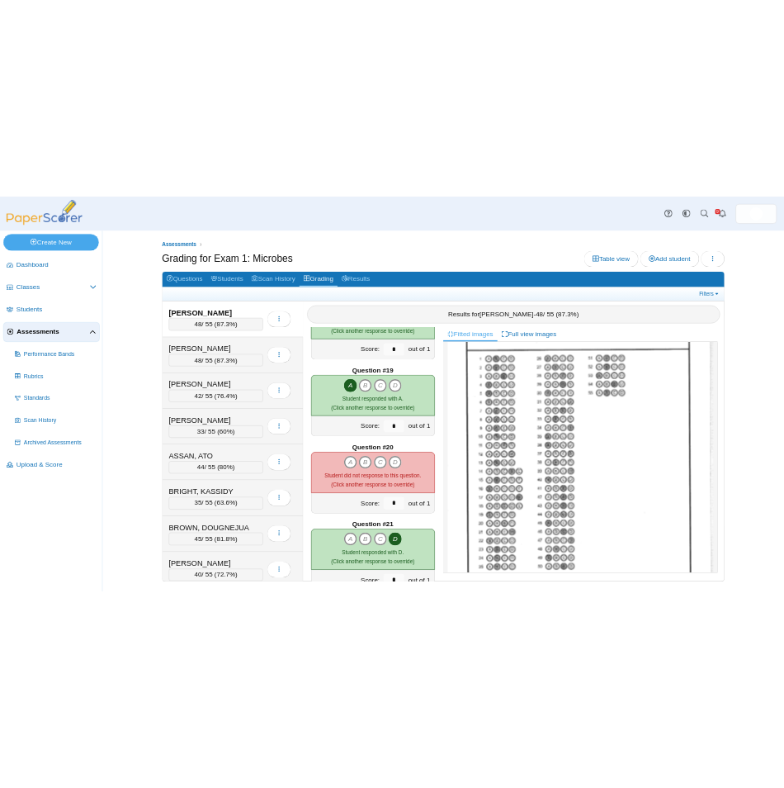
scroll to position [165, 0]
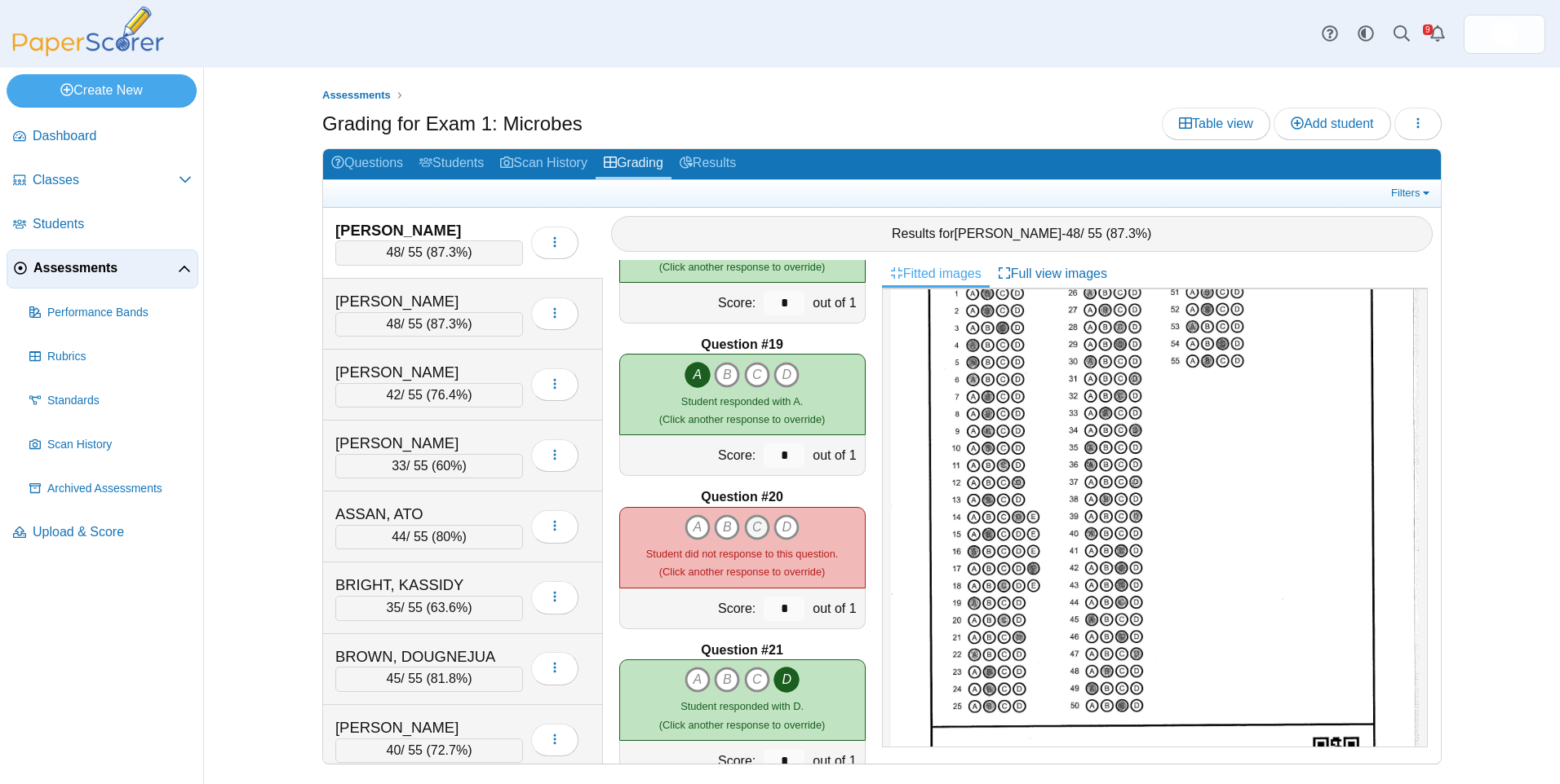
click at [756, 526] on icon "C" at bounding box center [757, 527] width 26 height 26
type input "*"
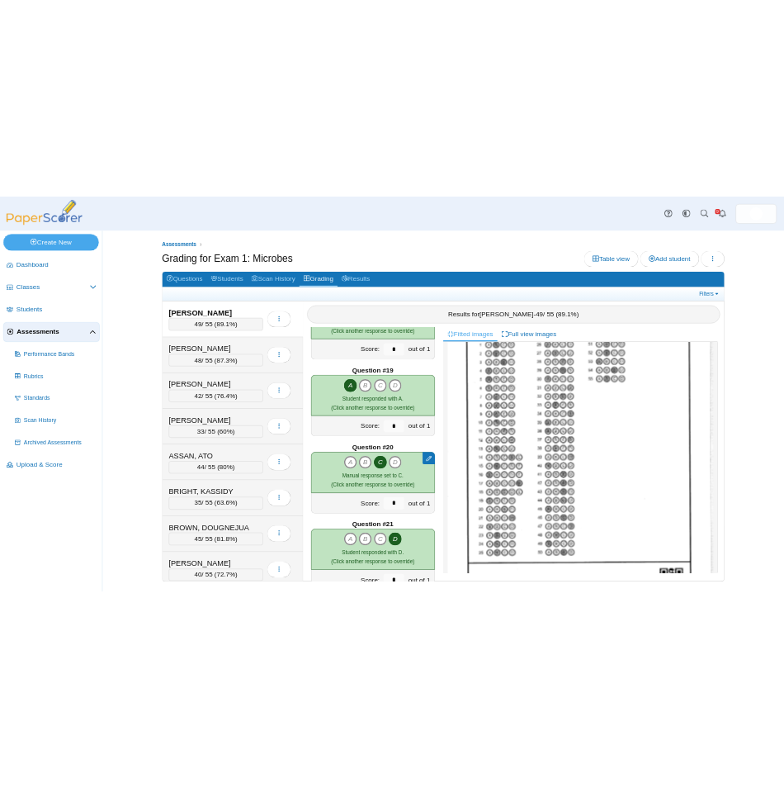
scroll to position [2728, 0]
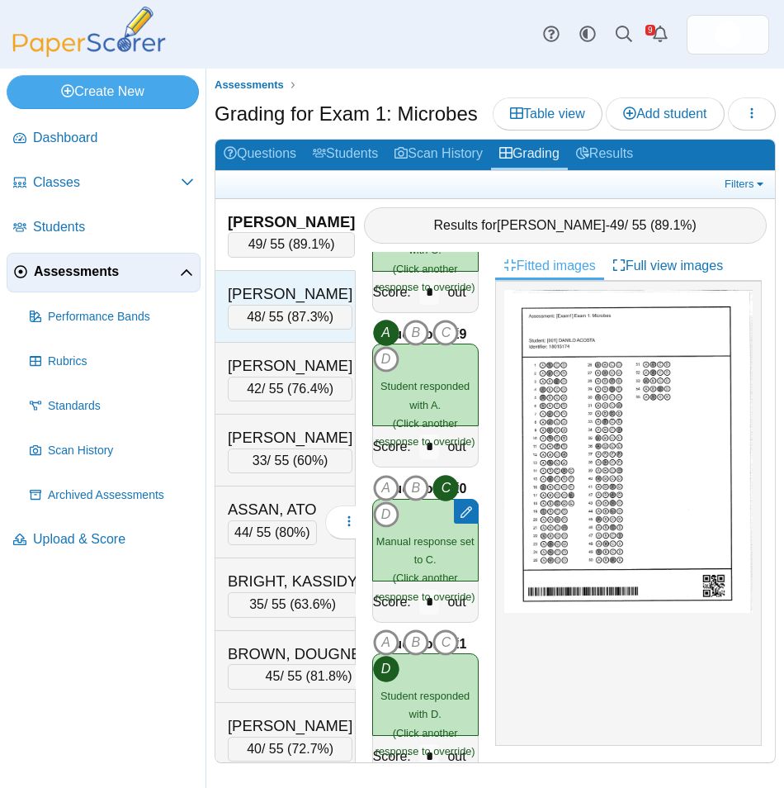
click at [278, 288] on div "ADAMS, HOLLIE" at bounding box center [290, 293] width 125 height 21
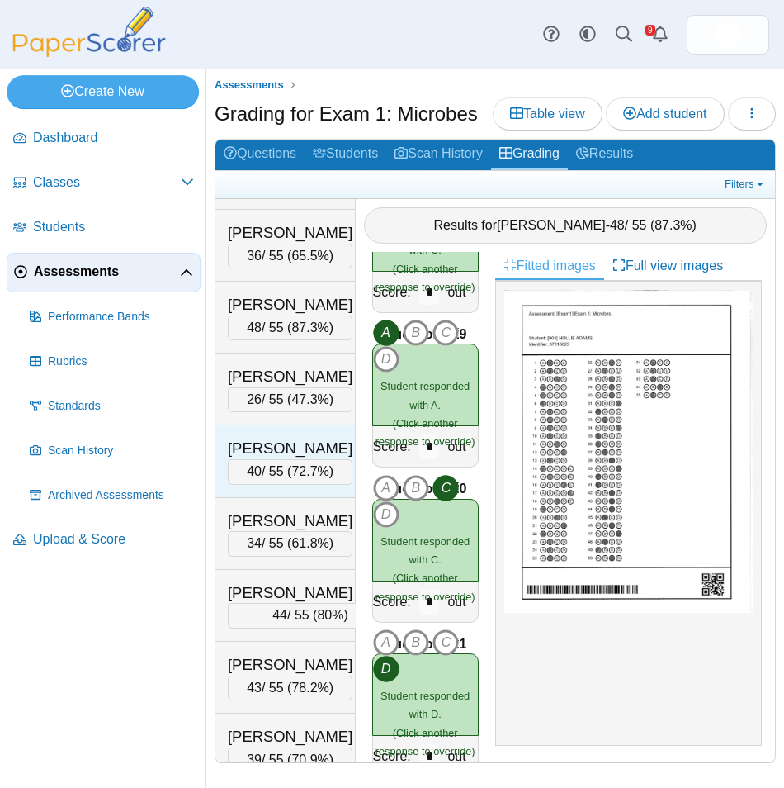
scroll to position [578, 0]
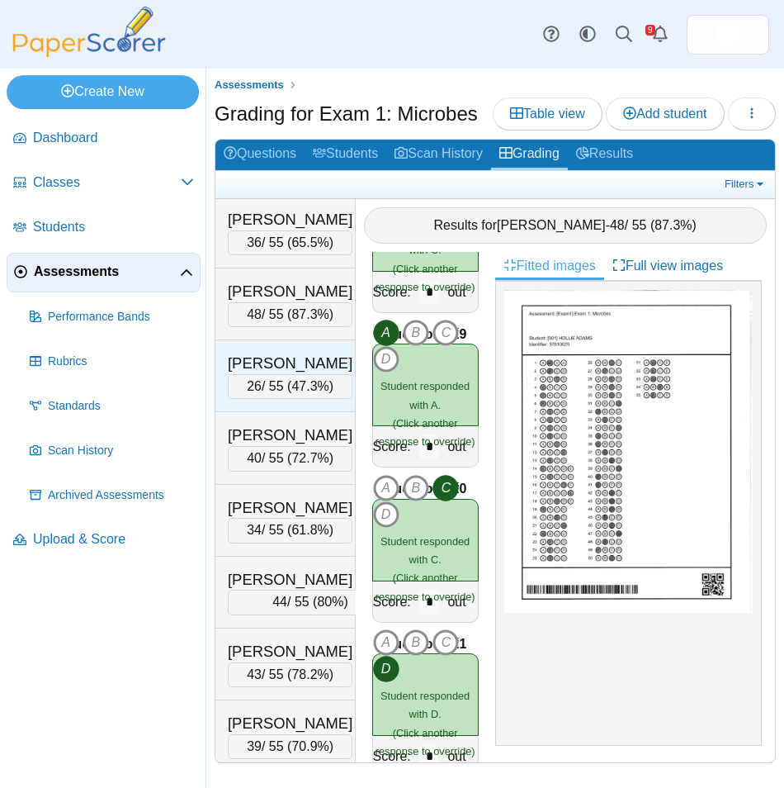
click at [294, 385] on div "CARRODUS, SERINITY 26 / 55 ( 47.3% ) Loading…" at bounding box center [286, 376] width 140 height 72
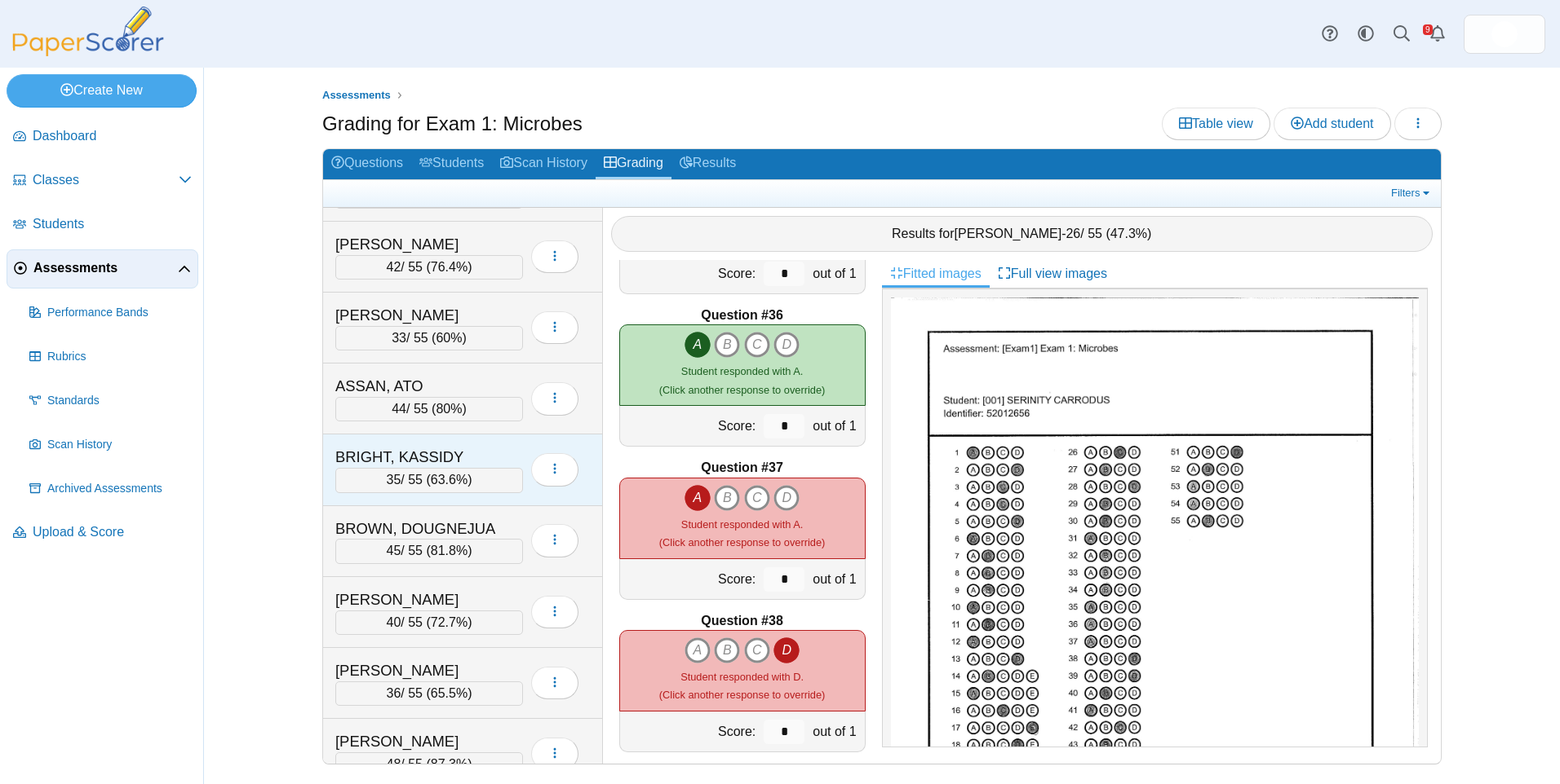
scroll to position [0, 0]
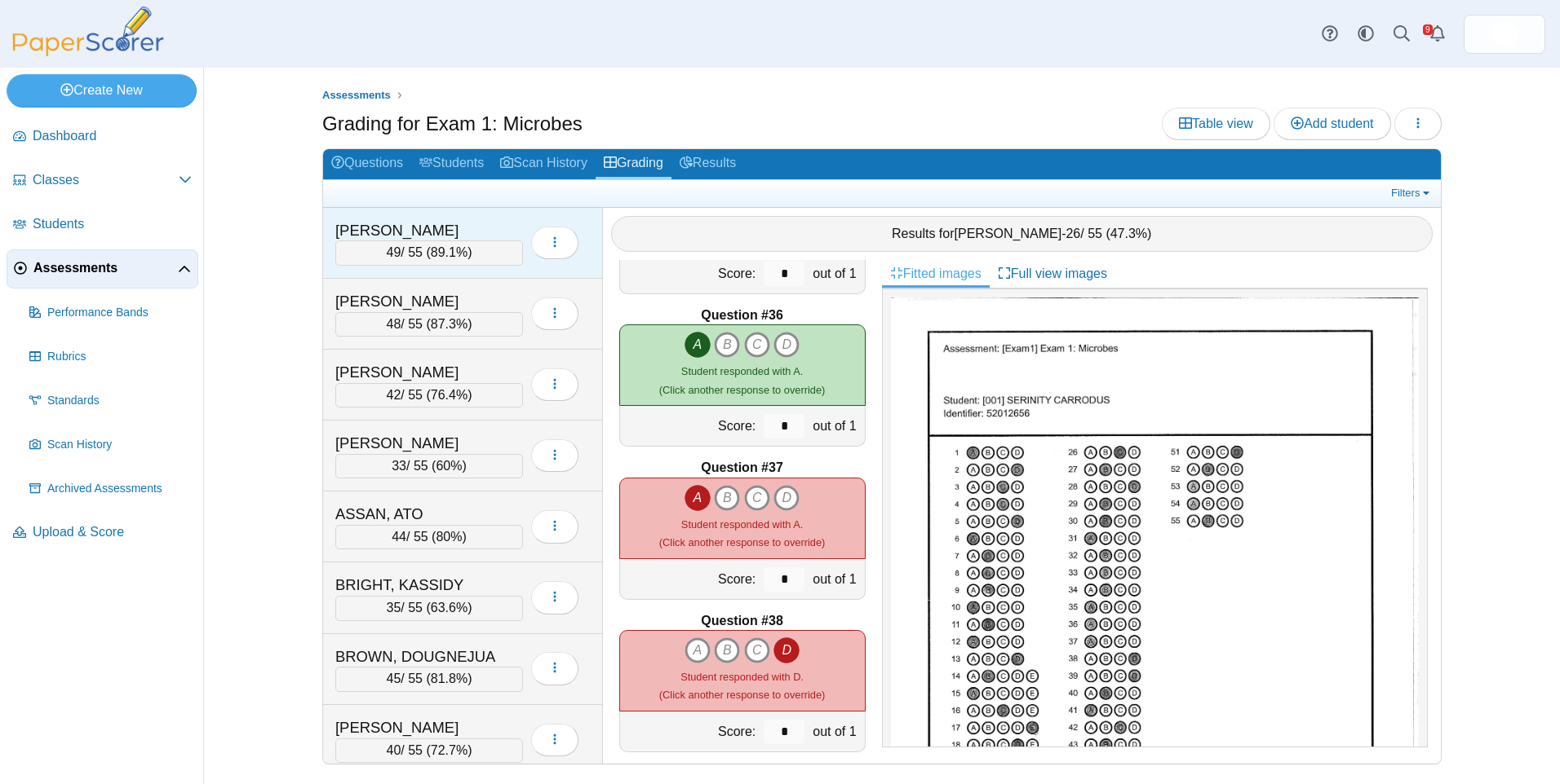
click at [444, 246] on span "89.1%" at bounding box center [449, 253] width 37 height 14
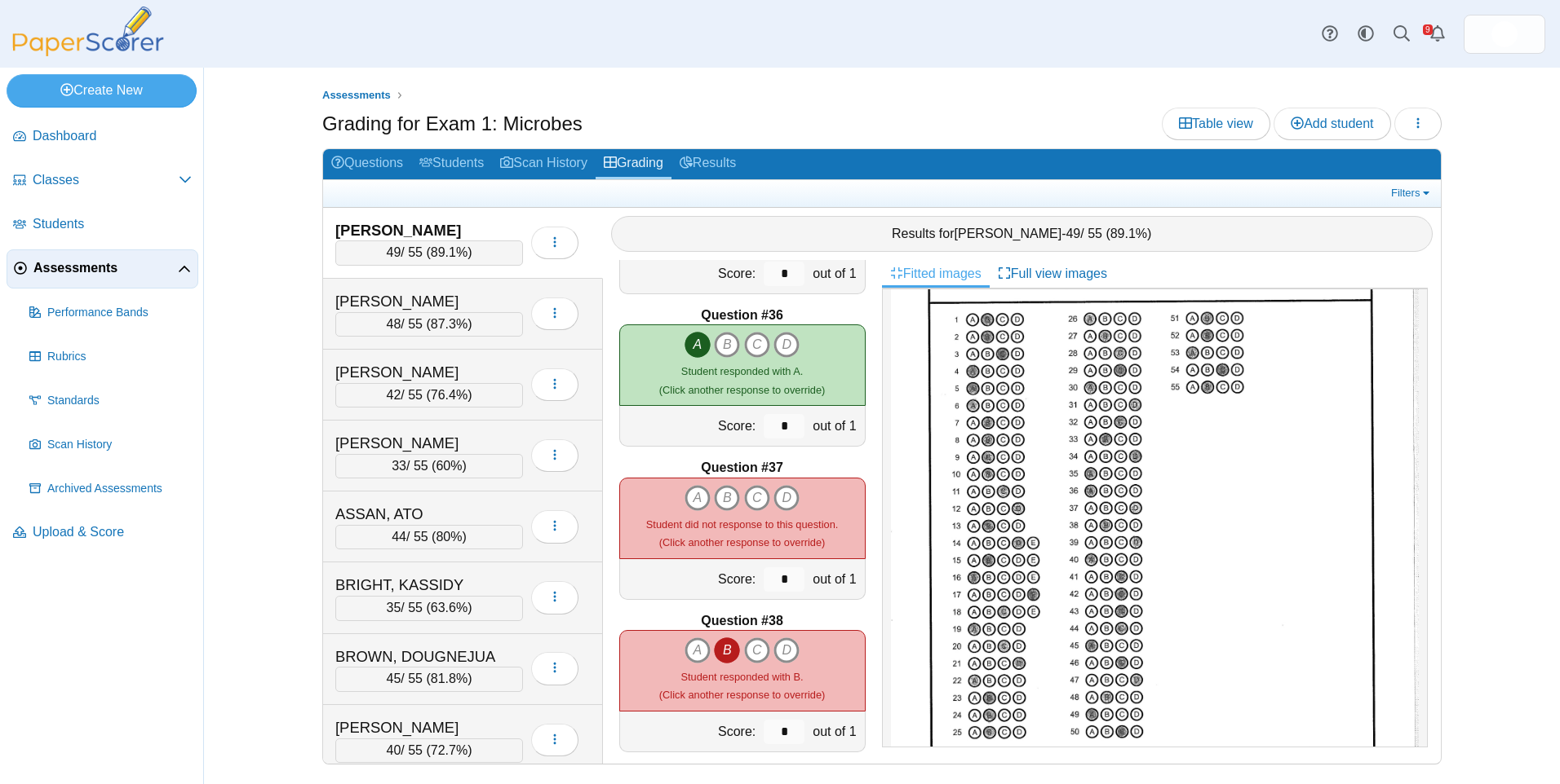
scroll to position [163, 0]
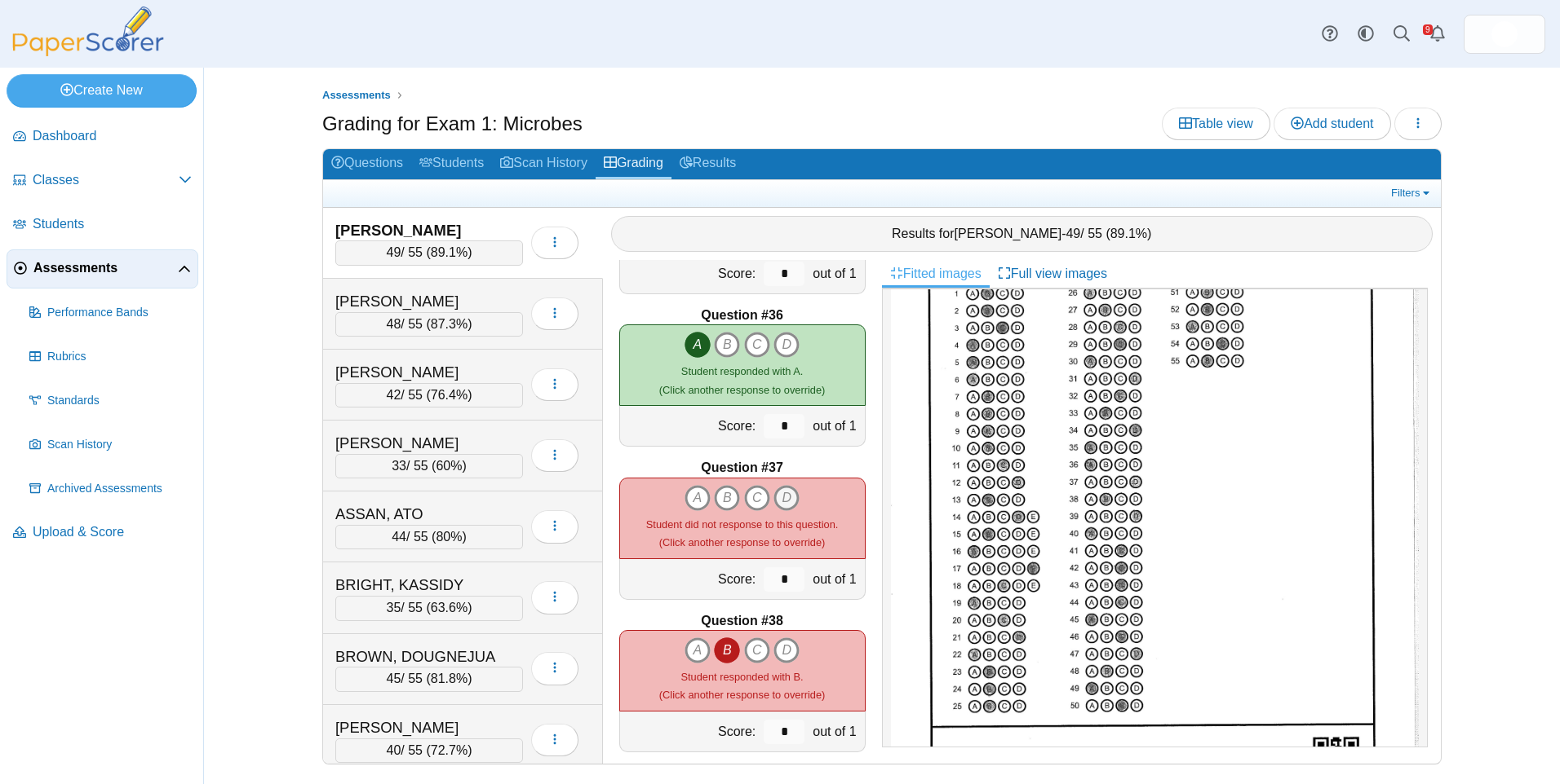
click at [780, 497] on icon "D" at bounding box center [786, 498] width 26 height 26
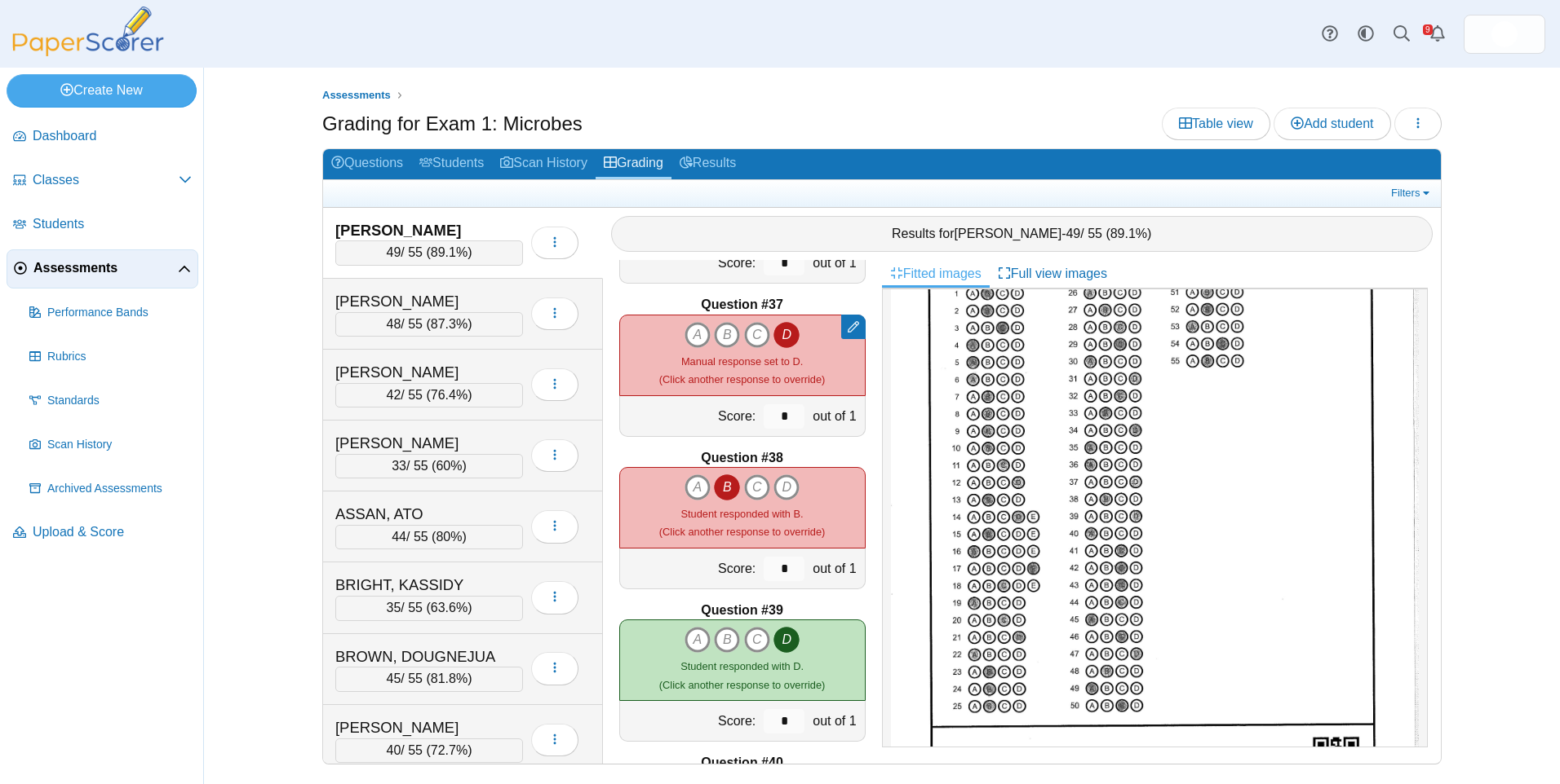
scroll to position [5399, 0]
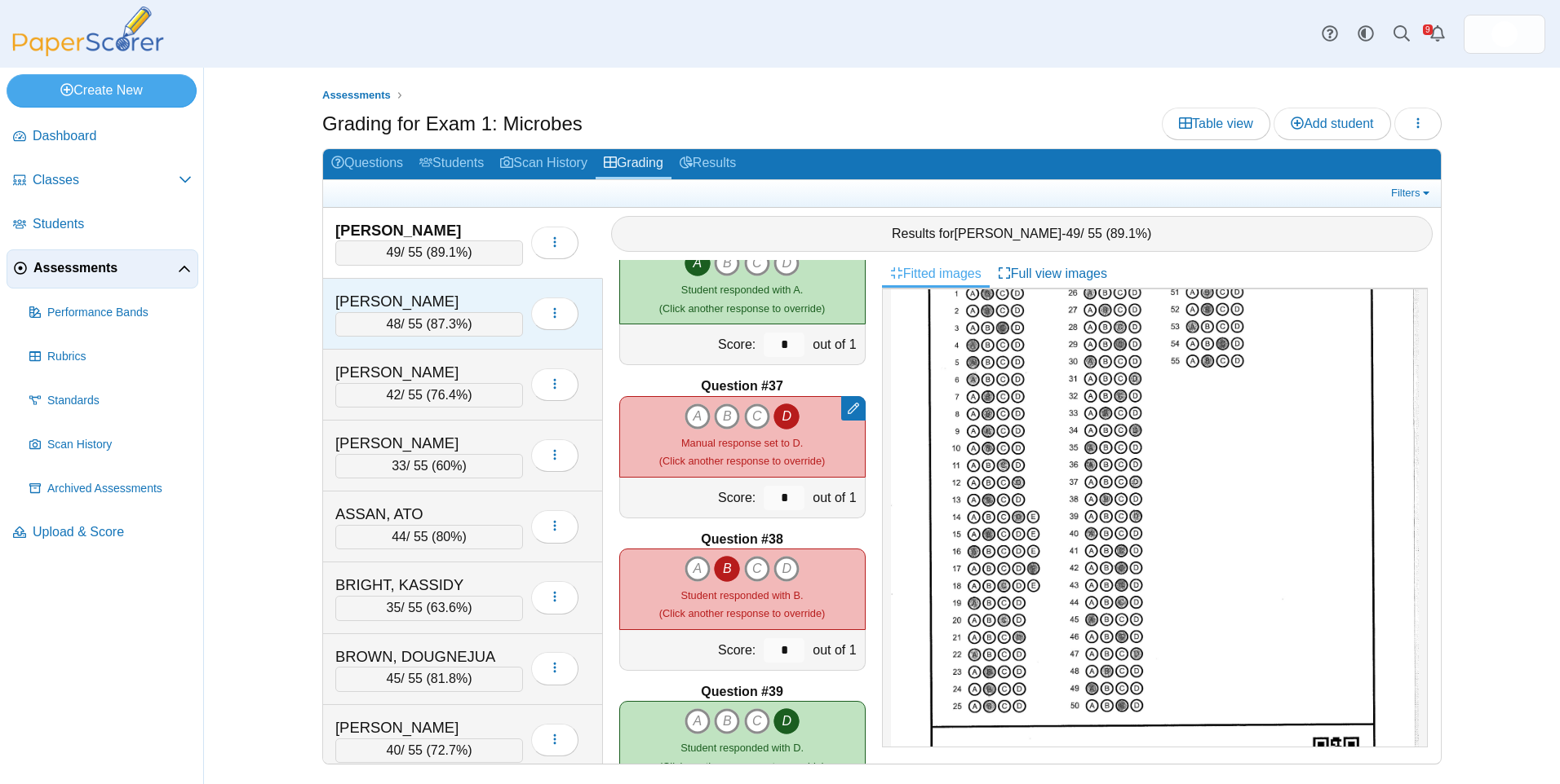
click at [433, 305] on div "[PERSON_NAME]" at bounding box center [416, 301] width 163 height 21
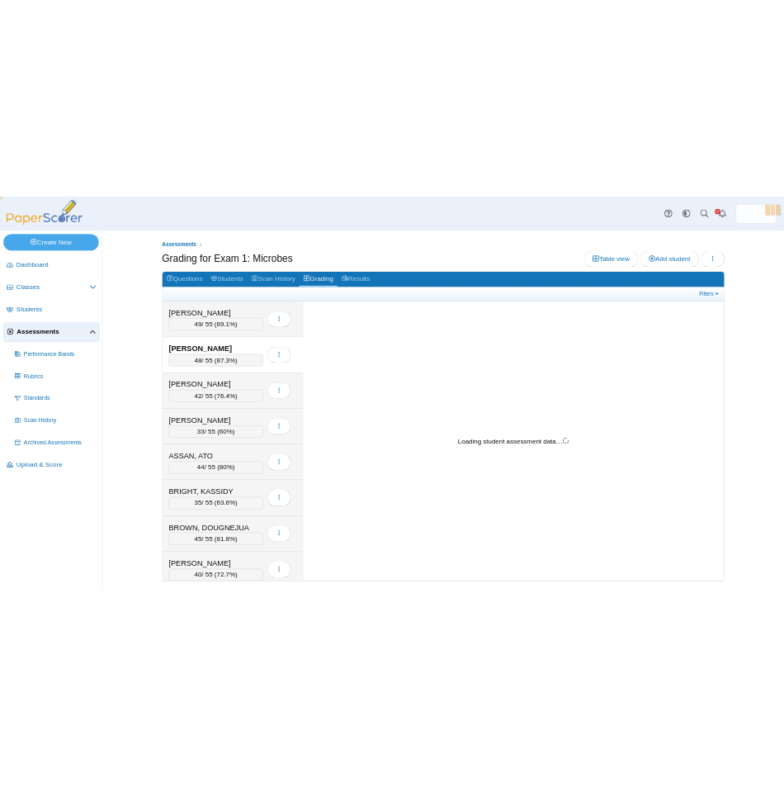
scroll to position [0, 0]
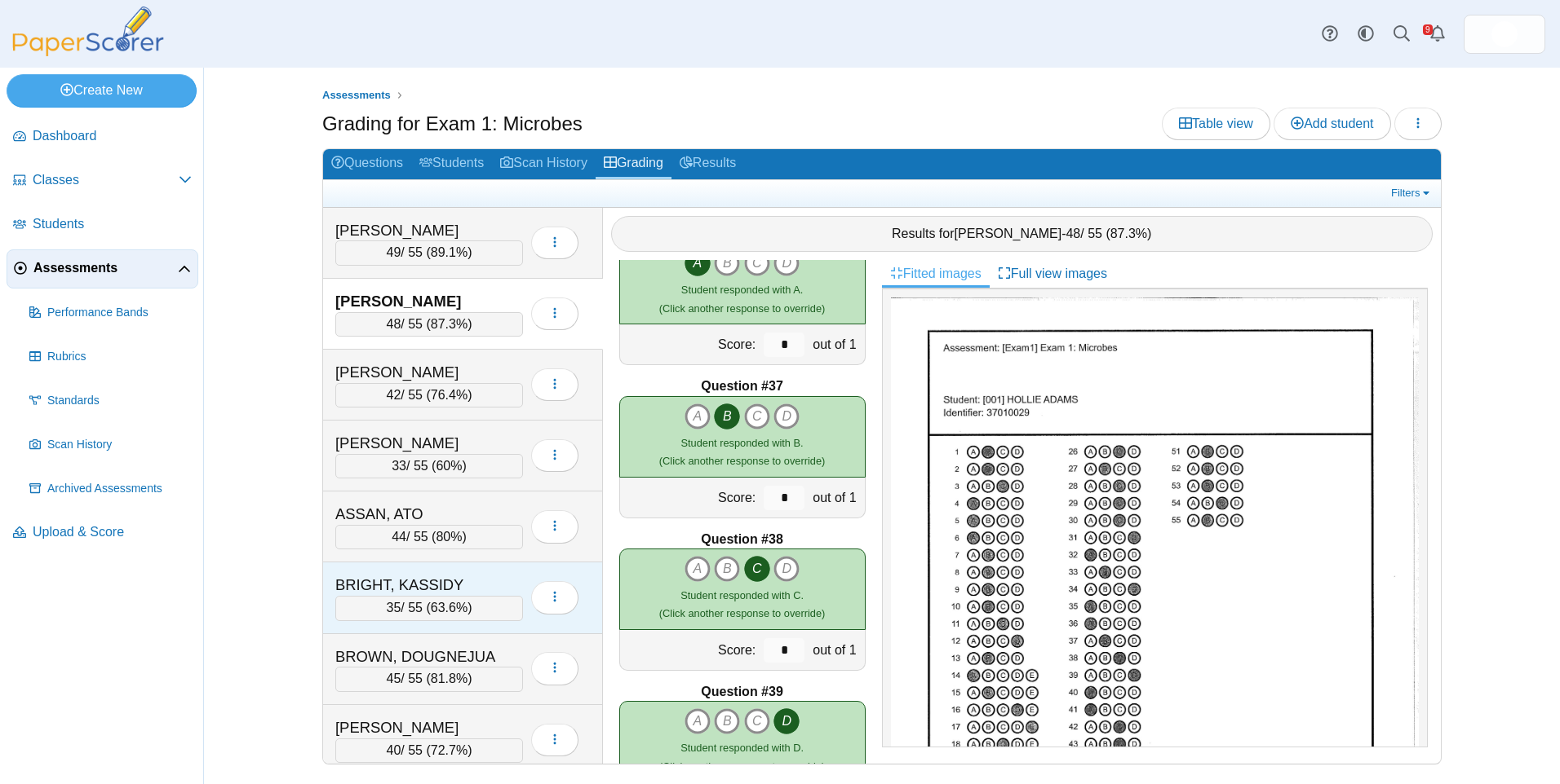
click at [467, 590] on div "BRIGHT, KASSIDY" at bounding box center [416, 585] width 163 height 21
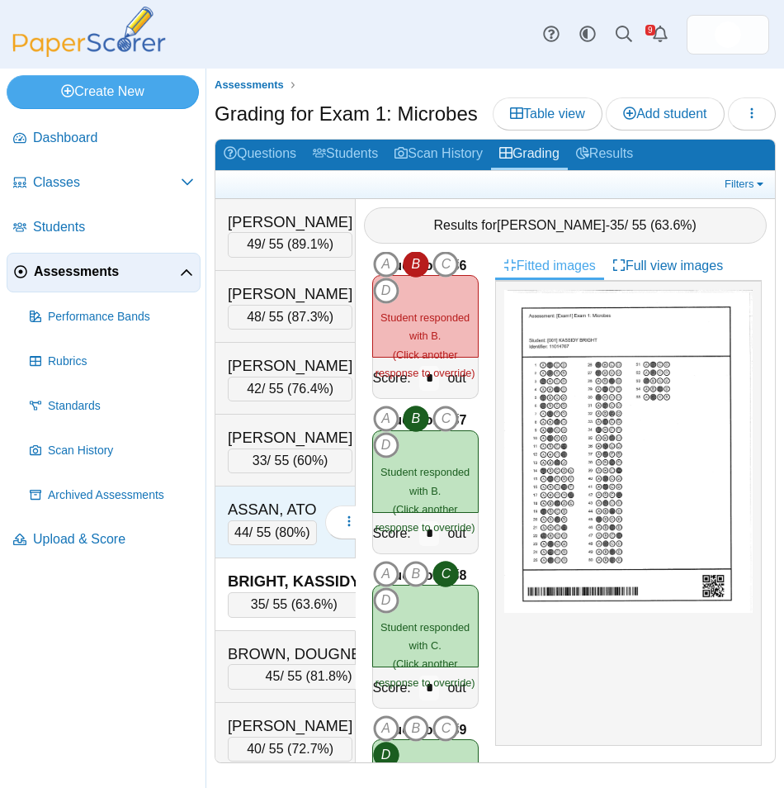
scroll to position [83, 0]
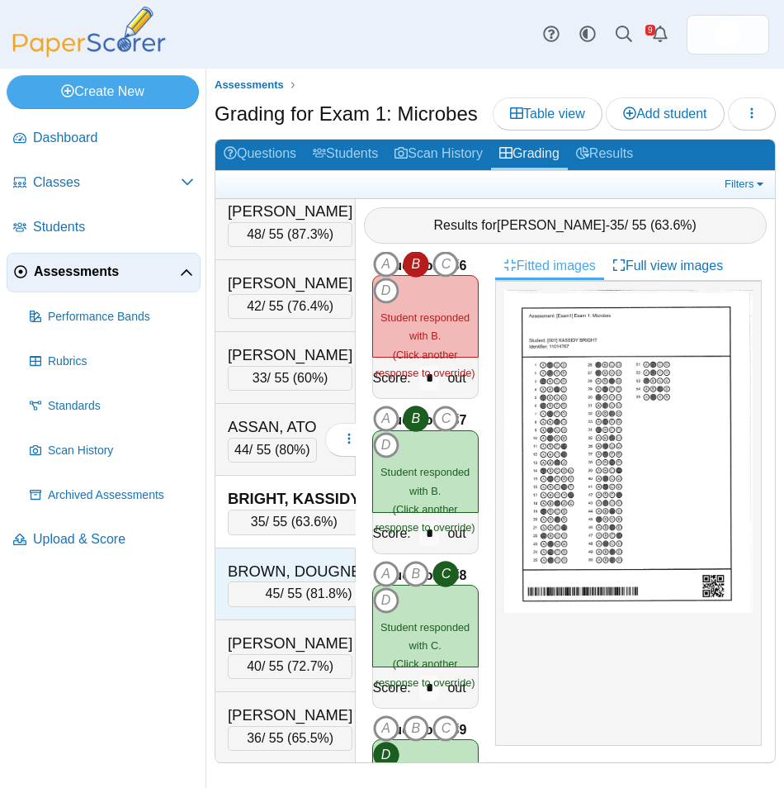
click at [287, 582] on div "BROWN, DOUGNEJUA" at bounding box center [309, 571] width 162 height 21
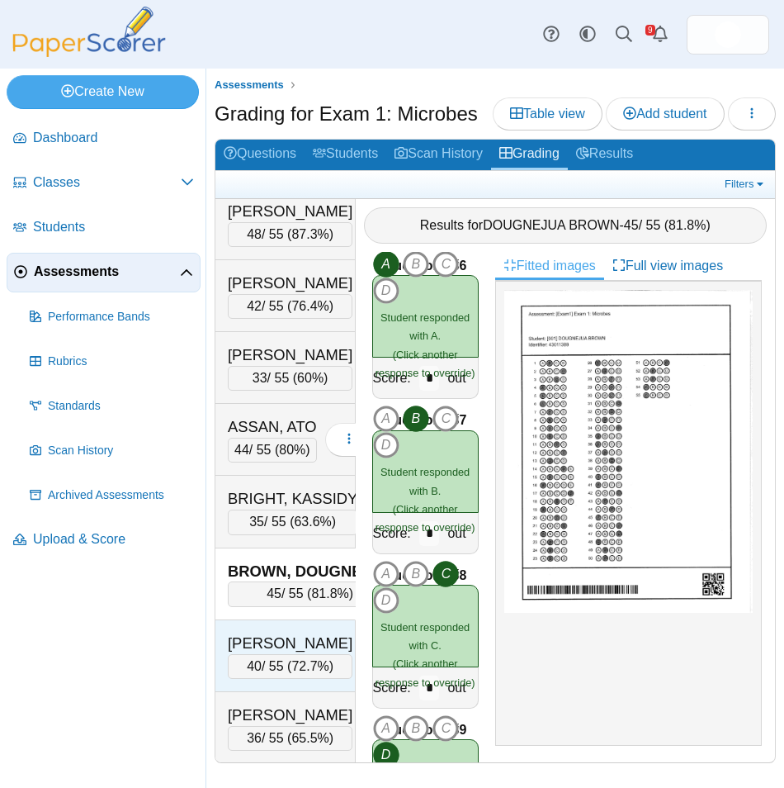
click at [284, 649] on div "BUTKA, EMILY 40 / 55 ( 72.7% ) Loading…" at bounding box center [286, 656] width 140 height 72
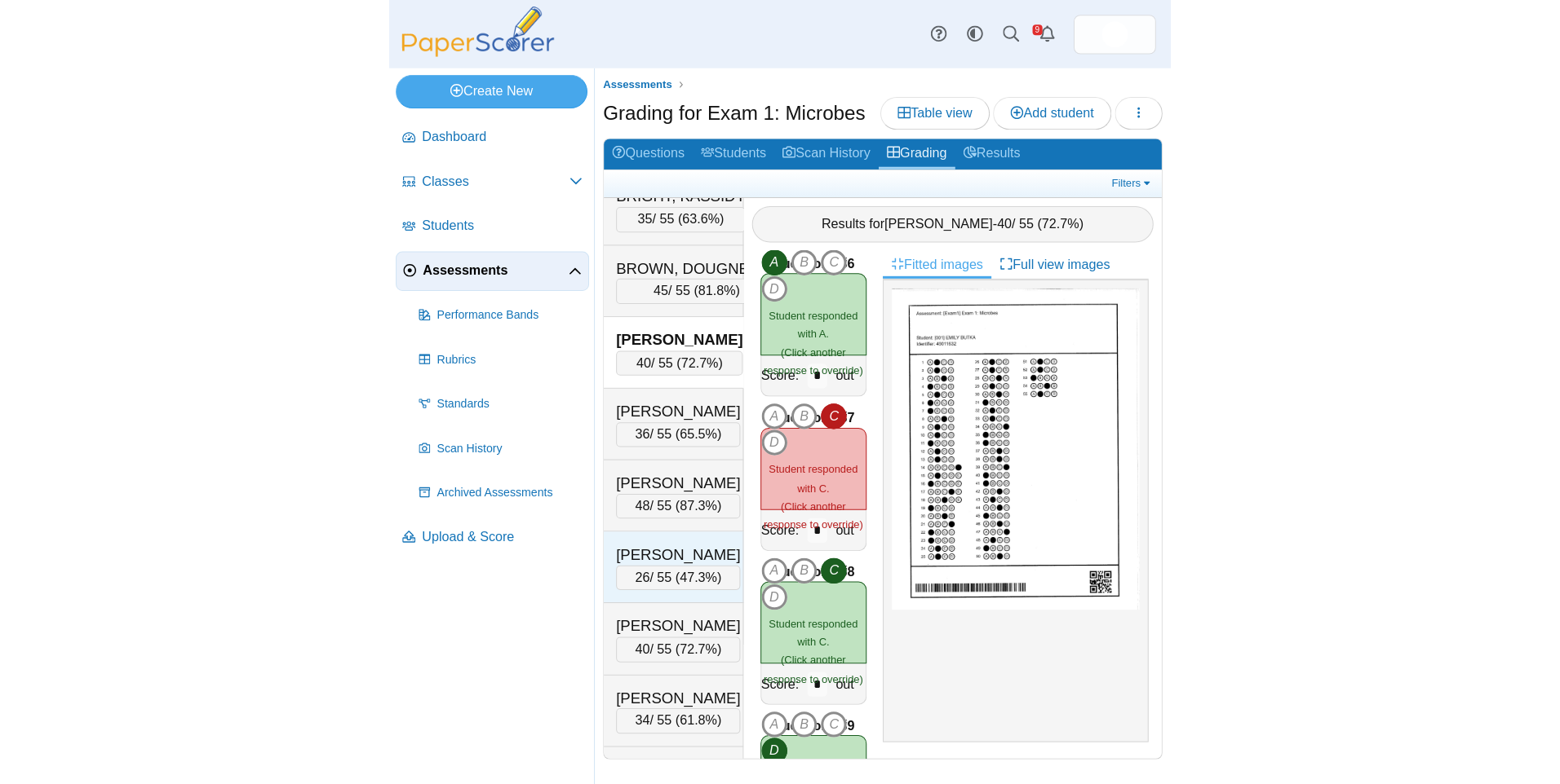
scroll to position [408, 0]
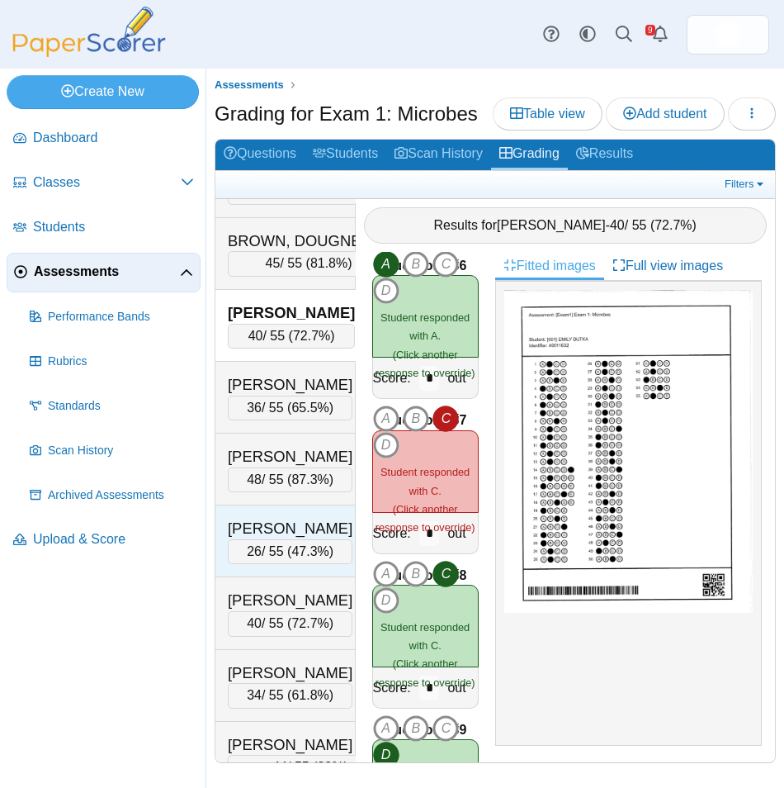
click at [293, 539] on div "[PERSON_NAME]" at bounding box center [290, 528] width 125 height 21
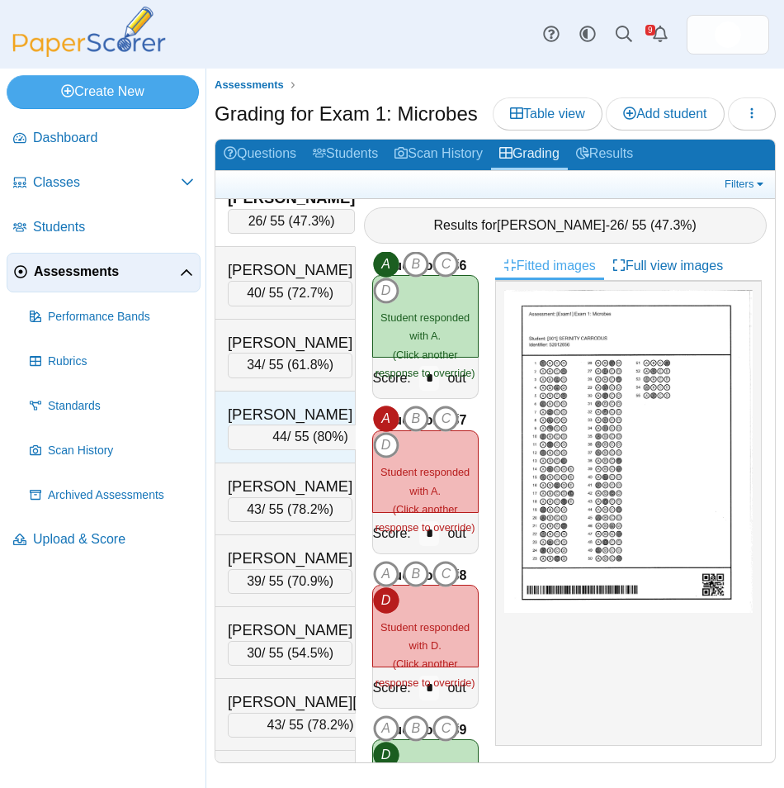
scroll to position [826, 0]
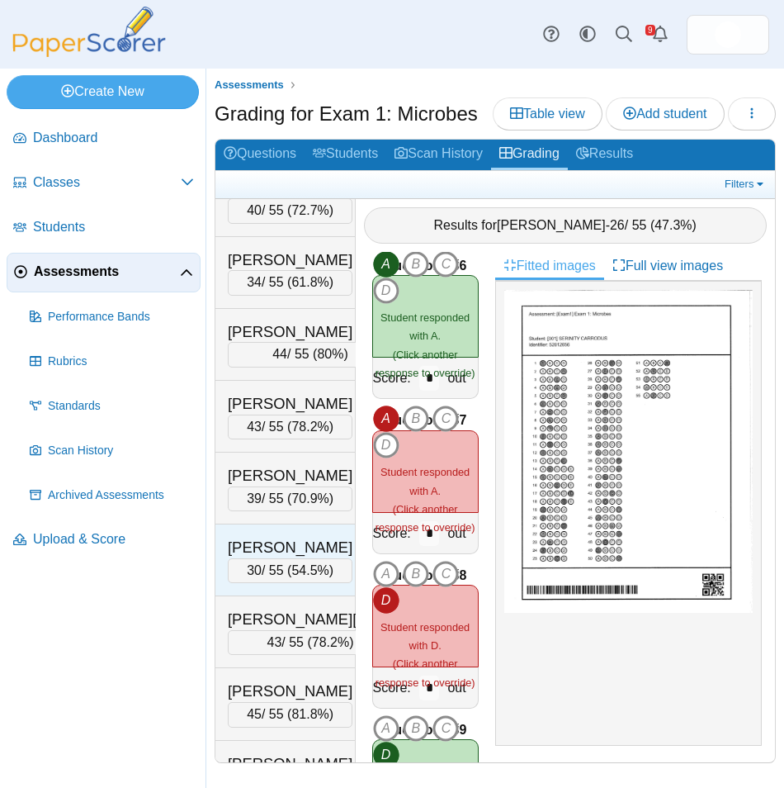
click at [266, 558] on div "[PERSON_NAME]" at bounding box center [290, 547] width 125 height 21
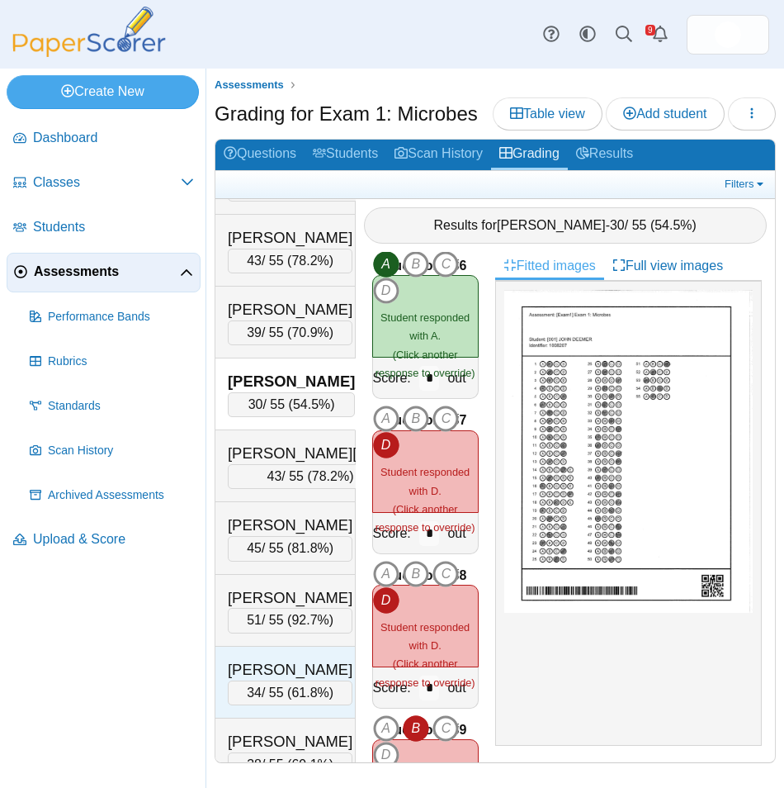
scroll to position [1073, 0]
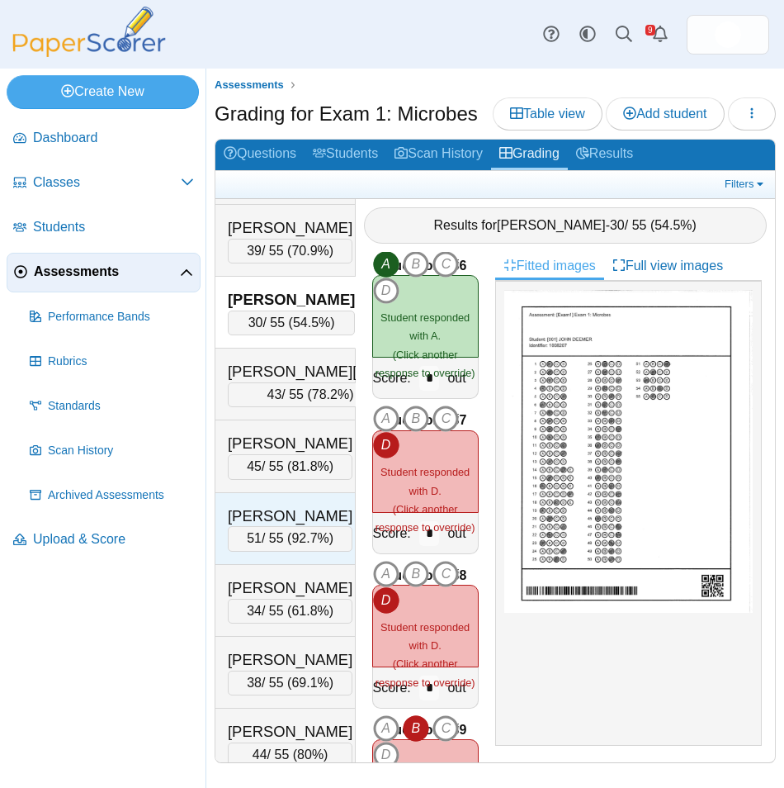
click at [298, 527] on div "[PERSON_NAME]" at bounding box center [290, 515] width 125 height 21
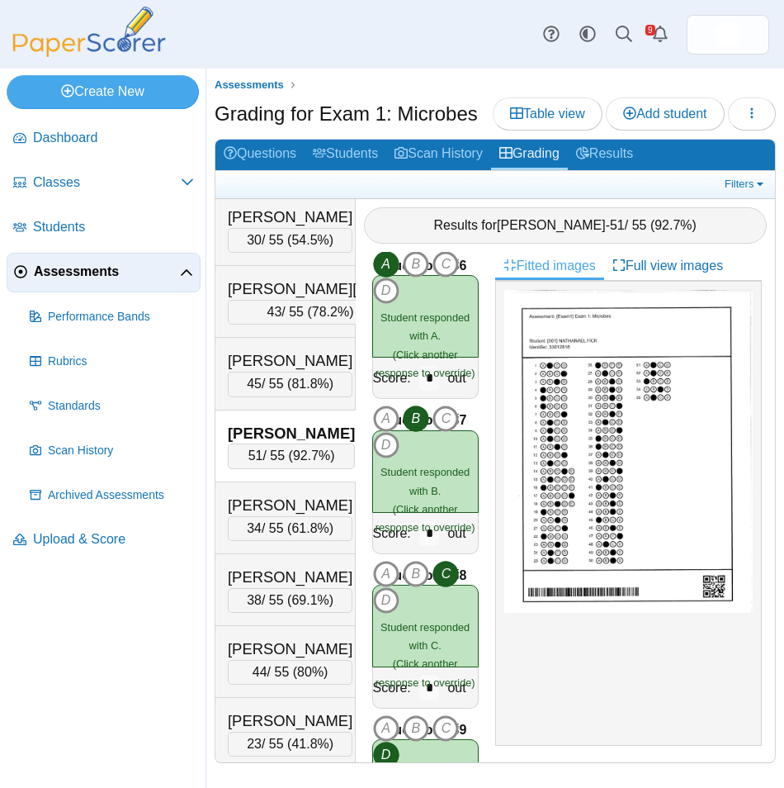
scroll to position [1239, 0]
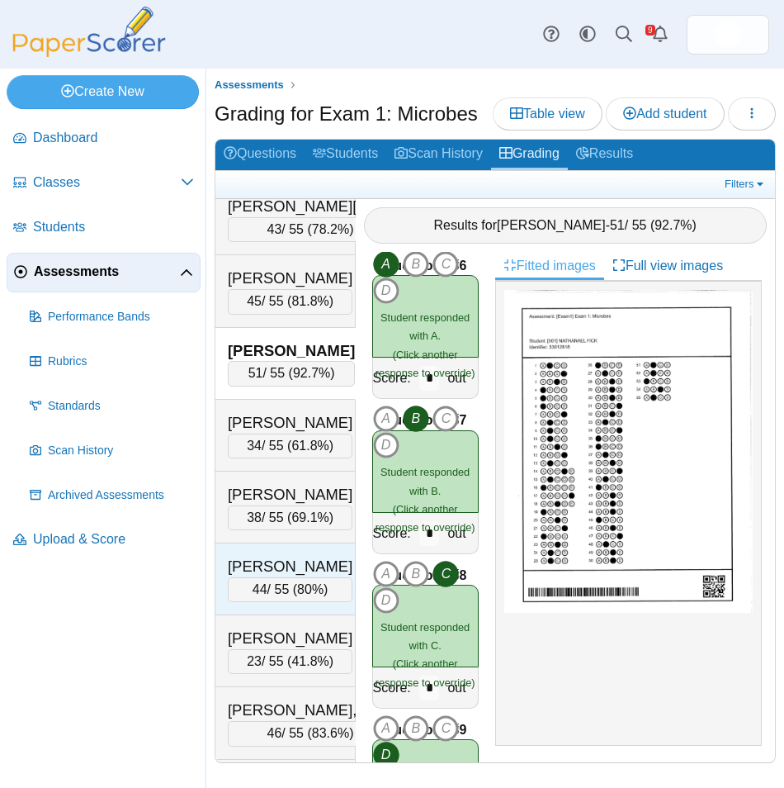
click at [301, 577] on div "[PERSON_NAME]" at bounding box center [290, 566] width 125 height 21
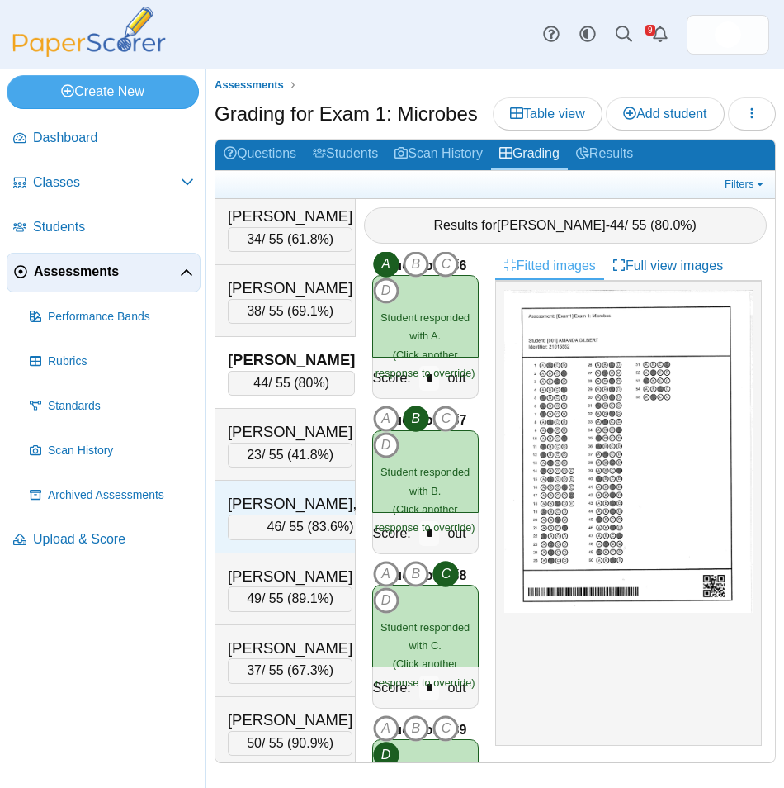
scroll to position [1486, 0]
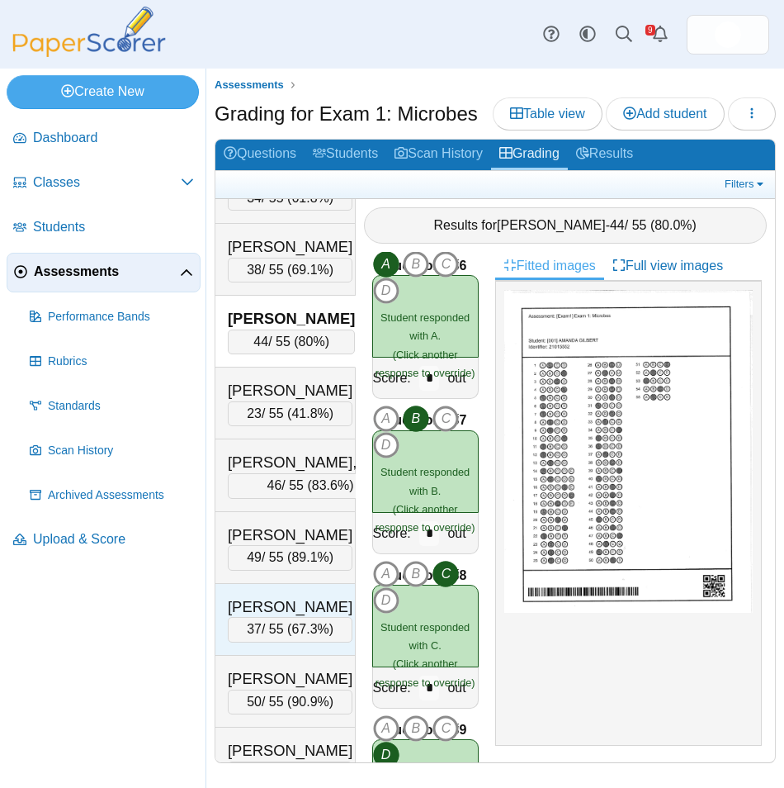
click at [294, 618] on div "[PERSON_NAME]" at bounding box center [290, 606] width 125 height 21
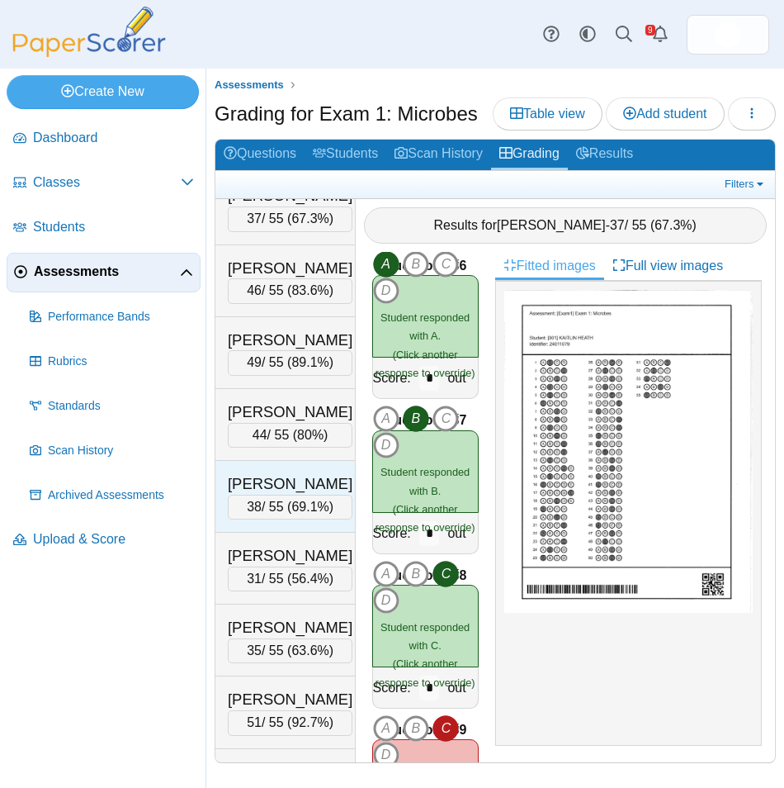
scroll to position [2312, 0]
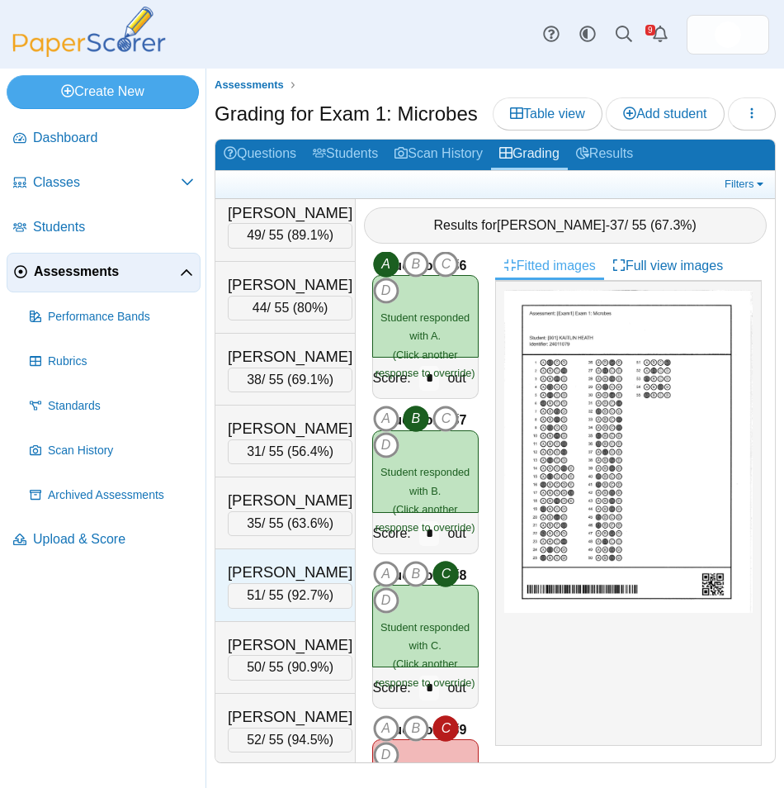
click at [287, 583] on div "[PERSON_NAME]" at bounding box center [290, 571] width 125 height 21
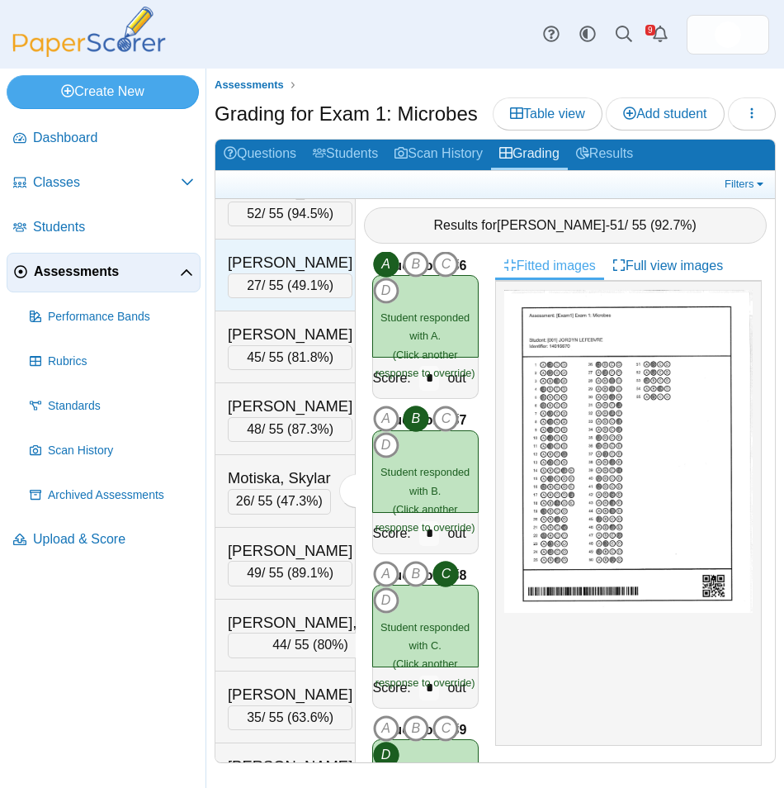
scroll to position [2890, 0]
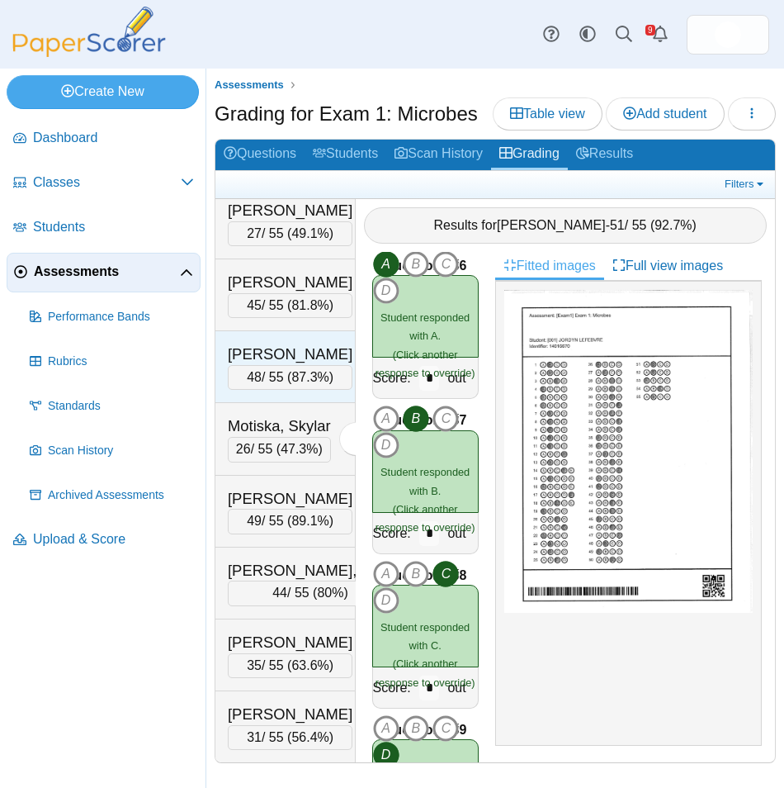
click at [279, 390] on div "48 / 55 ( 87.3% )" at bounding box center [290, 377] width 125 height 25
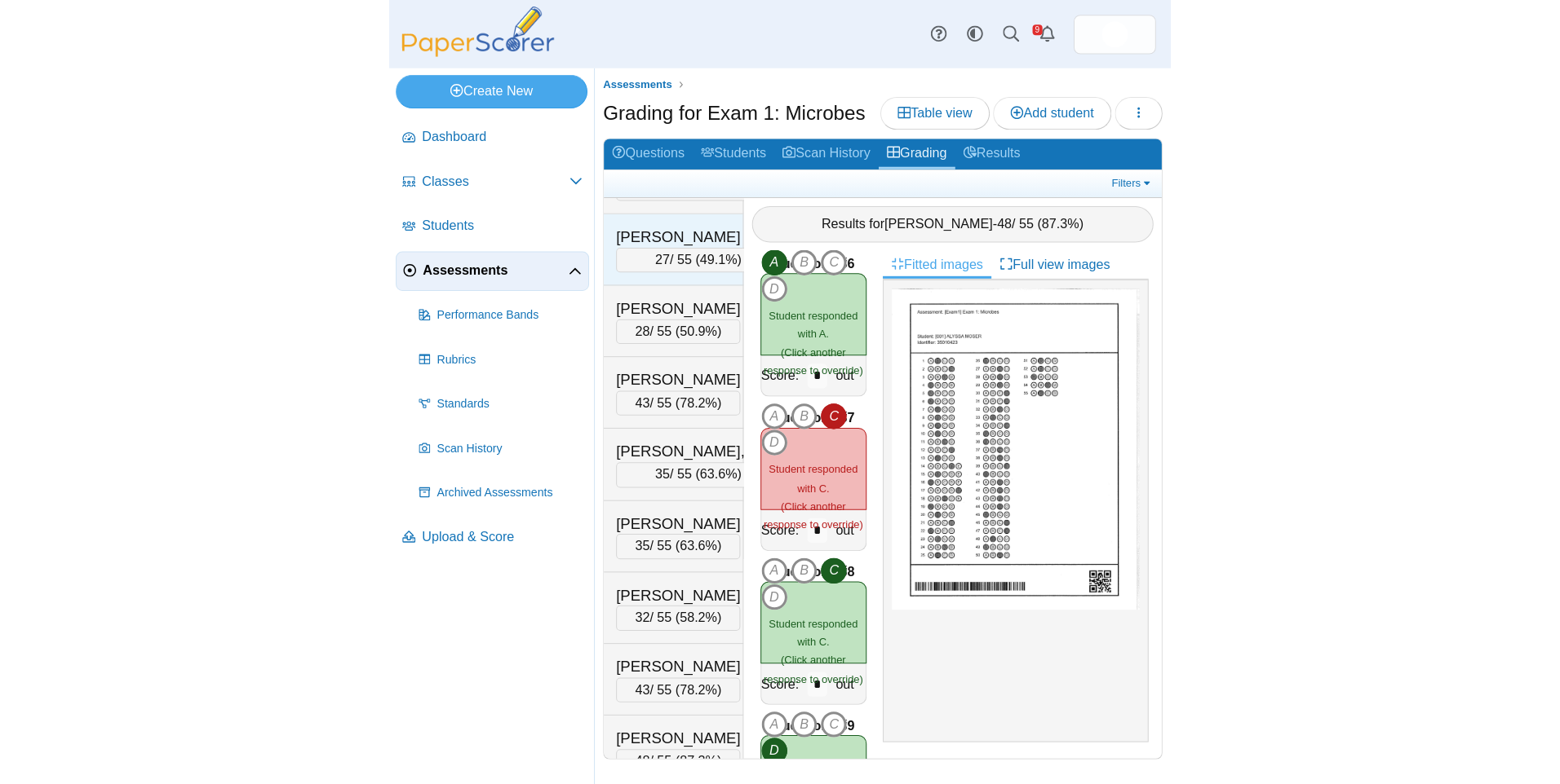
scroll to position [3669, 0]
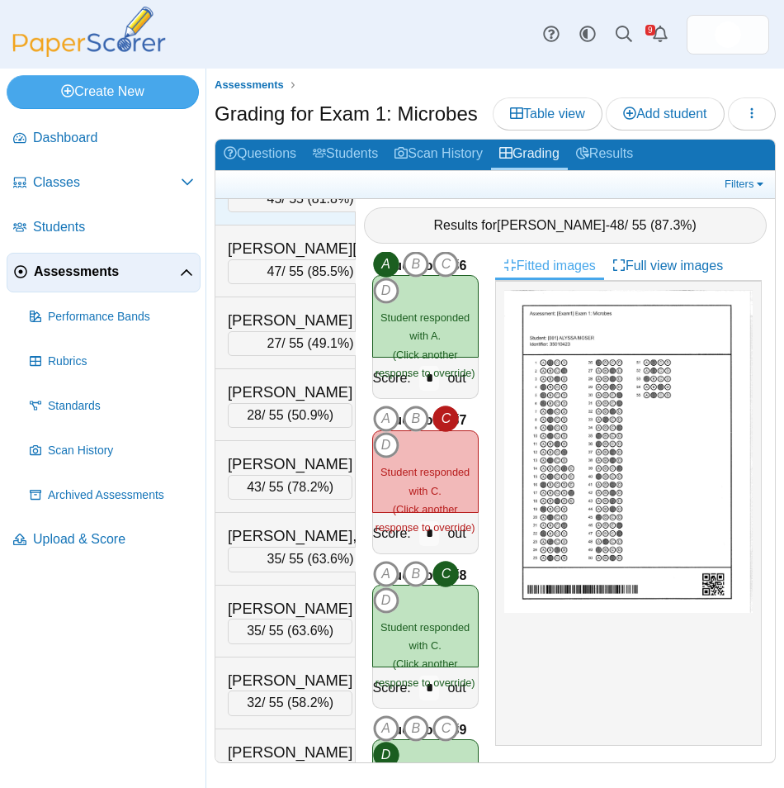
click at [277, 187] on div "QUINONES GARCIA, RUBY" at bounding box center [310, 176] width 165 height 21
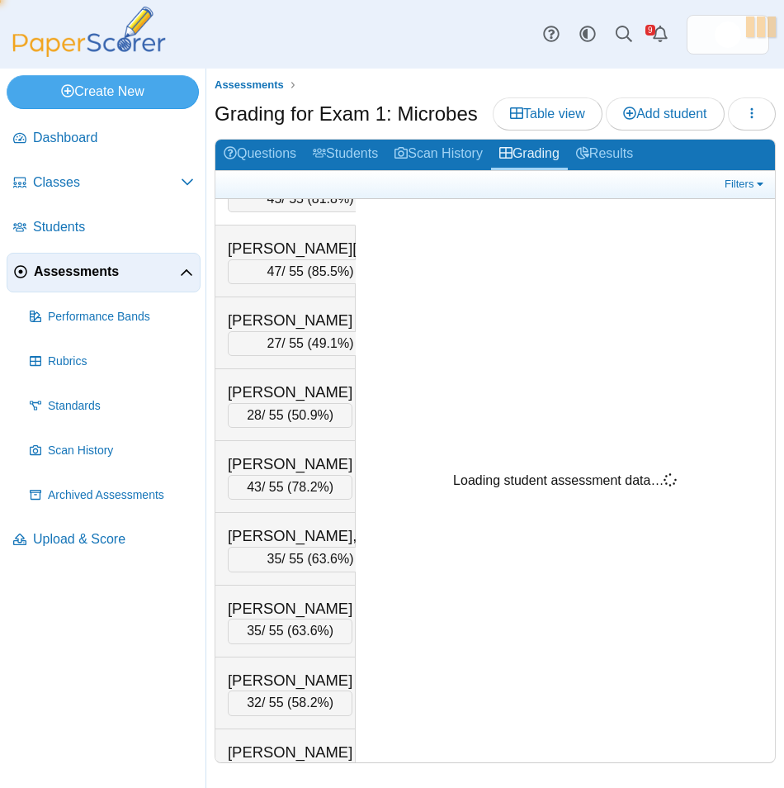
click at [263, 115] on div "PARKER, MACY" at bounding box center [290, 103] width 125 height 21
click at [268, 187] on div "[PERSON_NAME] [PERSON_NAME]" at bounding box center [310, 176] width 165 height 21
click at [267, 115] on div "[PERSON_NAME]" at bounding box center [290, 103] width 125 height 21
click at [269, 187] on div "[PERSON_NAME] [PERSON_NAME]" at bounding box center [310, 176] width 165 height 21
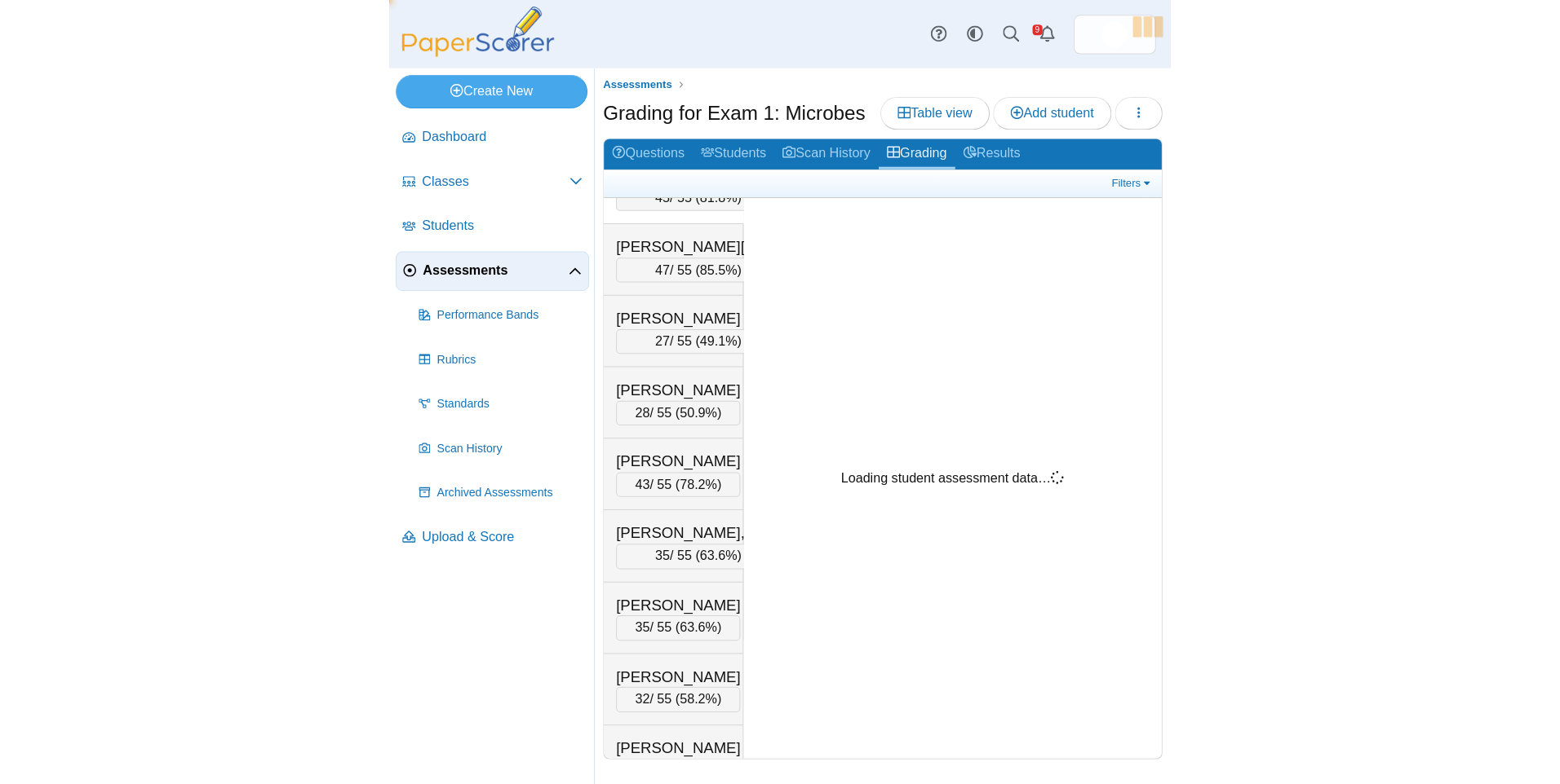
scroll to position [3560, 0]
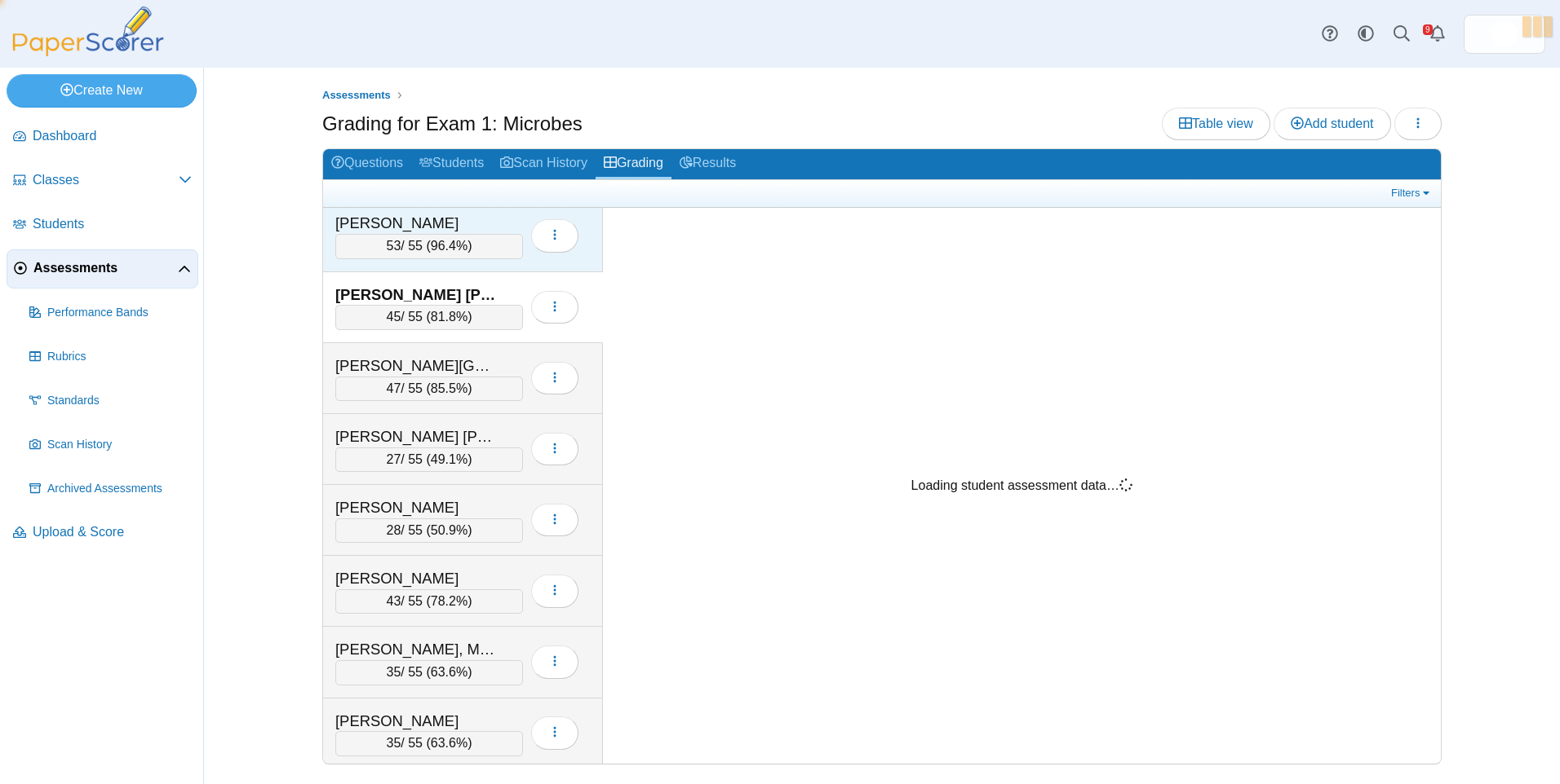
click at [432, 242] on div "53 / 55 ( 96.4% )" at bounding box center [429, 246] width 188 height 25
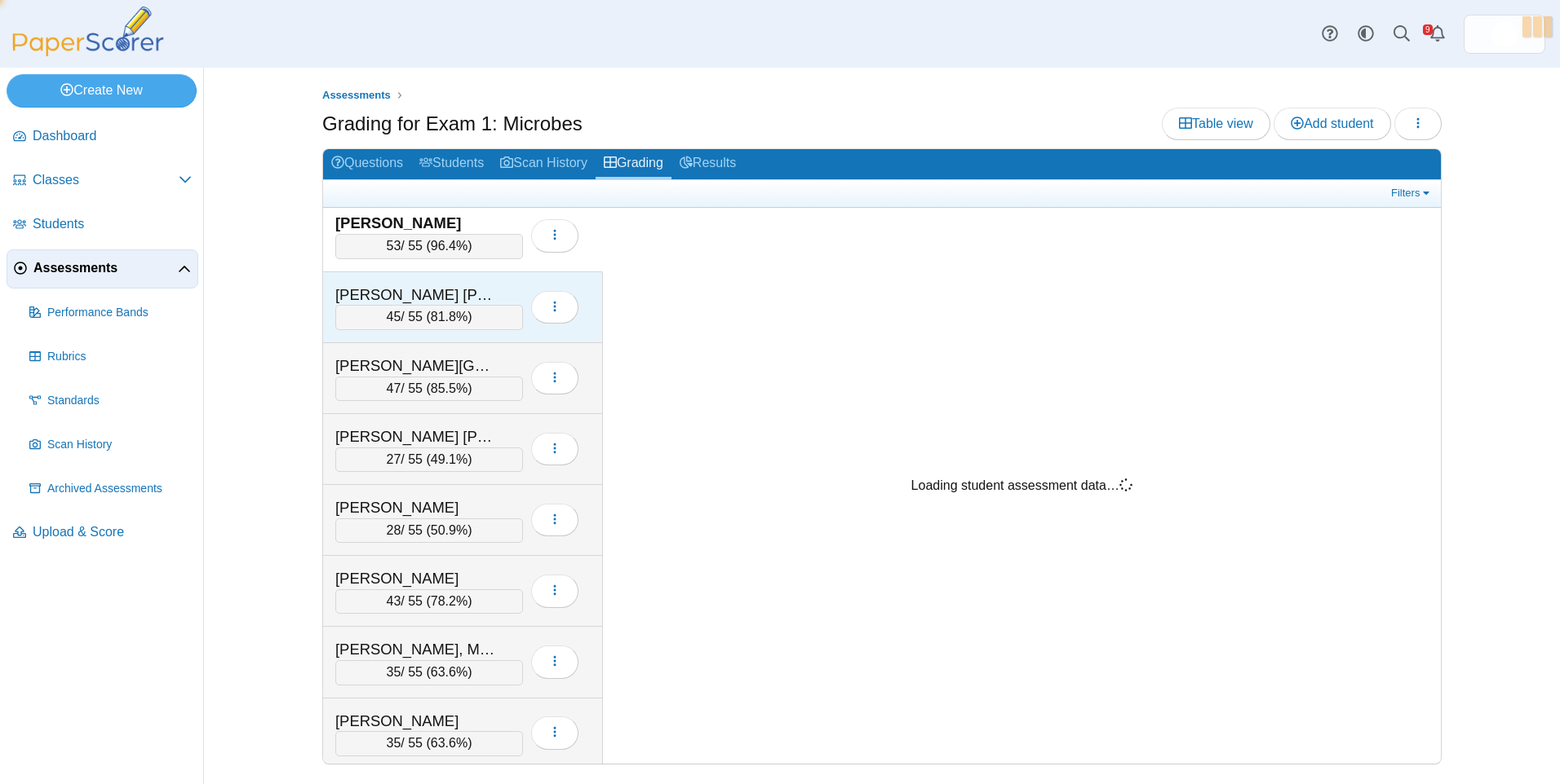
click at [434, 294] on div "QUINONES GARCIA, RUBY" at bounding box center [416, 294] width 163 height 21
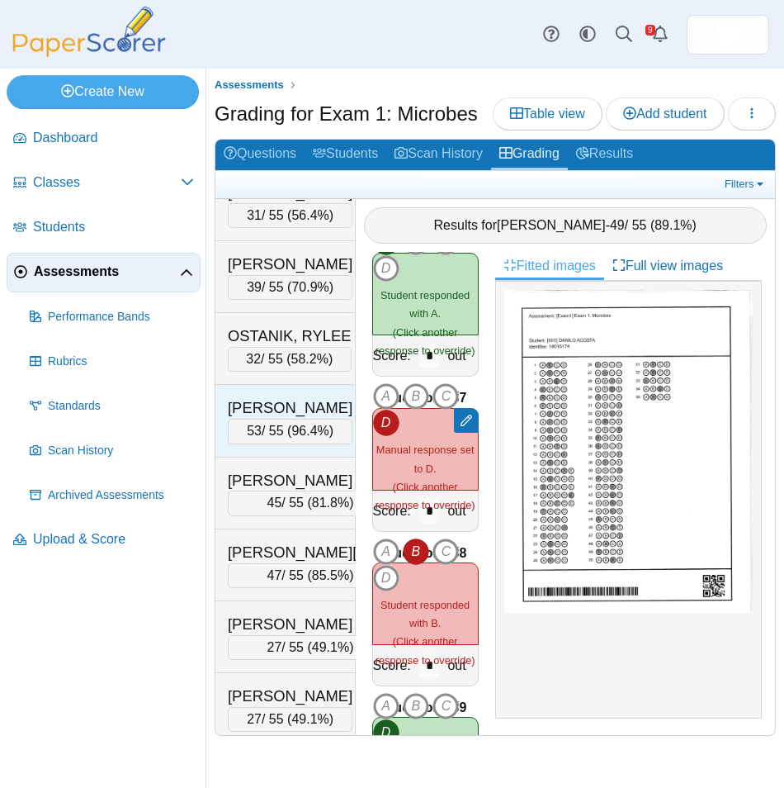
scroll to position [3468, 0]
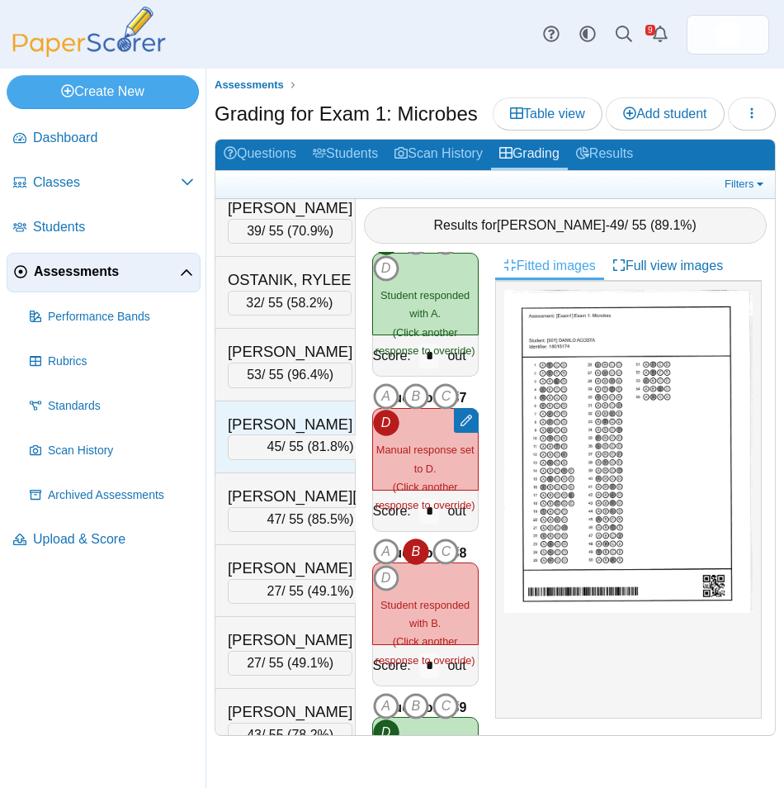
click at [285, 435] on div "QUINONES GARCIA, RUBY" at bounding box center [310, 424] width 165 height 21
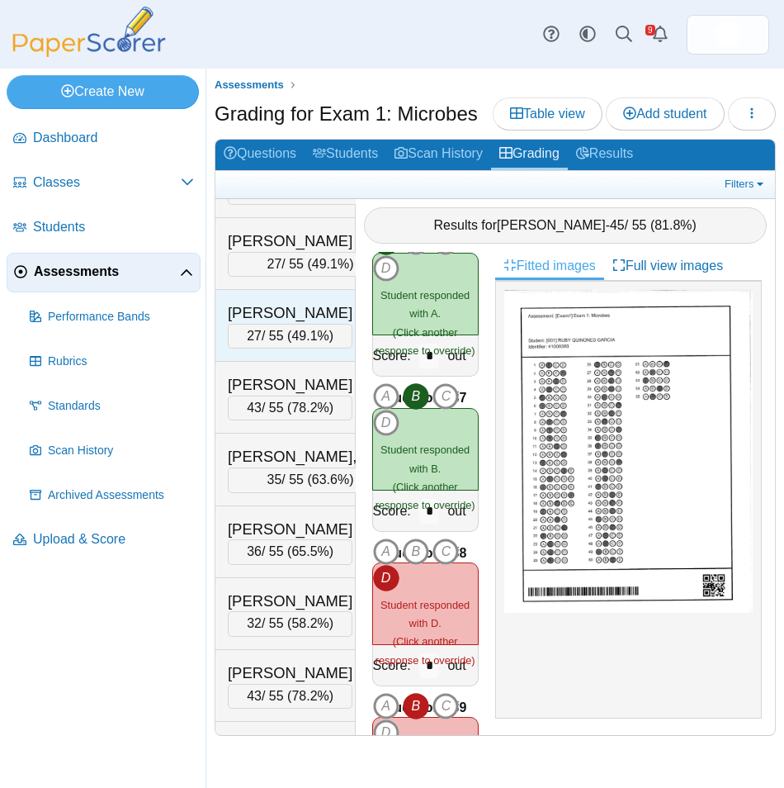
scroll to position [3798, 0]
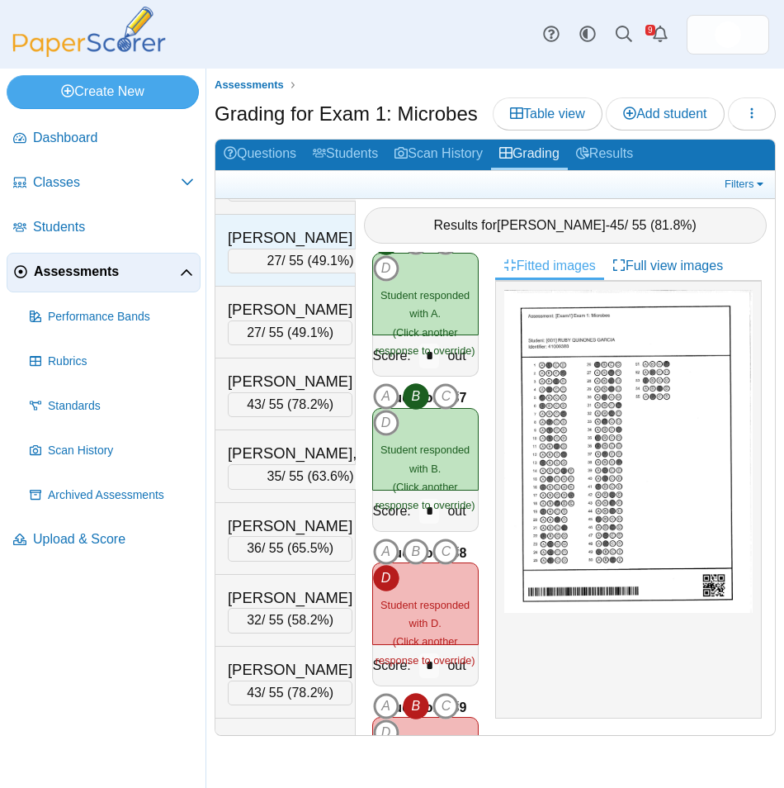
click at [275, 249] on div "[PERSON_NAME] [PERSON_NAME]" at bounding box center [310, 237] width 165 height 21
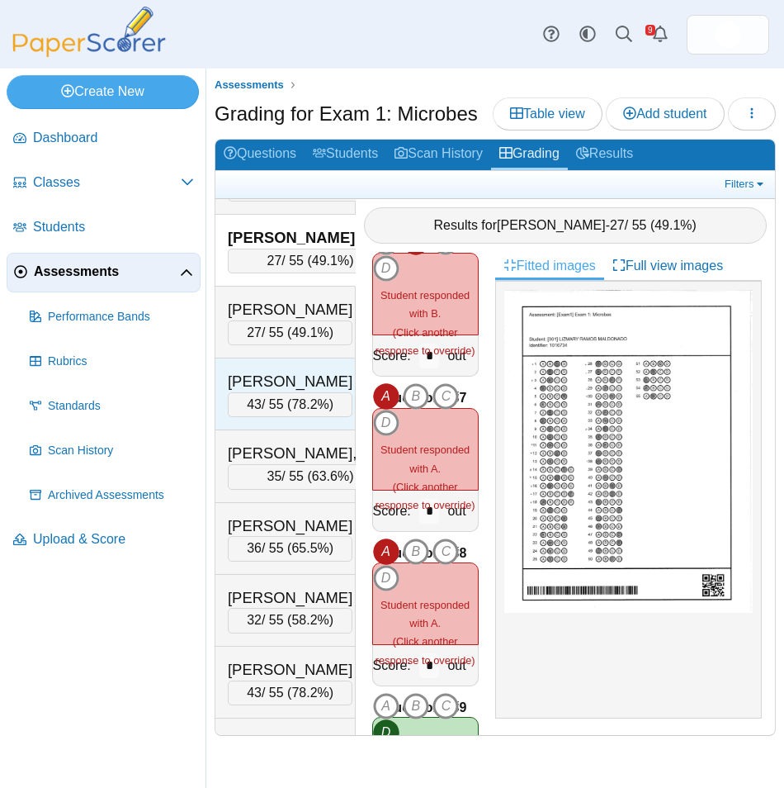
click at [313, 392] on div "[PERSON_NAME]" at bounding box center [290, 381] width 125 height 21
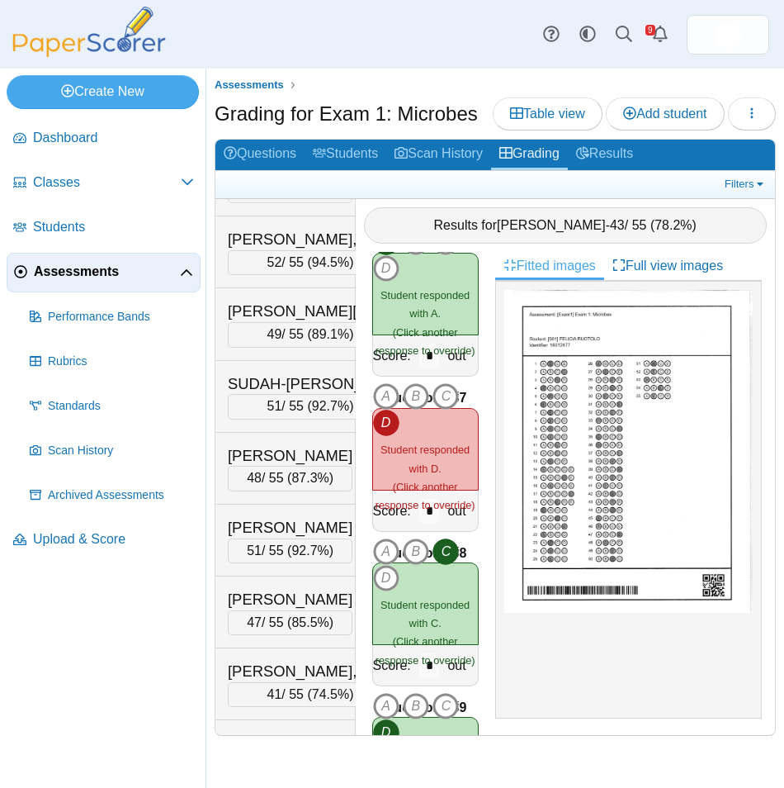
scroll to position [4376, 0]
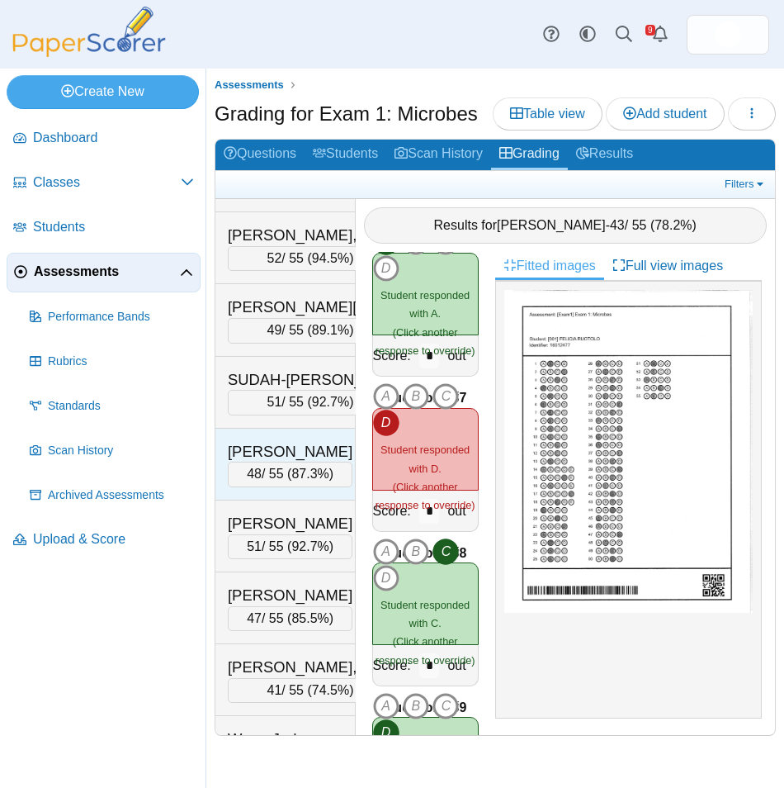
click at [305, 462] on div "[PERSON_NAME]" at bounding box center [290, 451] width 125 height 21
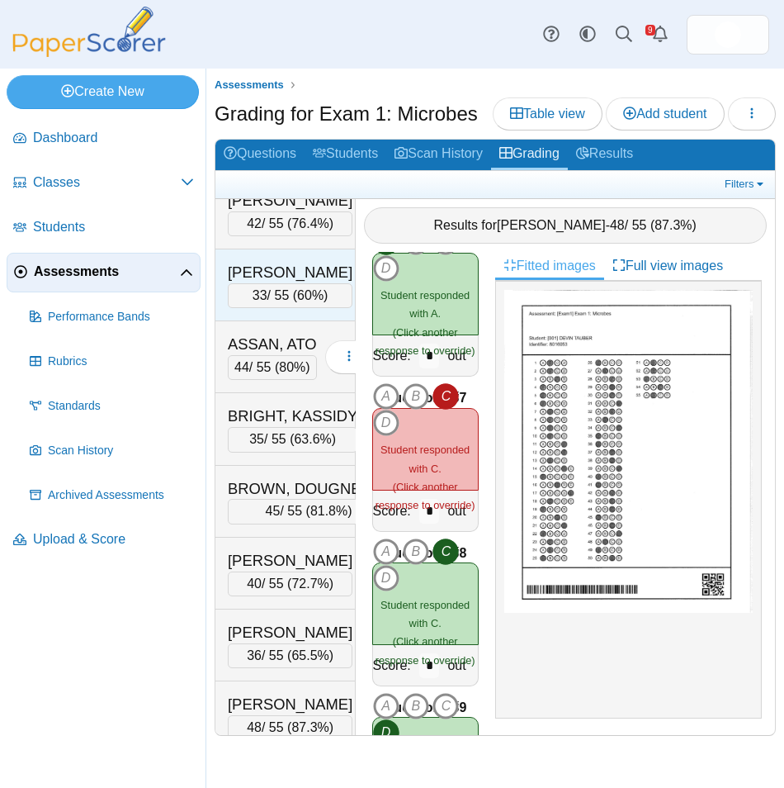
scroll to position [0, 0]
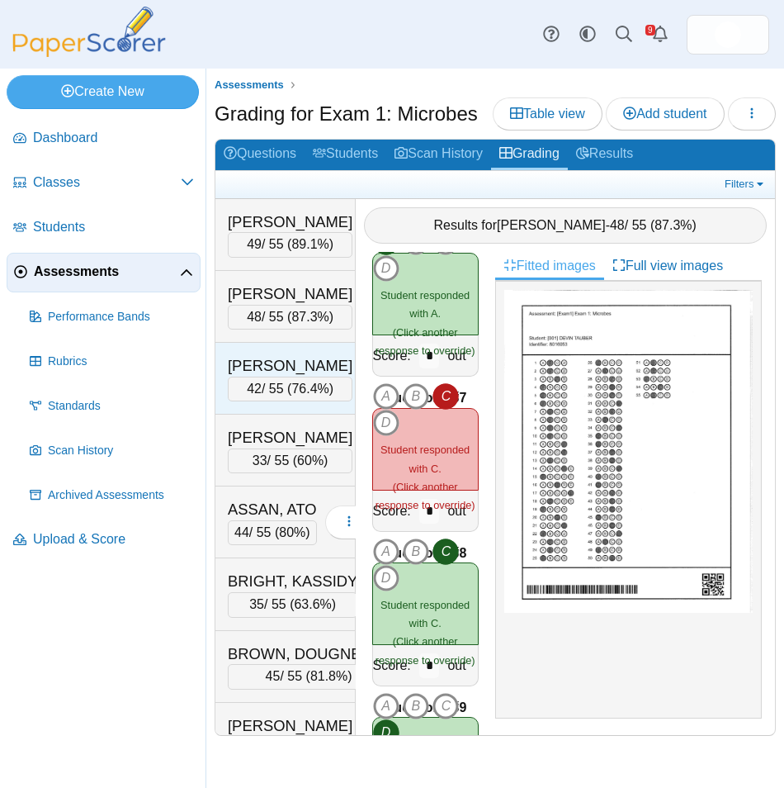
click at [298, 367] on div "[PERSON_NAME]" at bounding box center [290, 365] width 125 height 21
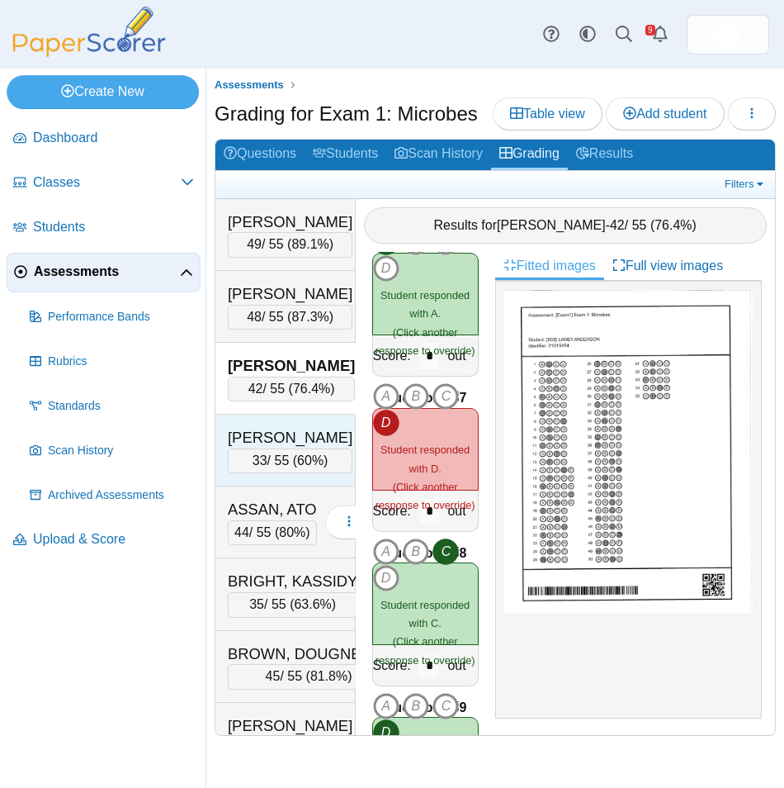
click at [299, 441] on div "[PERSON_NAME]" at bounding box center [290, 437] width 125 height 21
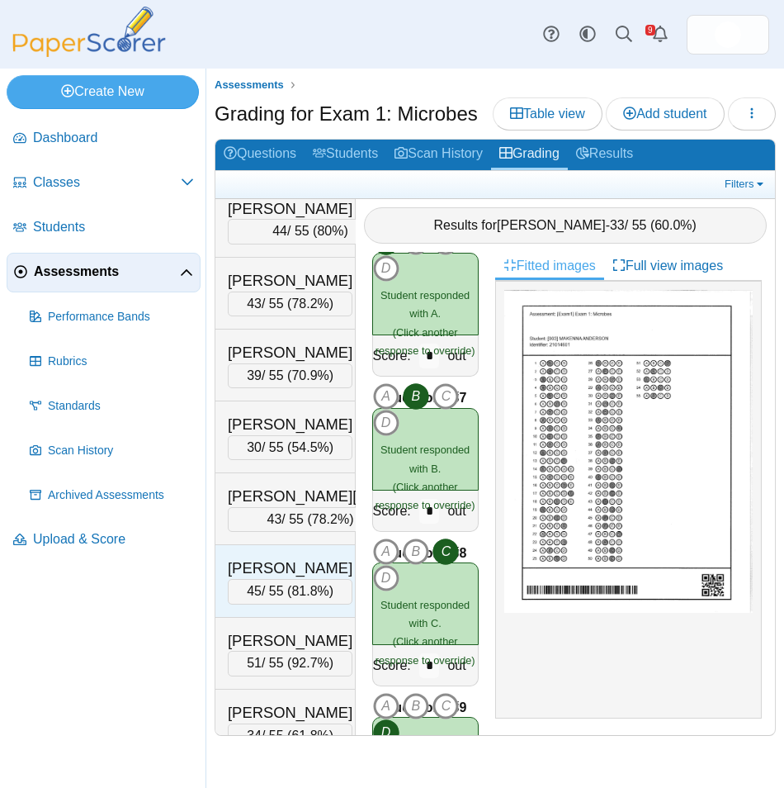
scroll to position [991, 0]
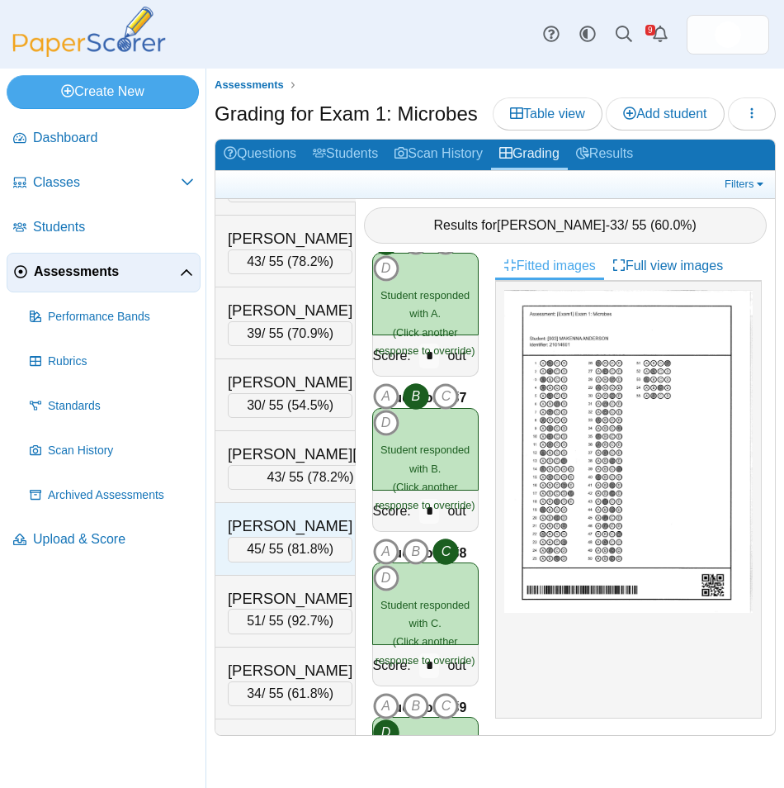
click at [287, 537] on div "[PERSON_NAME]" at bounding box center [290, 525] width 125 height 21
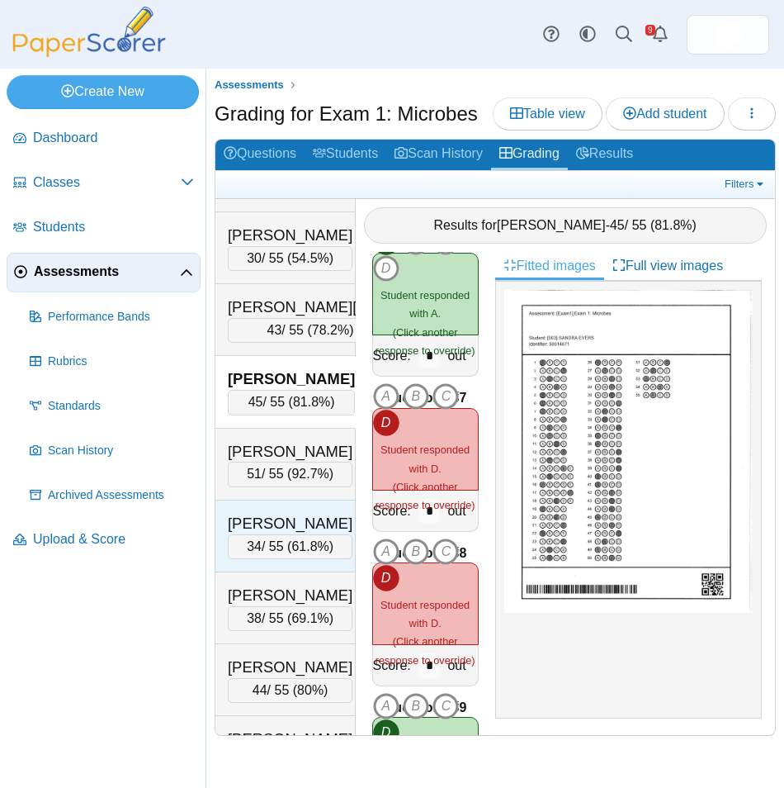
scroll to position [1156, 0]
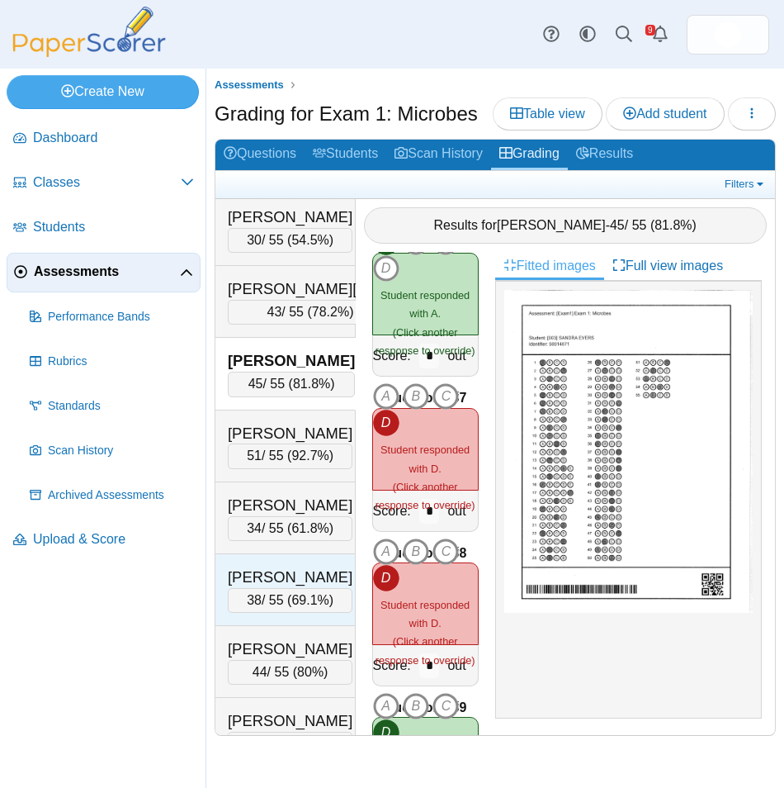
click at [291, 588] on div "[PERSON_NAME]" at bounding box center [290, 576] width 125 height 21
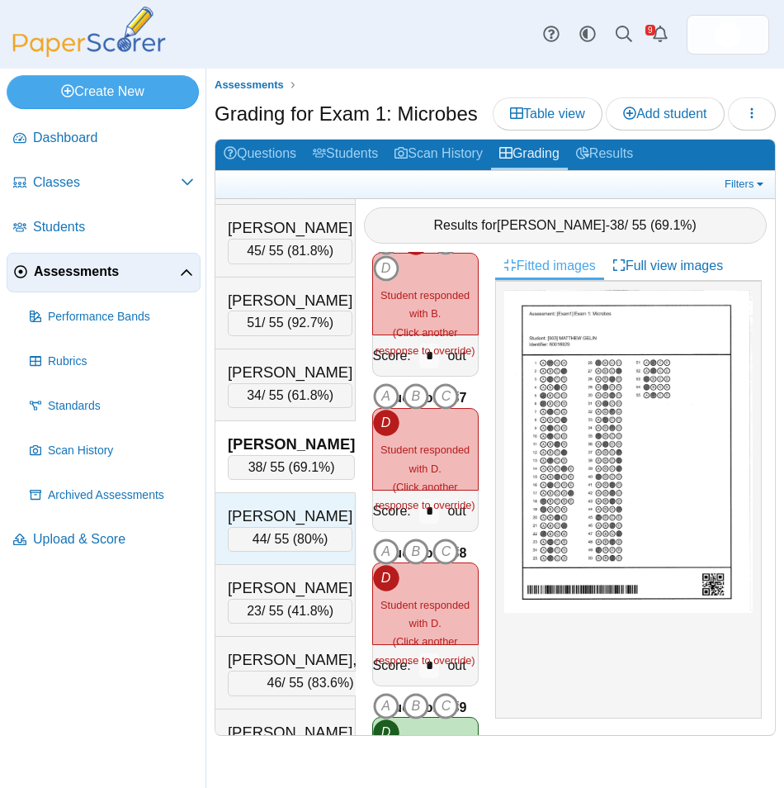
scroll to position [1321, 0]
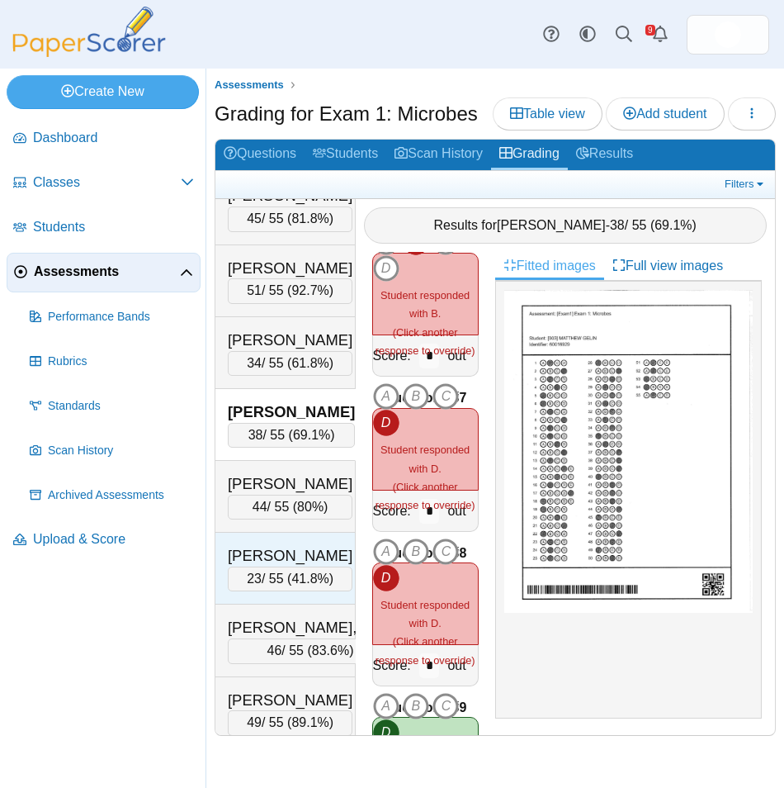
click at [301, 566] on div "[PERSON_NAME]" at bounding box center [290, 555] width 125 height 21
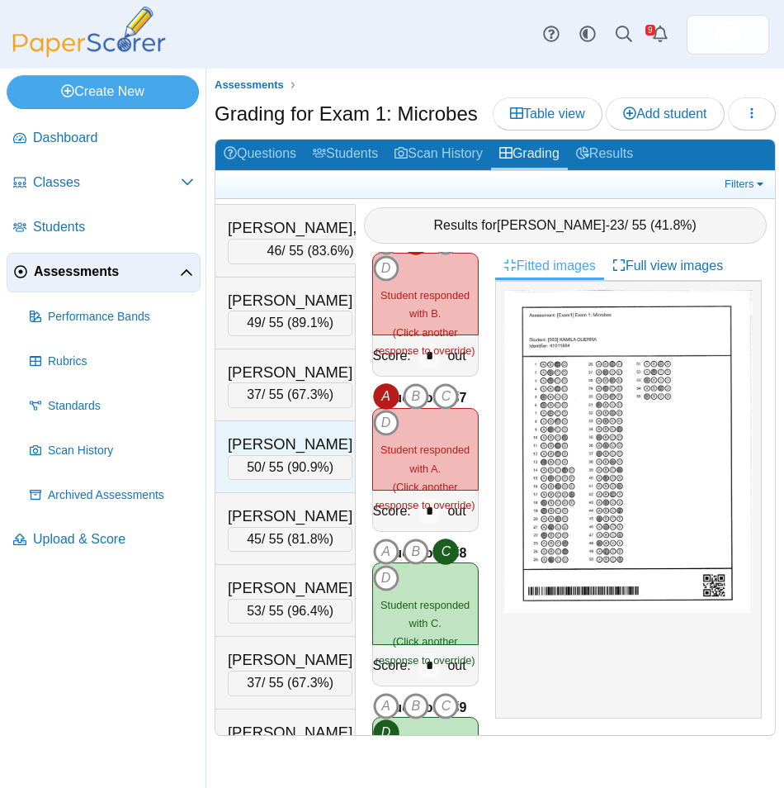
scroll to position [1734, 0]
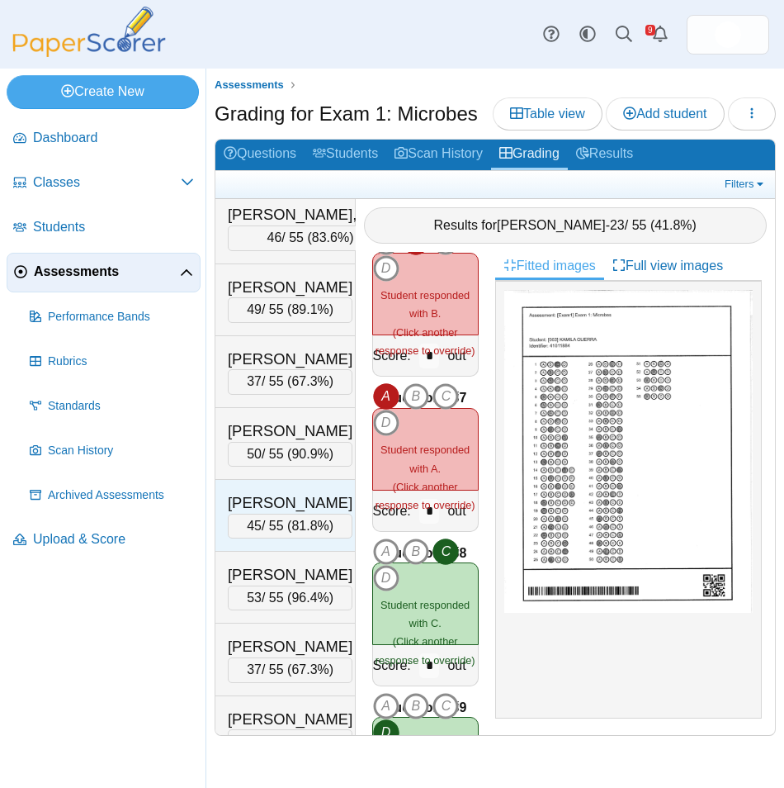
click at [287, 514] on div "[PERSON_NAME]" at bounding box center [290, 502] width 125 height 21
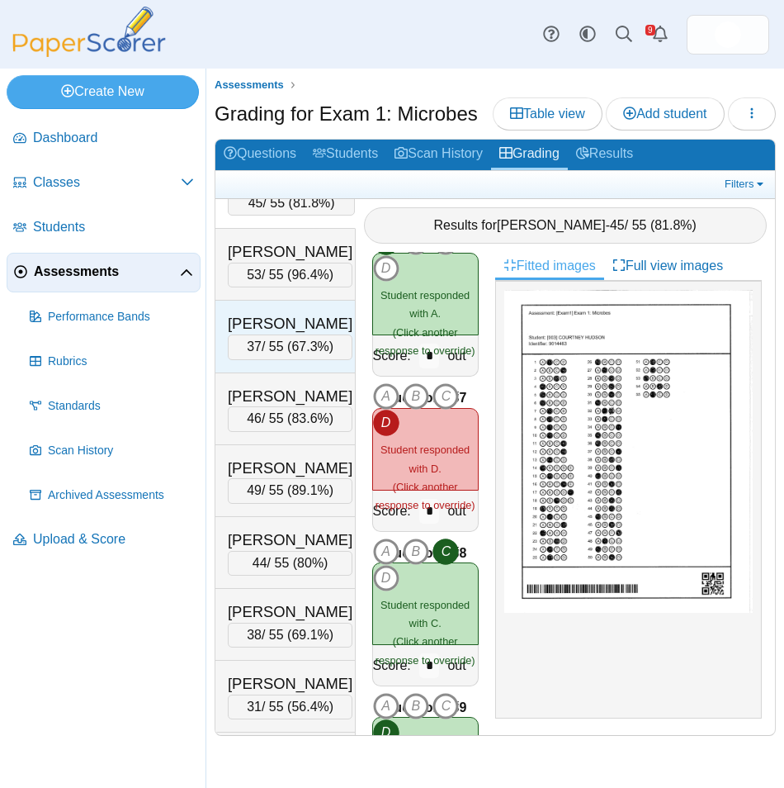
scroll to position [2064, 0]
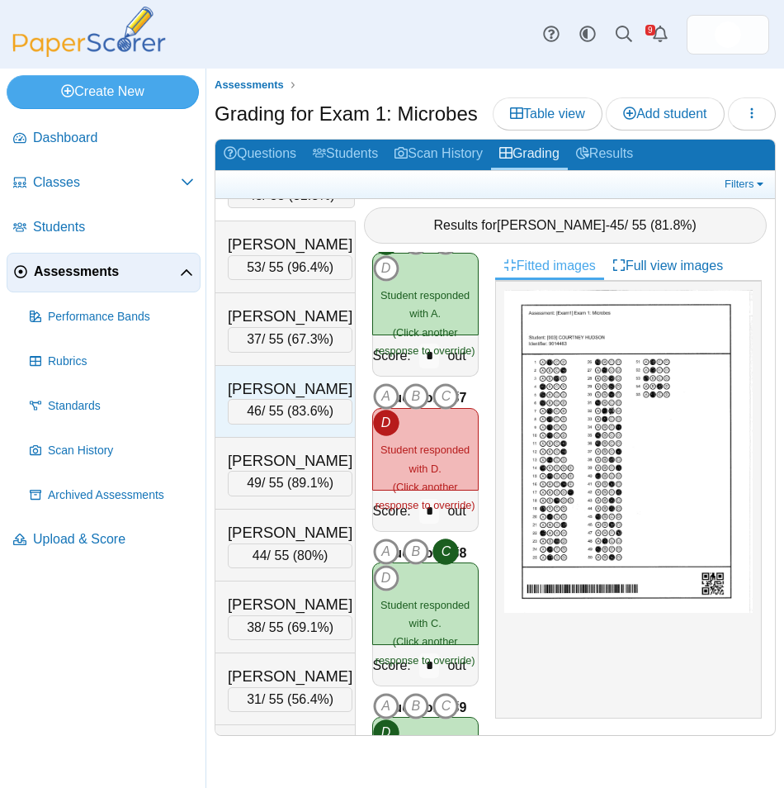
click at [273, 400] on div "[PERSON_NAME]" at bounding box center [290, 388] width 125 height 21
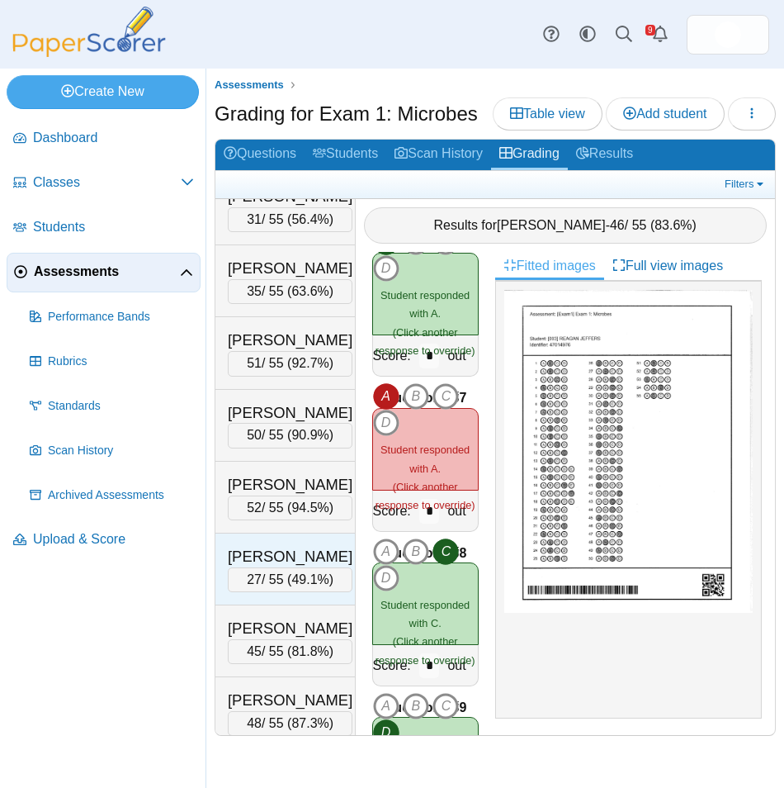
scroll to position [2642, 0]
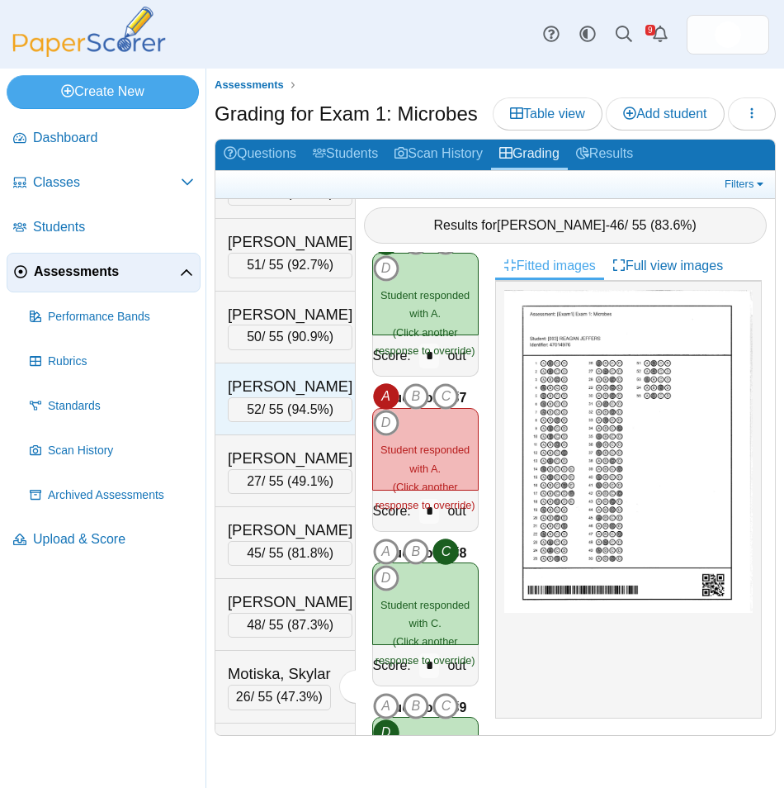
click at [287, 397] on div "[PERSON_NAME]" at bounding box center [290, 386] width 125 height 21
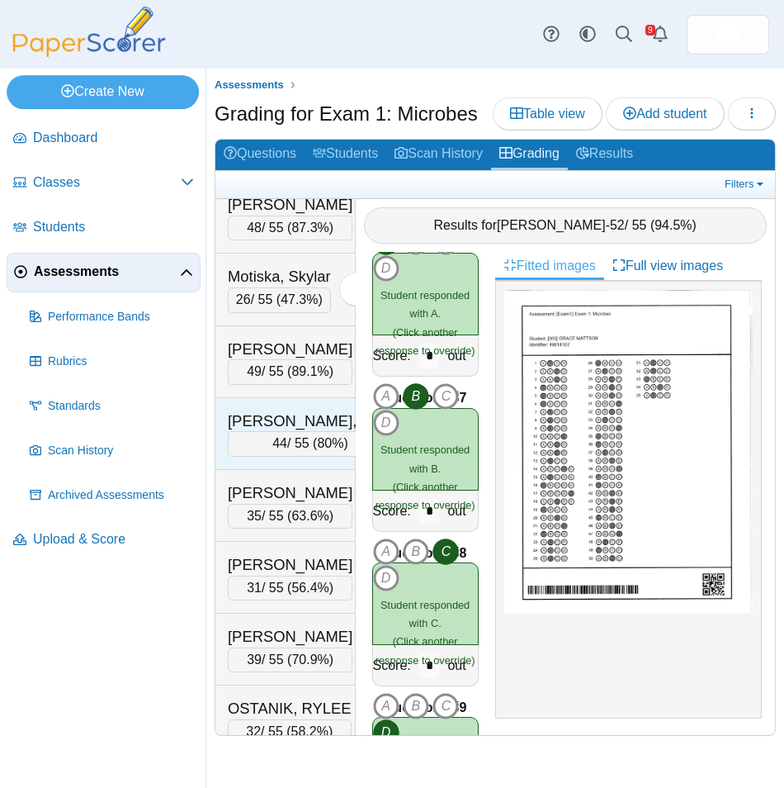
scroll to position [3055, 0]
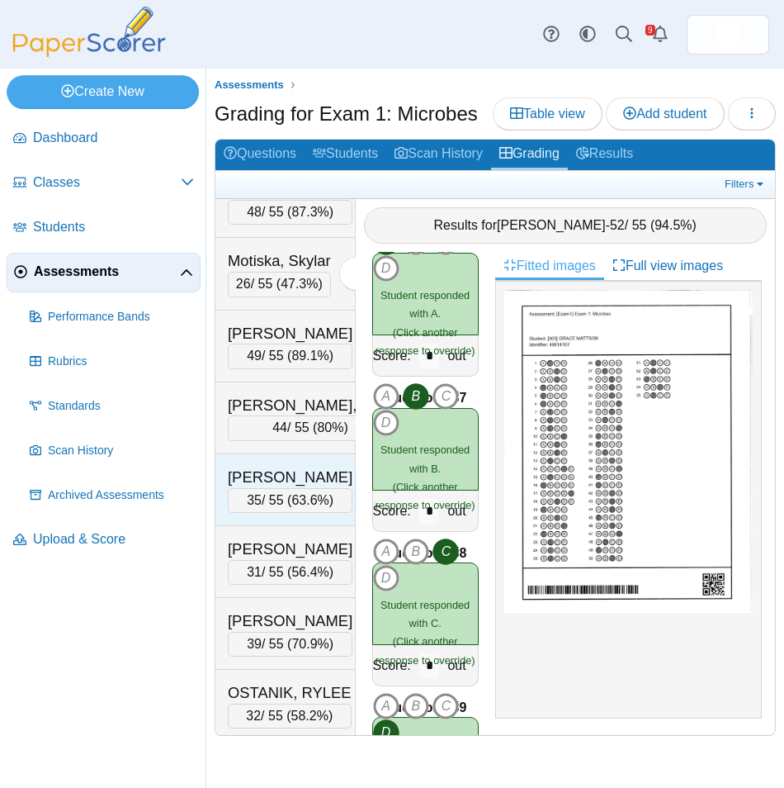
click at [293, 488] on div "[PERSON_NAME]" at bounding box center [290, 477] width 125 height 21
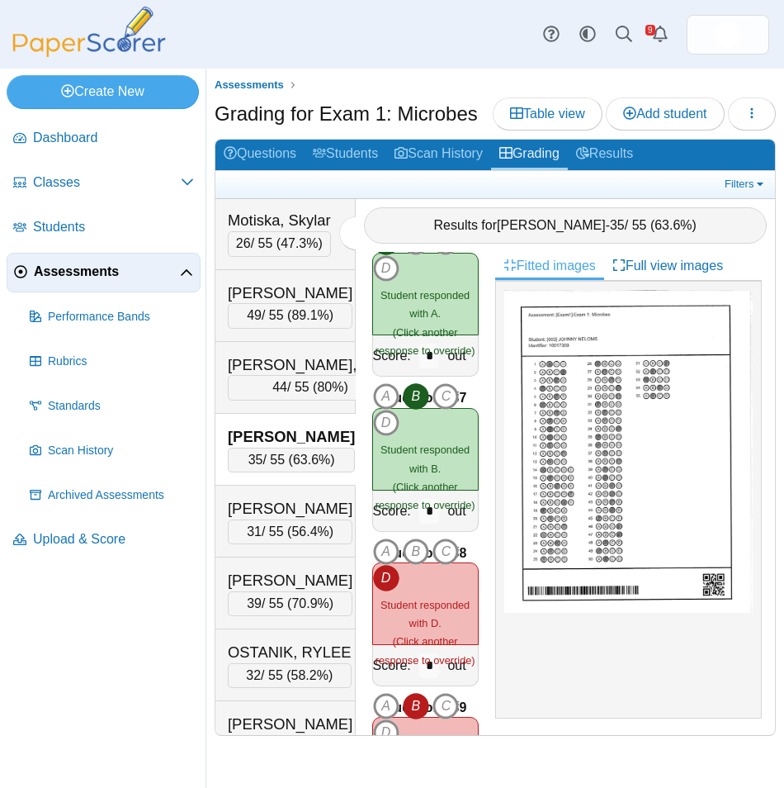
scroll to position [3138, 0]
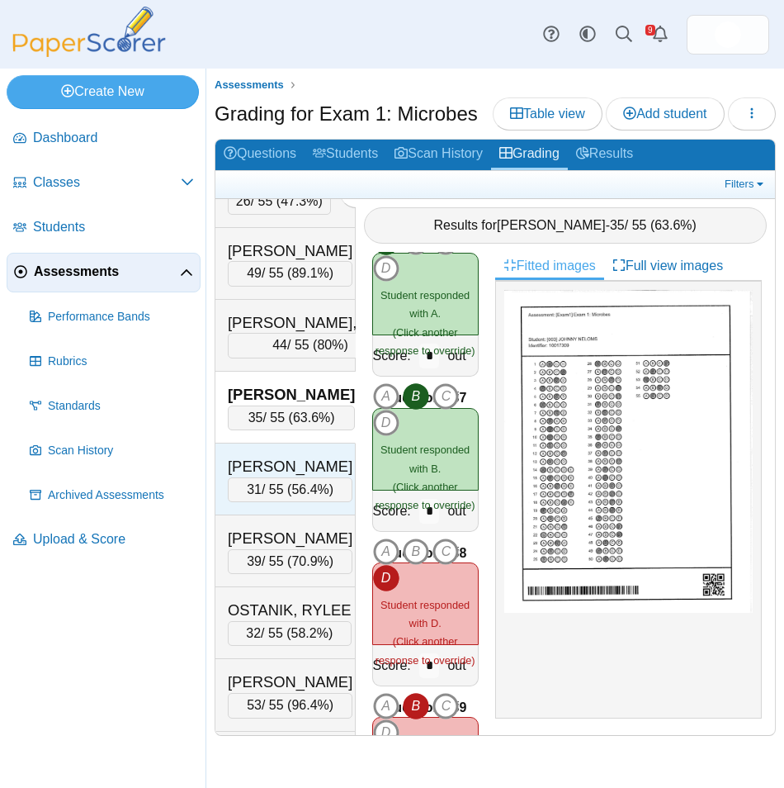
click at [298, 477] on div "[PERSON_NAME]" at bounding box center [290, 466] width 125 height 21
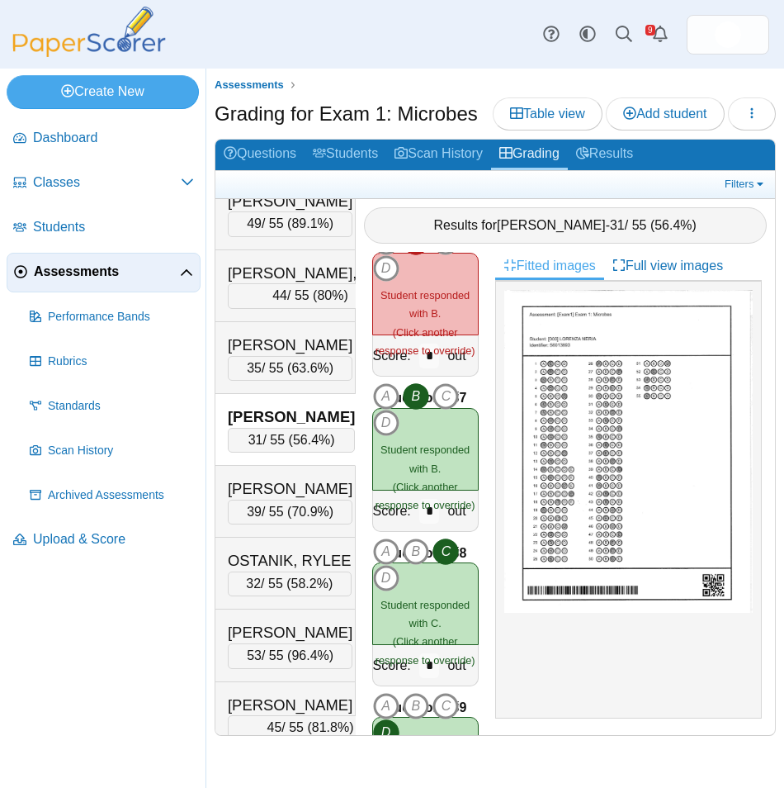
scroll to position [3220, 0]
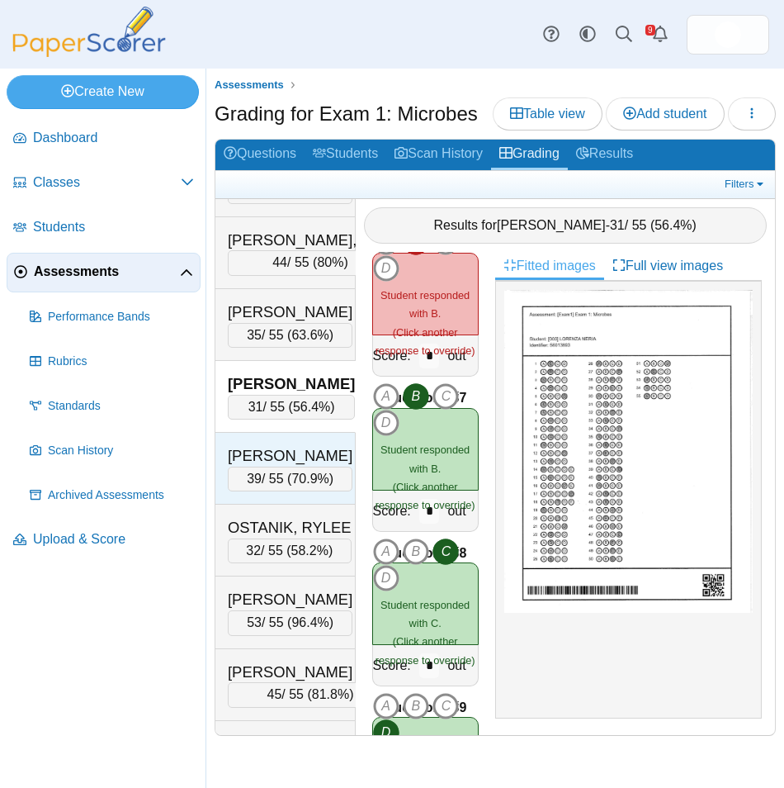
click at [298, 491] on div "OAKEY, MORGAN 39 / 55 ( 70.9% )" at bounding box center [290, 468] width 125 height 46
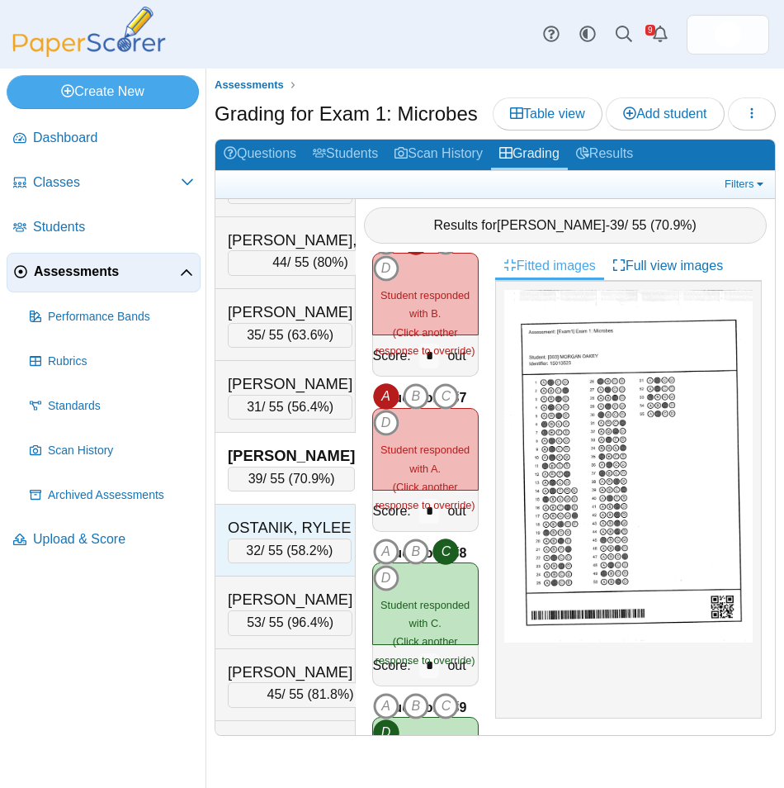
click at [312, 538] on div "OSTANIK, RYLEE" at bounding box center [290, 527] width 124 height 21
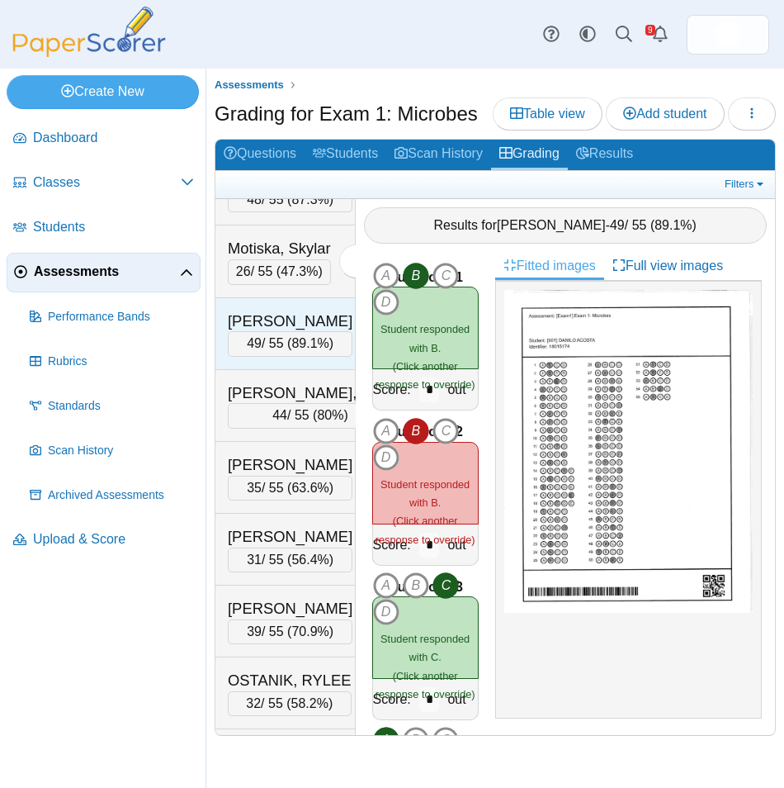
scroll to position [3385, 0]
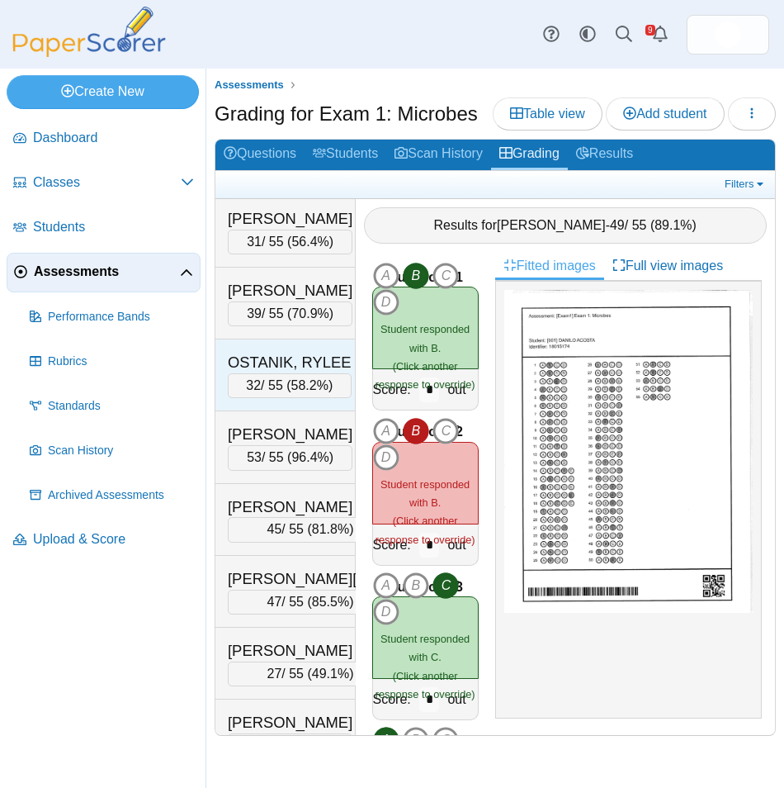
click at [290, 398] on div "32 / 55 ( 58.2% )" at bounding box center [290, 385] width 124 height 25
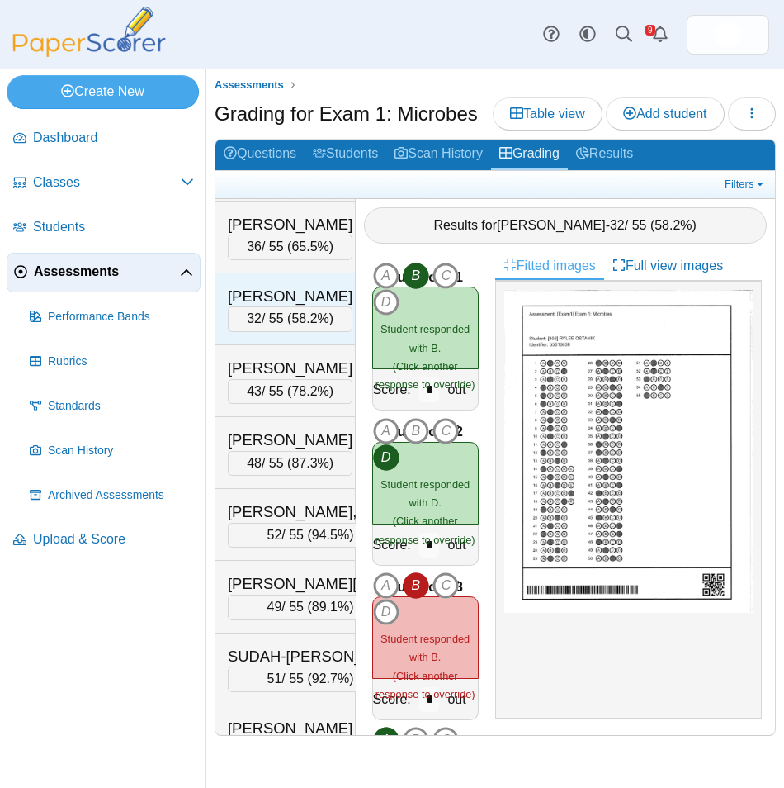
scroll to position [4211, 0]
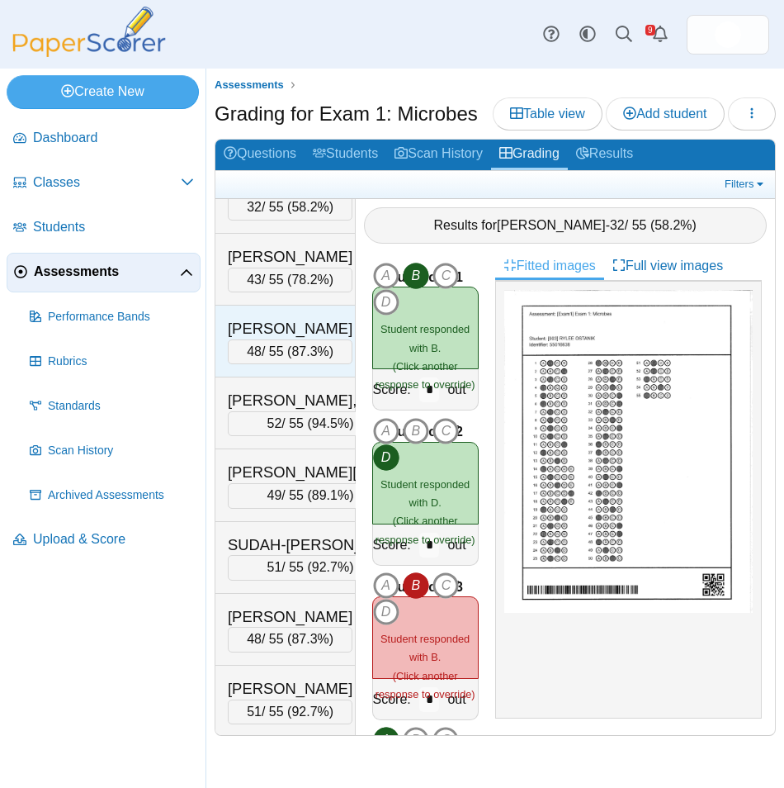
click at [287, 339] on div "[PERSON_NAME]" at bounding box center [290, 328] width 125 height 21
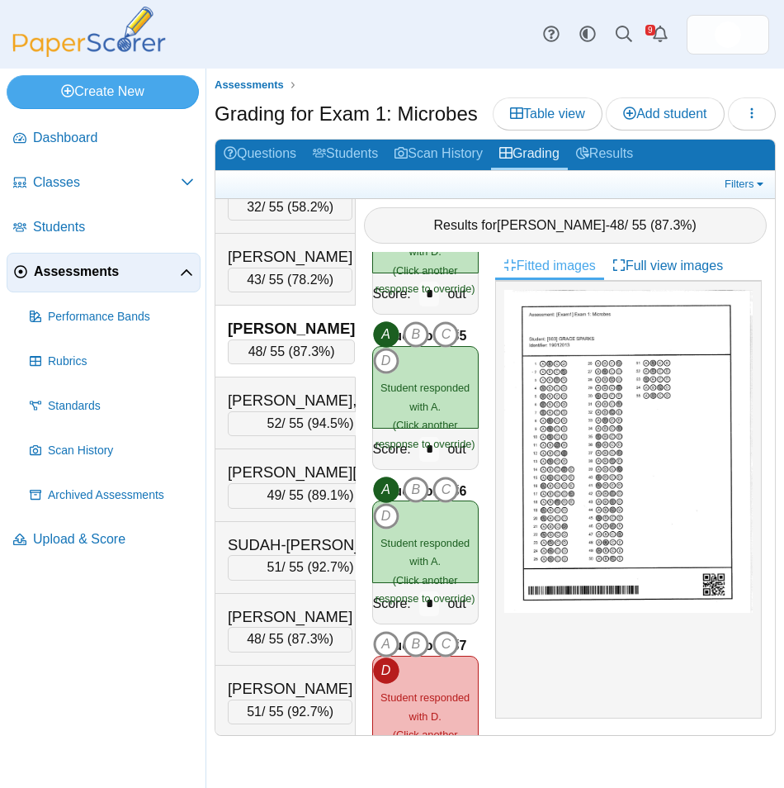
scroll to position [5284, 0]
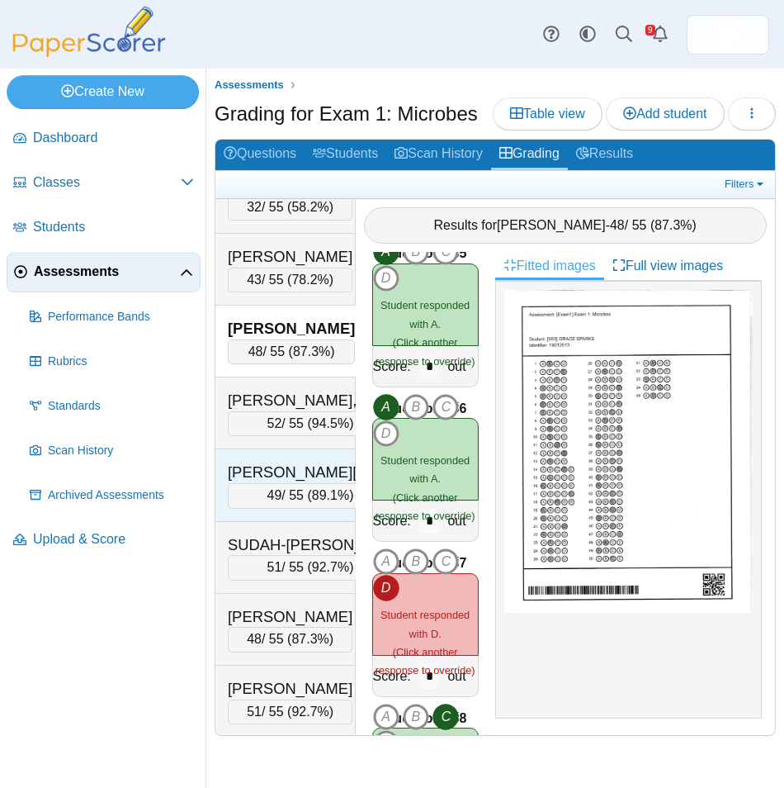
click at [252, 521] on div "STOVER, BRITTANY 49 / 55 ( 89.1% ) Loading…" at bounding box center [286, 485] width 140 height 72
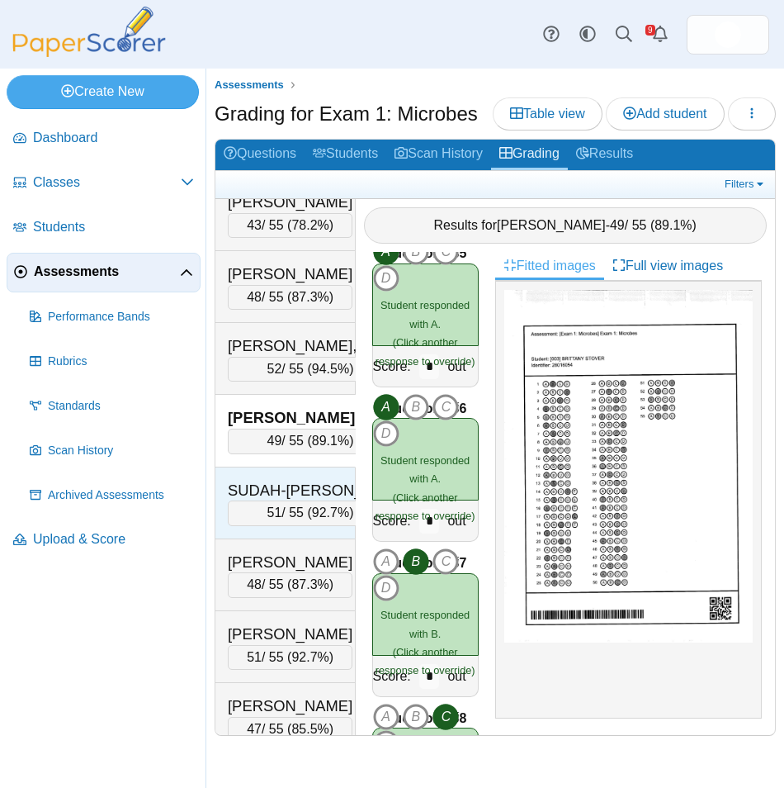
scroll to position [4376, 0]
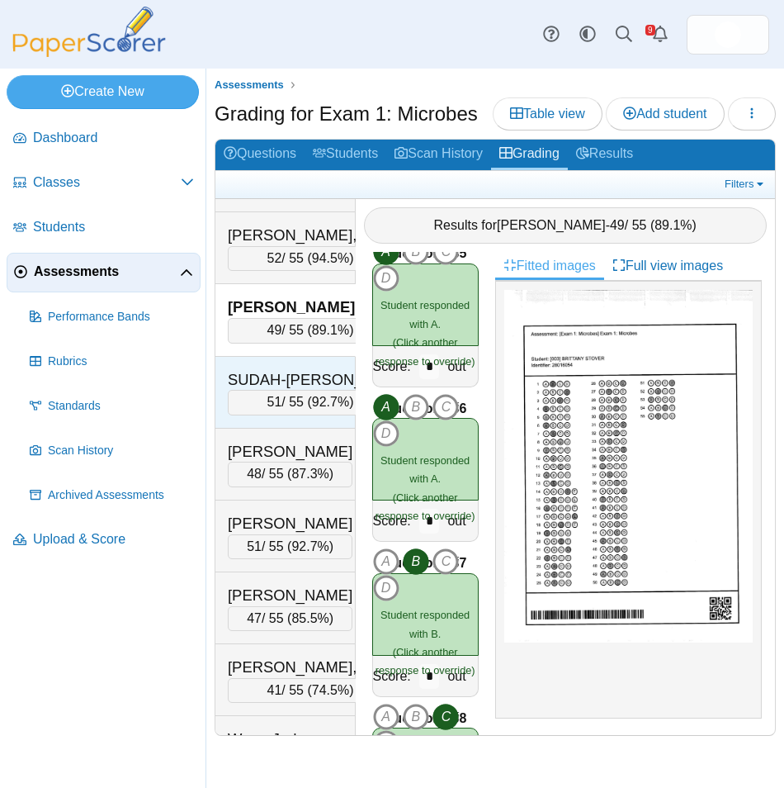
click at [263, 391] on div "SUDAH-PANOCH, GABRIELLA" at bounding box center [310, 379] width 165 height 21
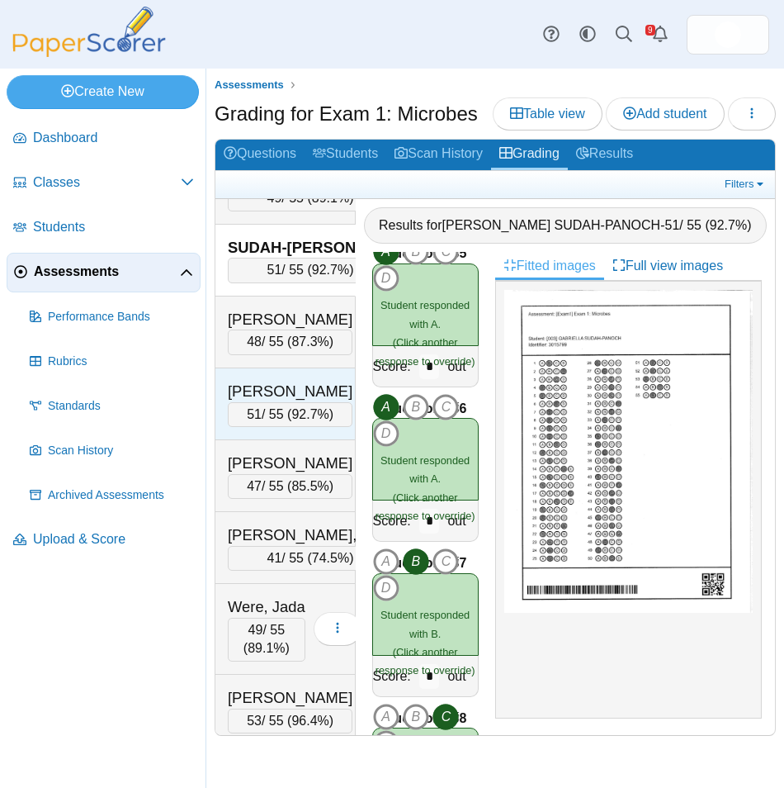
scroll to position [4541, 0]
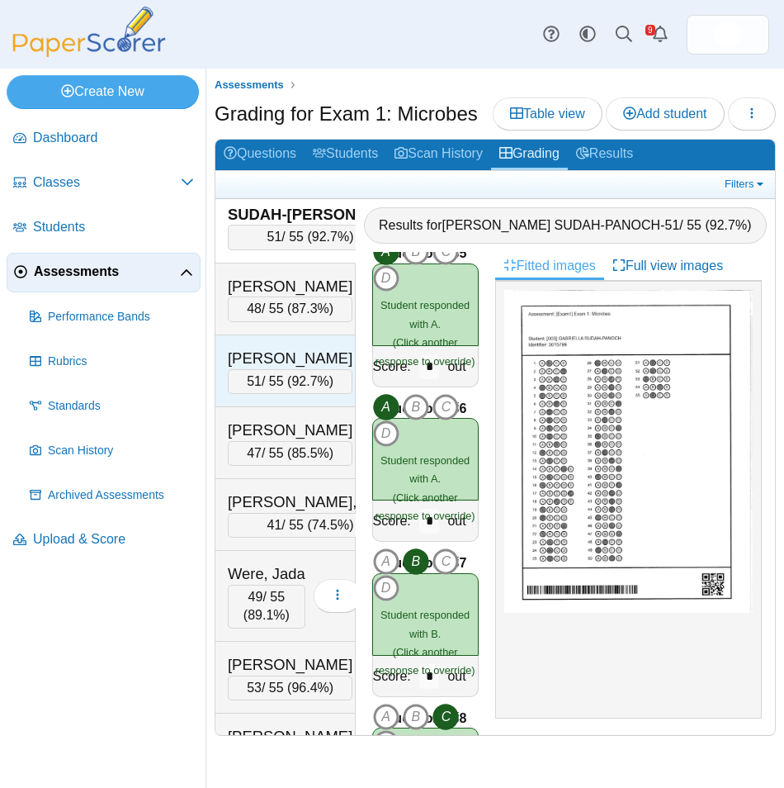
click at [298, 369] on div "THOMPSON, AMANDA" at bounding box center [290, 358] width 125 height 21
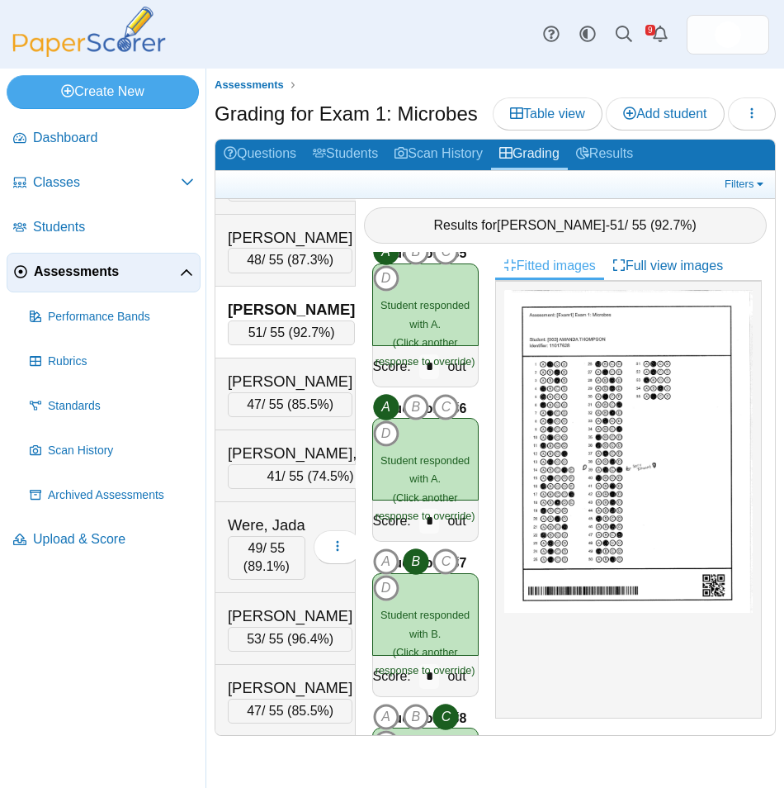
scroll to position [4624, 0]
click at [298, 464] on div "WEBB, CAMPBELL" at bounding box center [310, 453] width 165 height 21
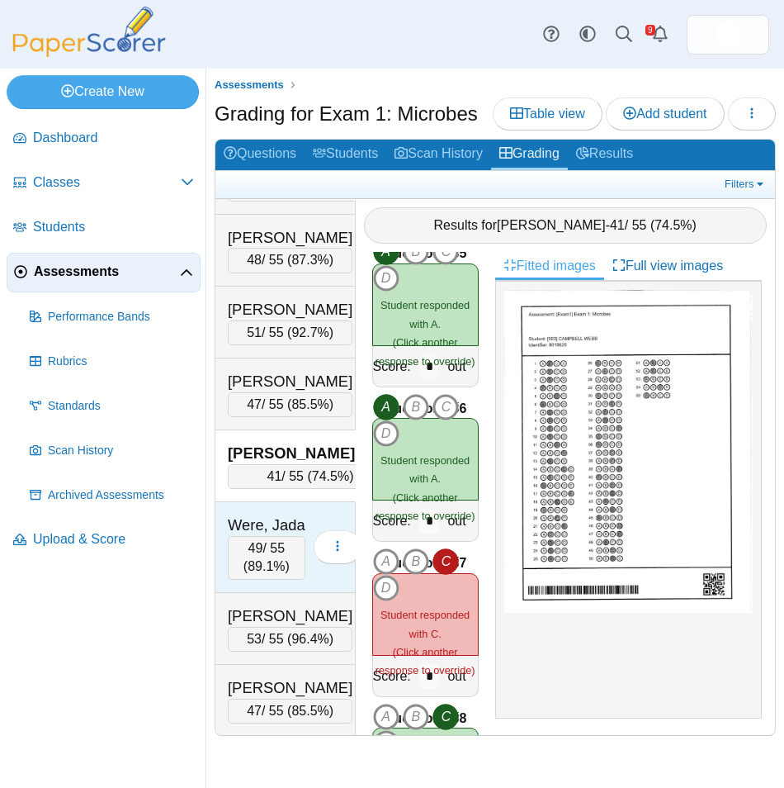
scroll to position [4794, 0]
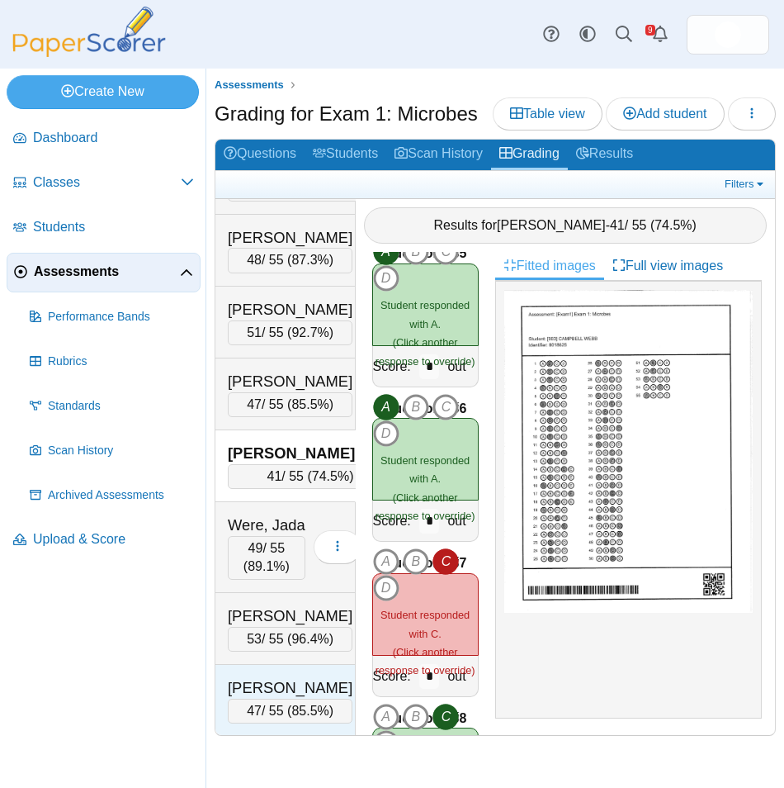
click at [304, 670] on div "YOUNG, AARON 47 / 55 ( 85.5% ) Loading…" at bounding box center [286, 700] width 140 height 71
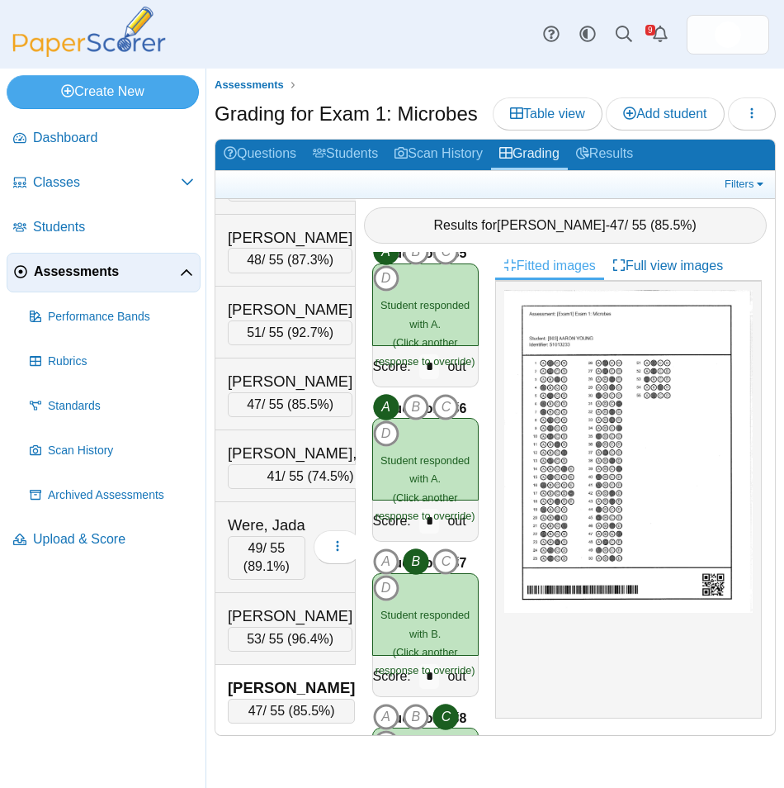
click at [107, 272] on span "Assessments" at bounding box center [107, 272] width 146 height 18
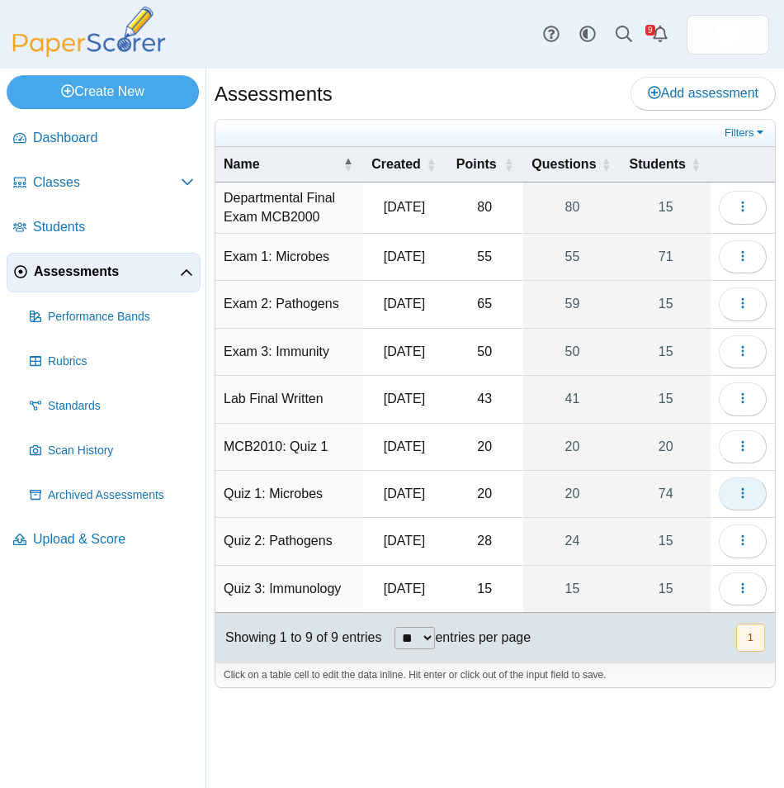
click at [747, 500] on icon "button" at bounding box center [743, 492] width 13 height 13
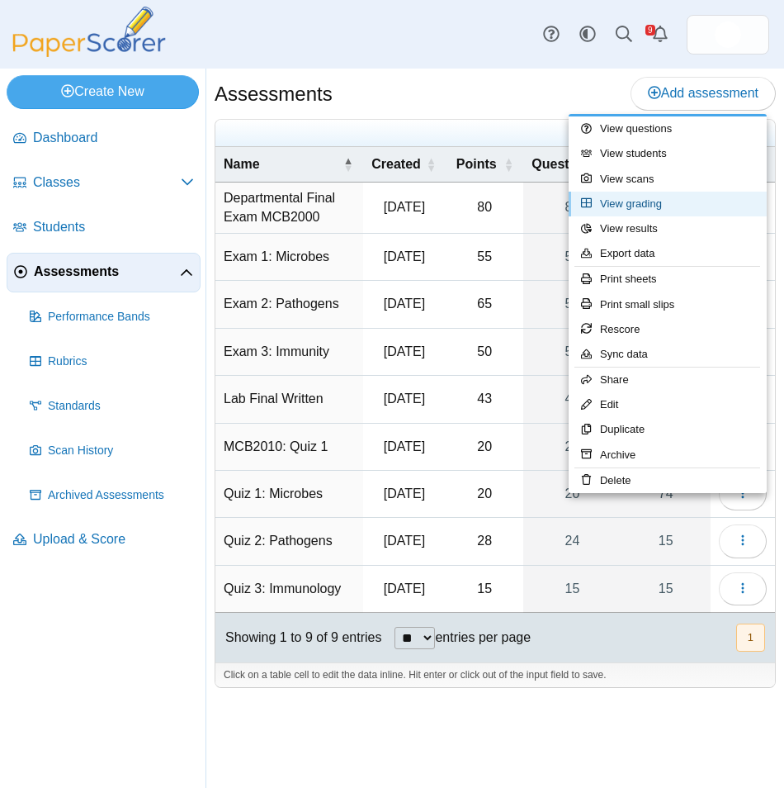
click at [675, 205] on link "View grading" at bounding box center [668, 204] width 198 height 25
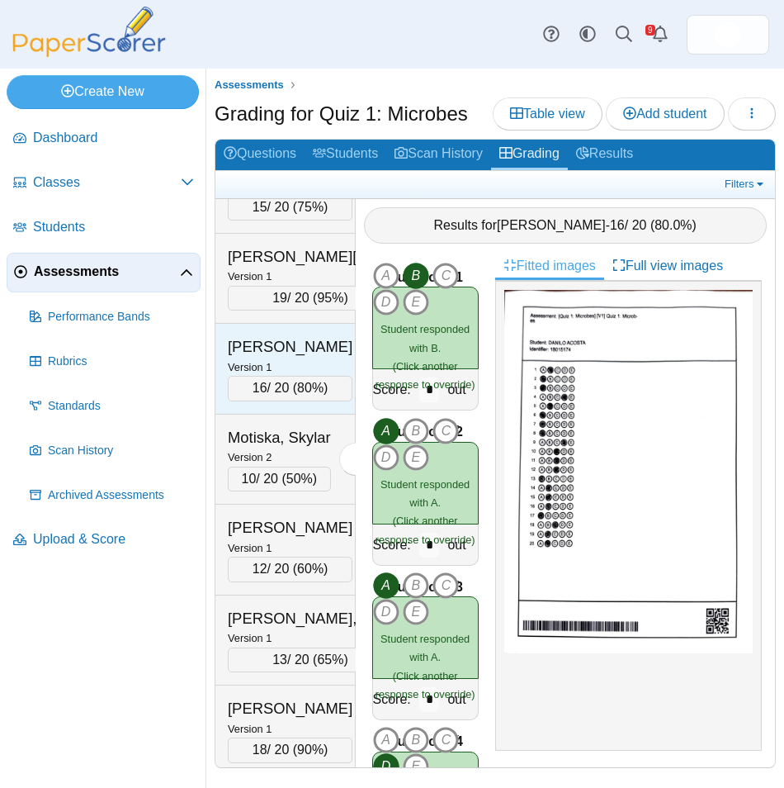
scroll to position [3550, 0]
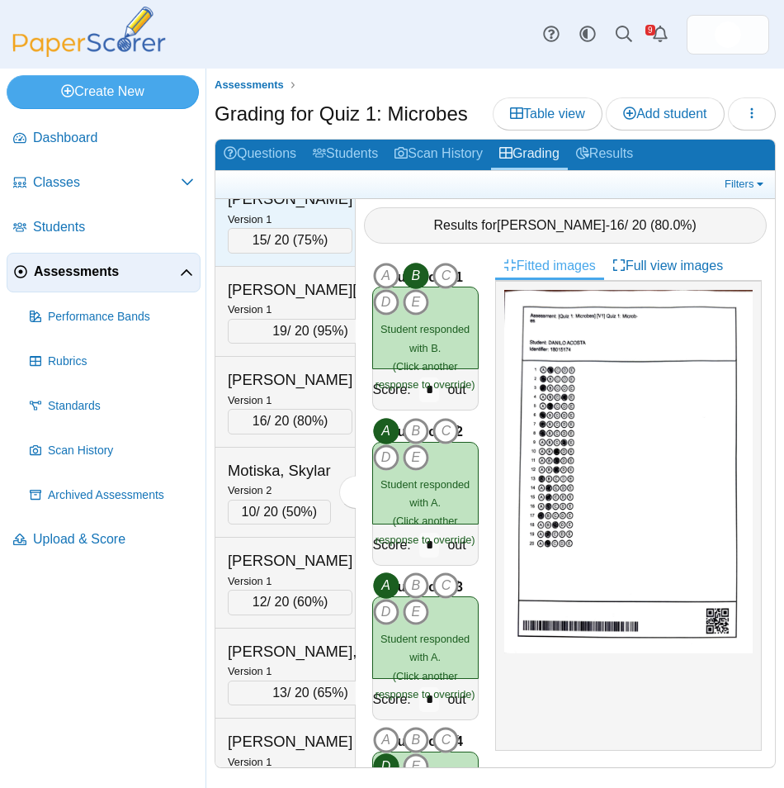
click at [315, 228] on div "Version 1" at bounding box center [290, 219] width 125 height 18
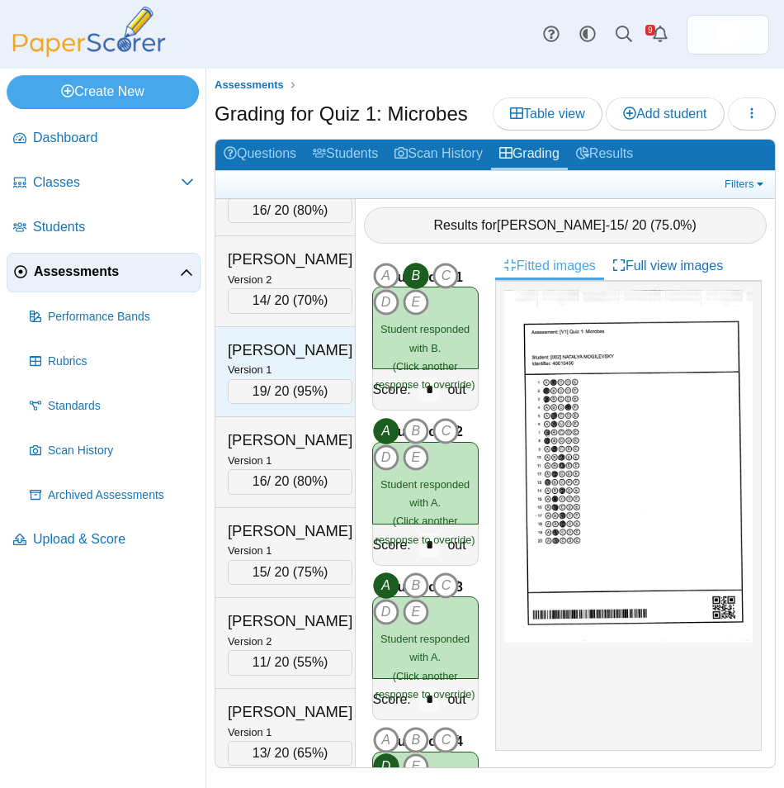
scroll to position [2642, 0]
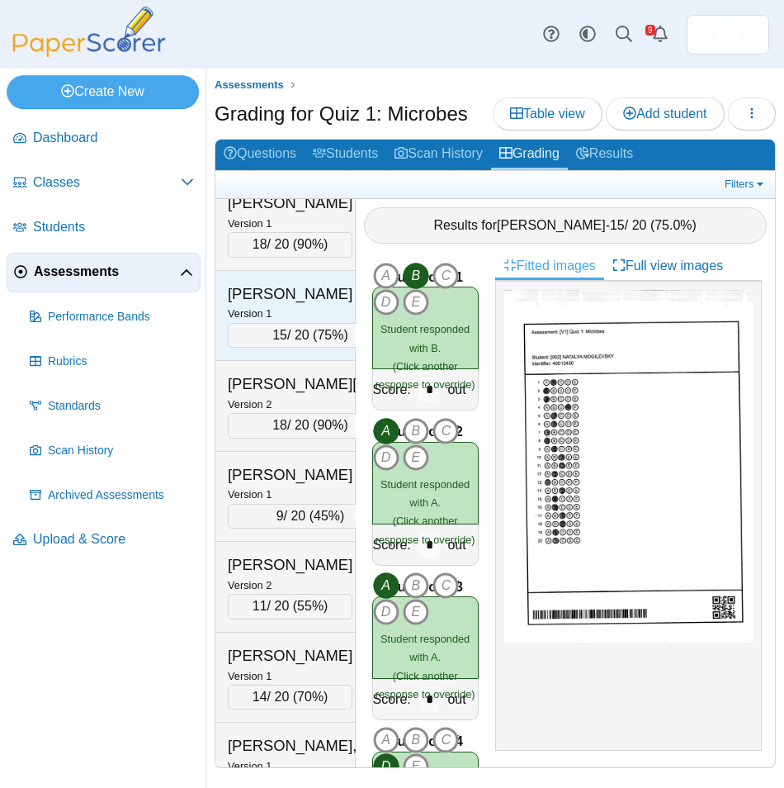
drag, startPoint x: 277, startPoint y: 419, endPoint x: 275, endPoint y: 407, distance: 11.8
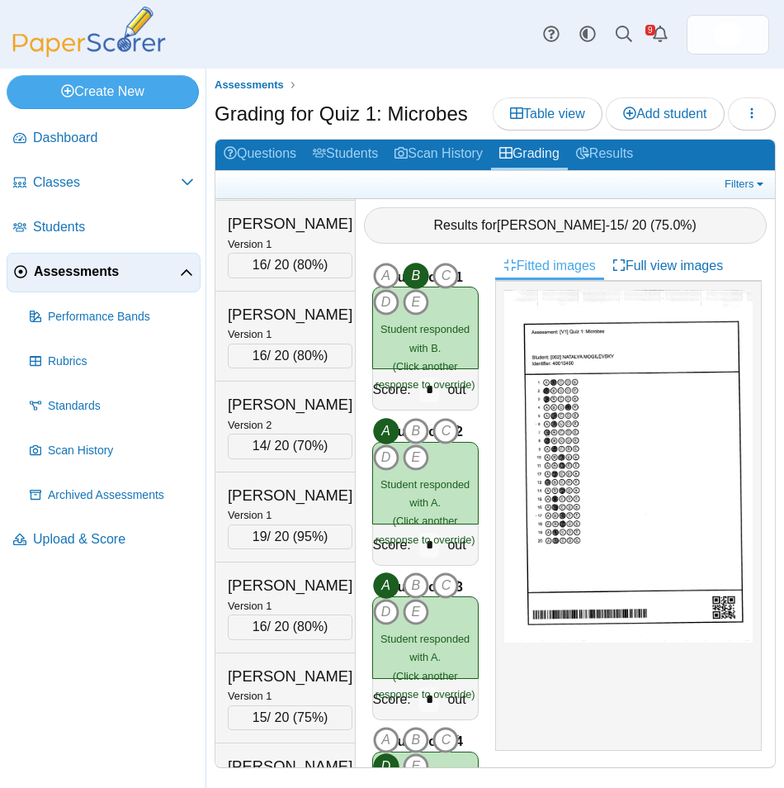
scroll to position [2394, 0]
